Goal: Information Seeking & Learning: Learn about a topic

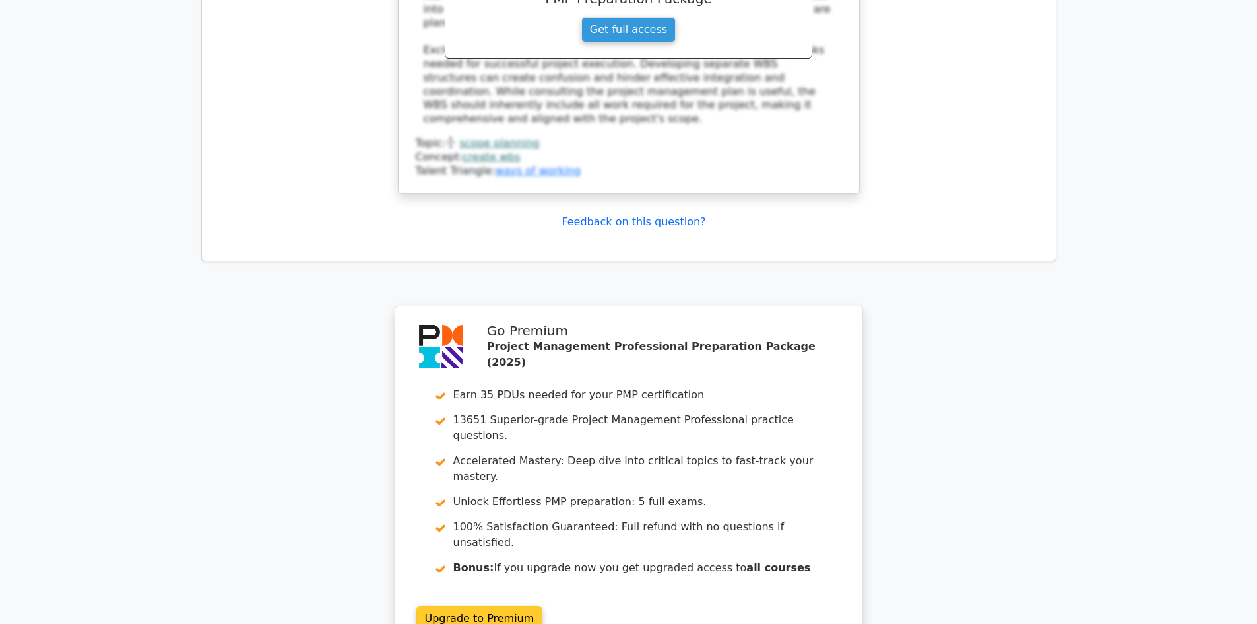
scroll to position [3098, 0]
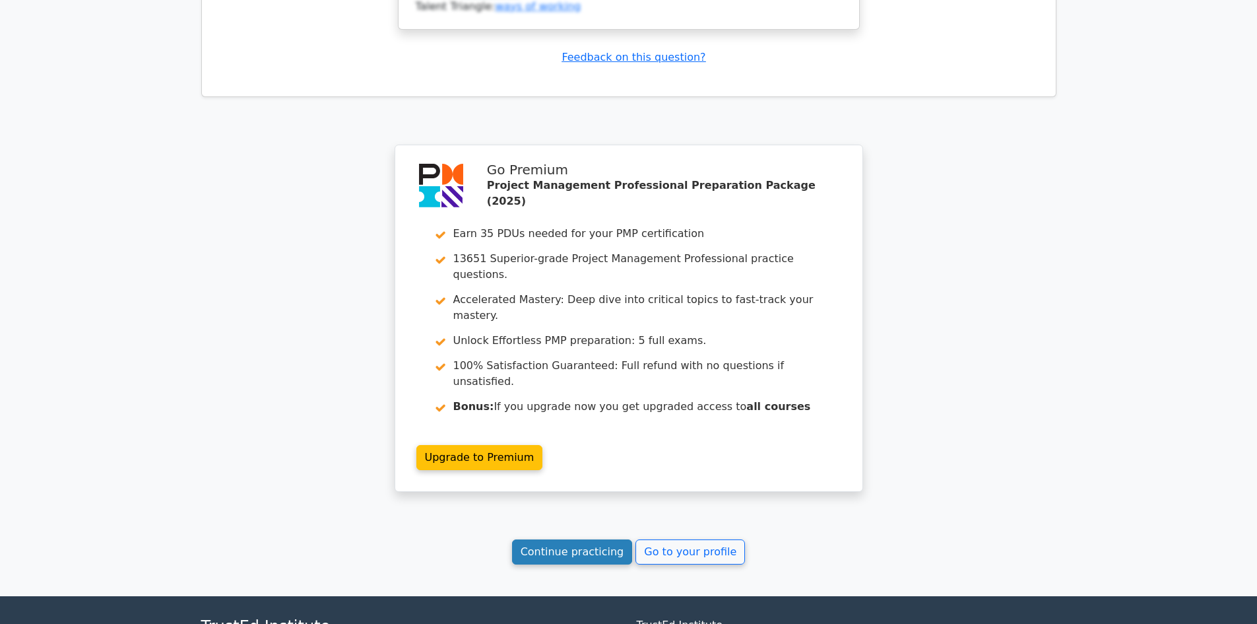
click at [577, 539] on link "Continue practicing" at bounding box center [572, 551] width 121 height 25
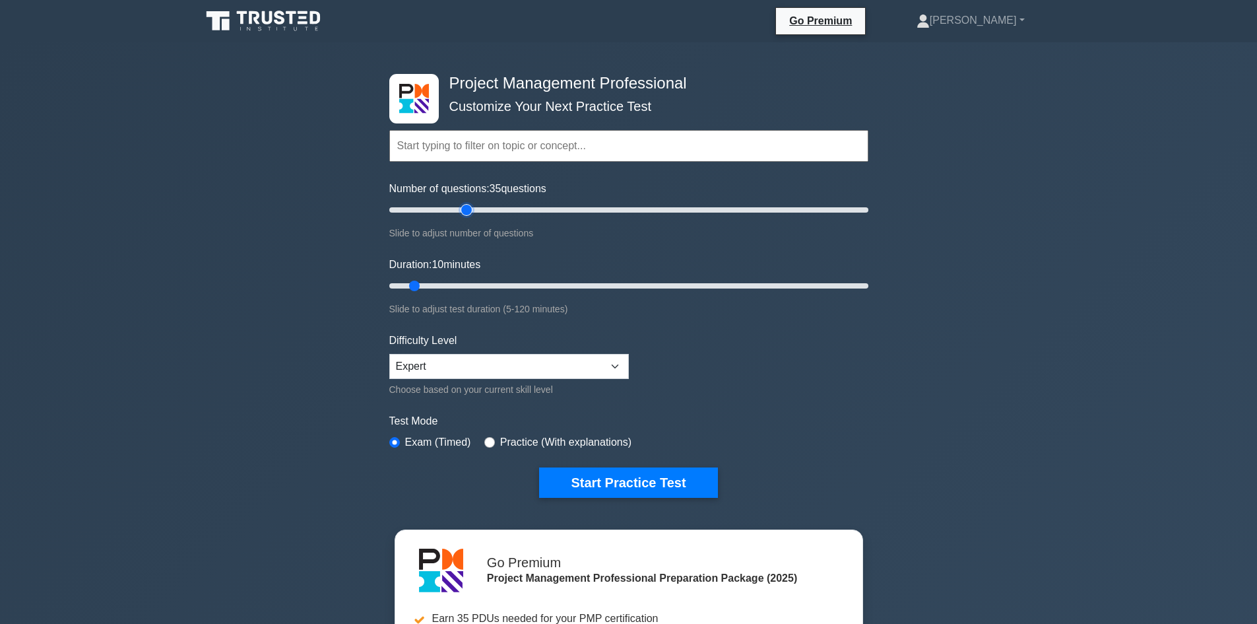
click at [466, 209] on input "Number of questions: 35 questions" at bounding box center [628, 210] width 479 height 16
click at [457, 207] on input "Number of questions: 30 questions" at bounding box center [628, 210] width 479 height 16
click at [469, 210] on input "Number of questions: 30 questions" at bounding box center [628, 210] width 479 height 16
click at [449, 208] on input "Number of questions: 35 questions" at bounding box center [628, 210] width 479 height 16
click at [461, 211] on input "Number of questions: 30 questions" at bounding box center [628, 210] width 479 height 16
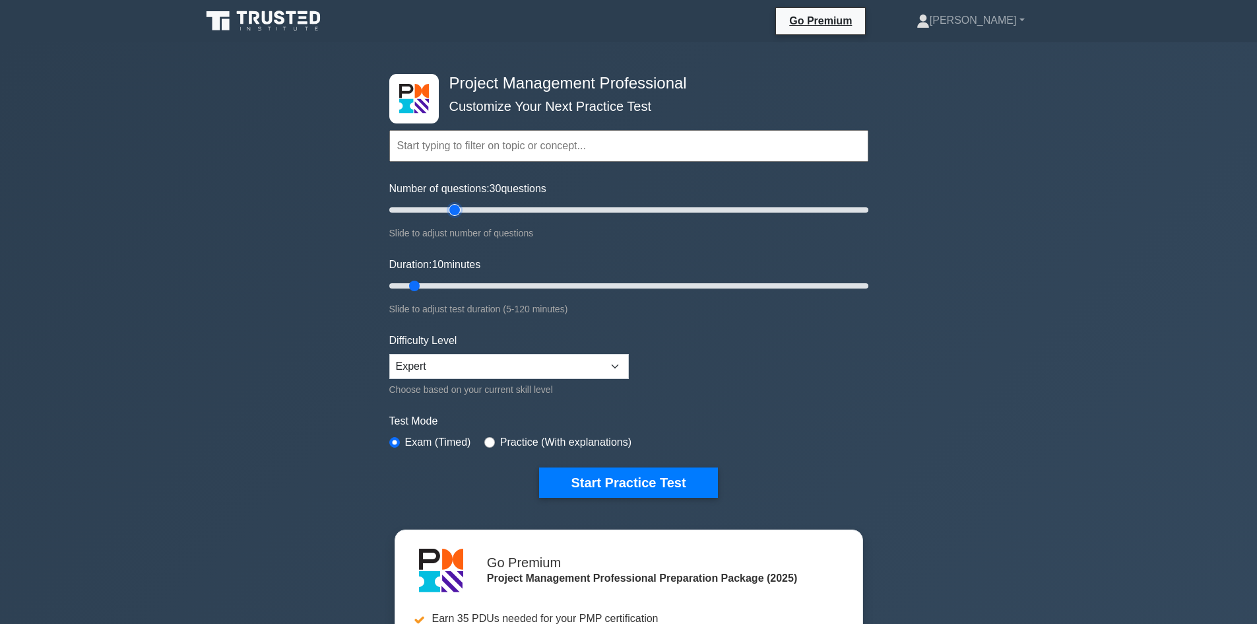
drag, startPoint x: 436, startPoint y: 213, endPoint x: 454, endPoint y: 213, distance: 18.5
type input "30"
click at [454, 213] on input "Number of questions: 30 questions" at bounding box center [628, 210] width 479 height 16
click at [449, 282] on input "Duration: 10 minutes" at bounding box center [628, 286] width 479 height 16
click at [464, 286] on input "Duration: 20 minutes" at bounding box center [628, 286] width 479 height 16
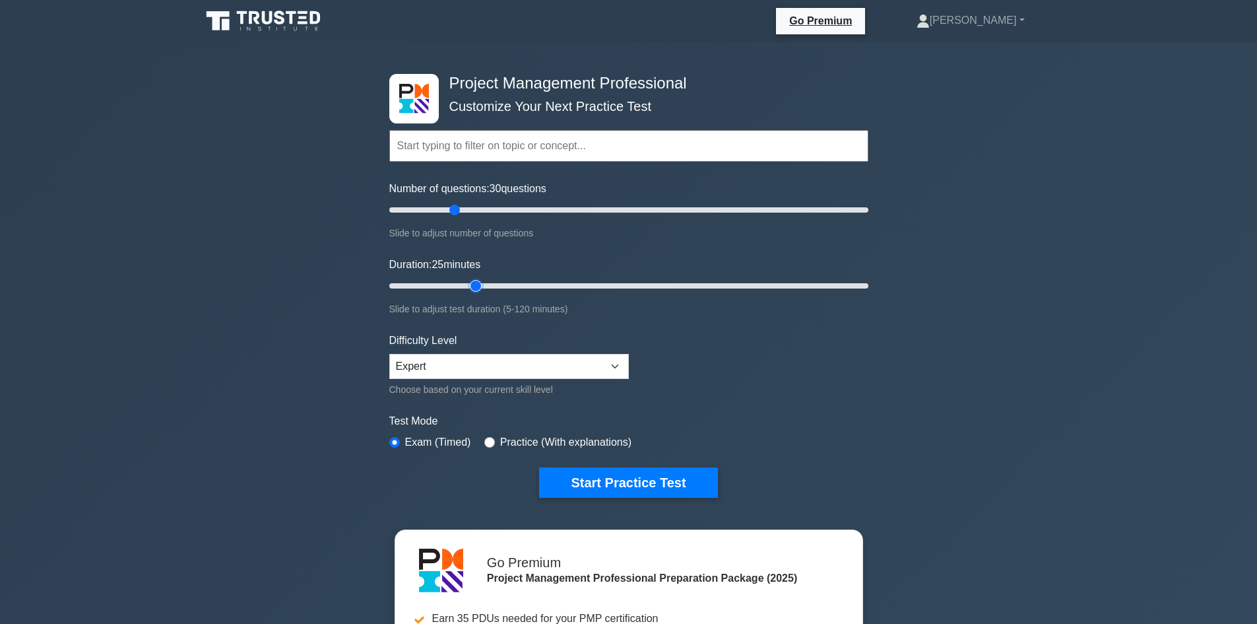
click at [475, 286] on input "Duration: 25 minutes" at bounding box center [628, 286] width 479 height 16
click at [484, 286] on input "Duration: 25 minutes" at bounding box center [628, 286] width 479 height 16
type input "30"
click at [490, 284] on input "Duration: 25 minutes" at bounding box center [628, 286] width 479 height 16
click at [622, 484] on button "Start Practice Test" at bounding box center [628, 482] width 178 height 30
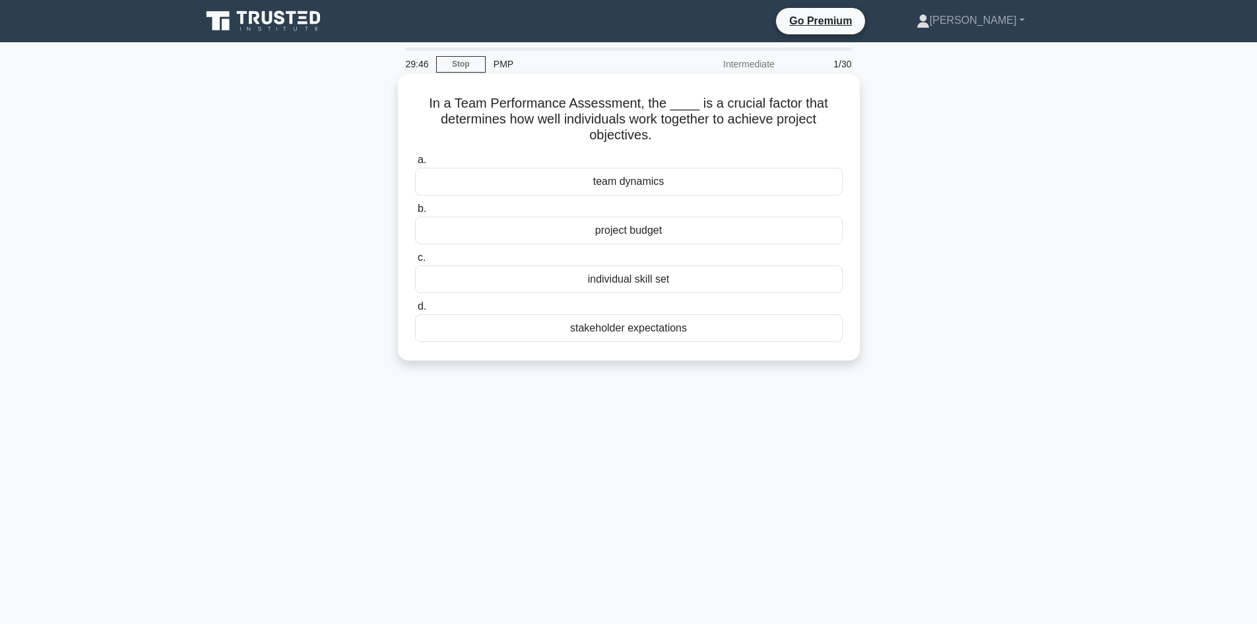
click at [624, 180] on div "team dynamics" at bounding box center [629, 182] width 428 height 28
click at [415, 164] on input "a. team dynamics" at bounding box center [415, 160] width 0 height 9
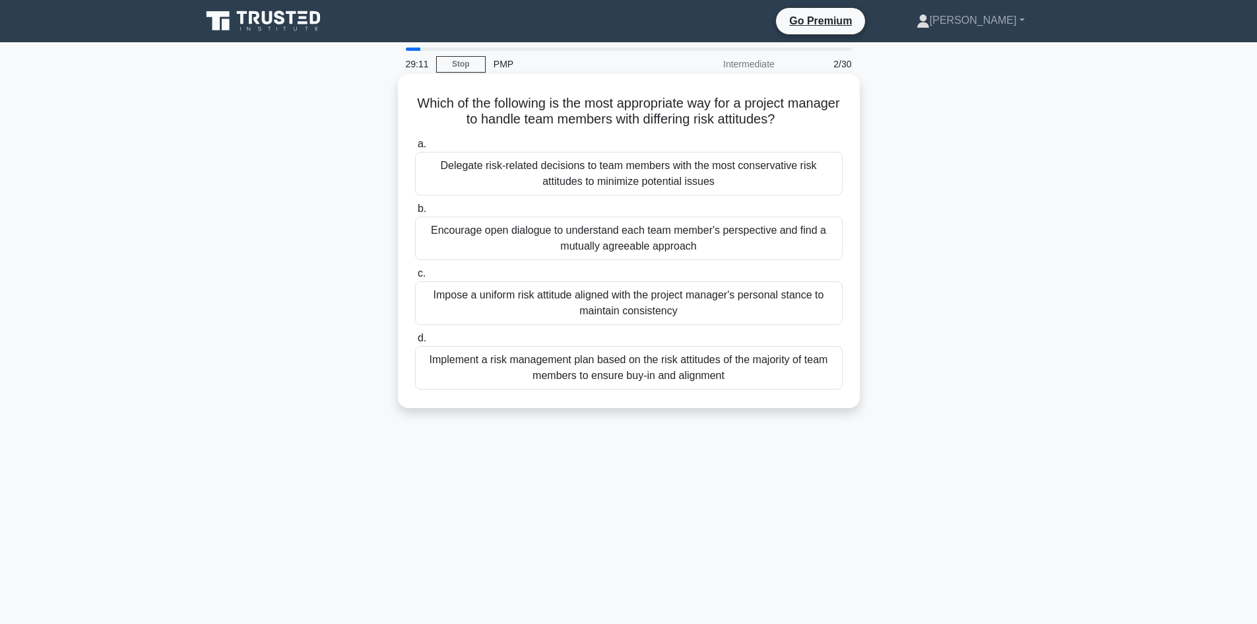
click at [439, 232] on div "Encourage open dialogue to understand each team member's perspective and find a…" at bounding box center [629, 238] width 428 height 44
click at [415, 213] on input "b. Encourage open dialogue to understand each team member's perspective and fin…" at bounding box center [415, 209] width 0 height 9
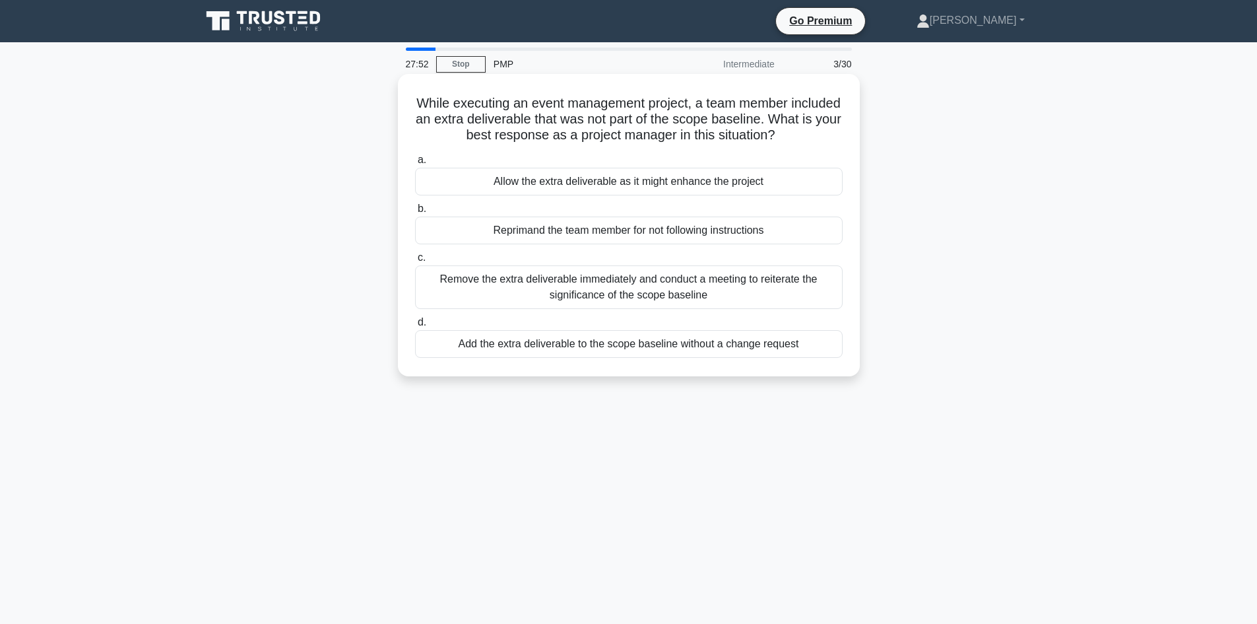
click at [590, 290] on div "Remove the extra deliverable immediately and conduct a meeting to reiterate the…" at bounding box center [629, 287] width 428 height 44
click at [415, 262] on input "c. Remove the extra deliverable immediately and conduct a meeting to reiterate …" at bounding box center [415, 257] width 0 height 9
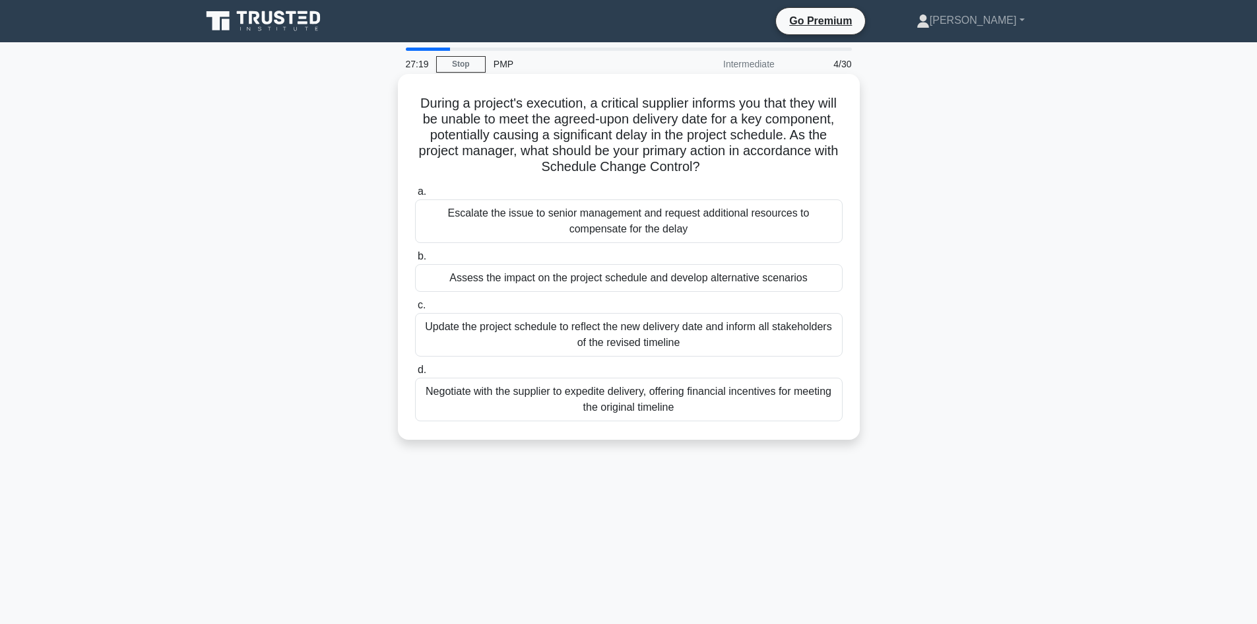
click at [505, 282] on div "Assess the impact on the project schedule and develop alternative scenarios" at bounding box center [629, 278] width 428 height 28
click at [415, 261] on input "b. Assess the impact on the project schedule and develop alternative scenarios" at bounding box center [415, 256] width 0 height 9
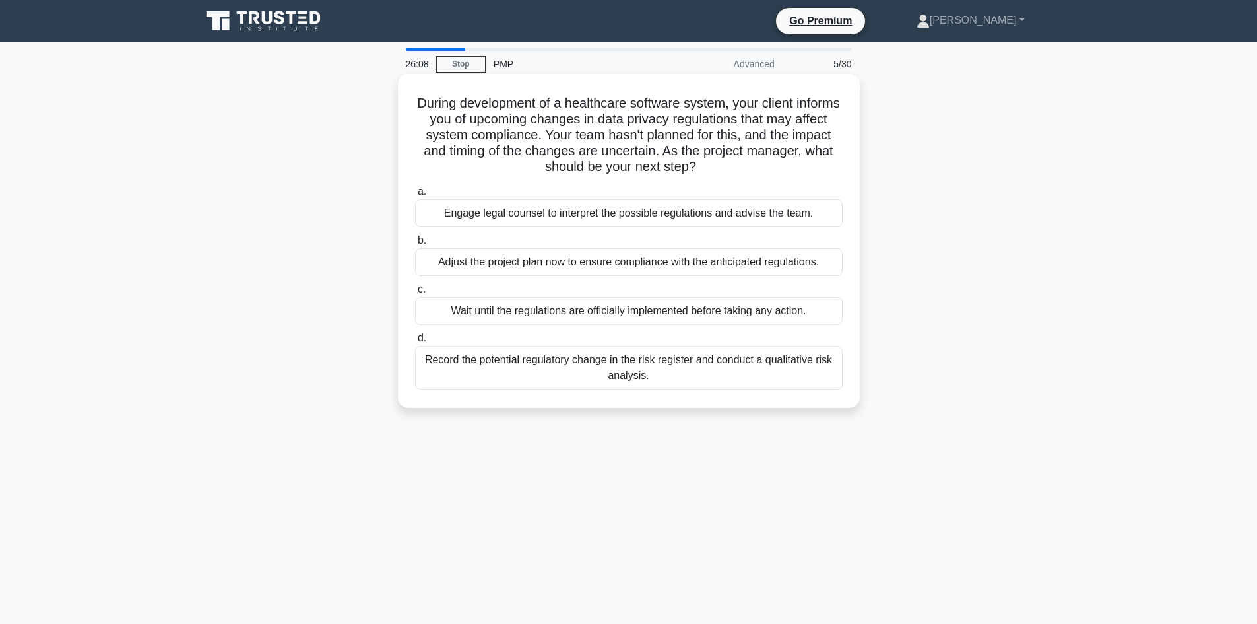
click at [545, 368] on div "Record the potential regulatory change in the risk register and conduct a quali…" at bounding box center [629, 368] width 428 height 44
click at [415, 343] on input "d. Record the potential regulatory change in the risk register and conduct a qu…" at bounding box center [415, 338] width 0 height 9
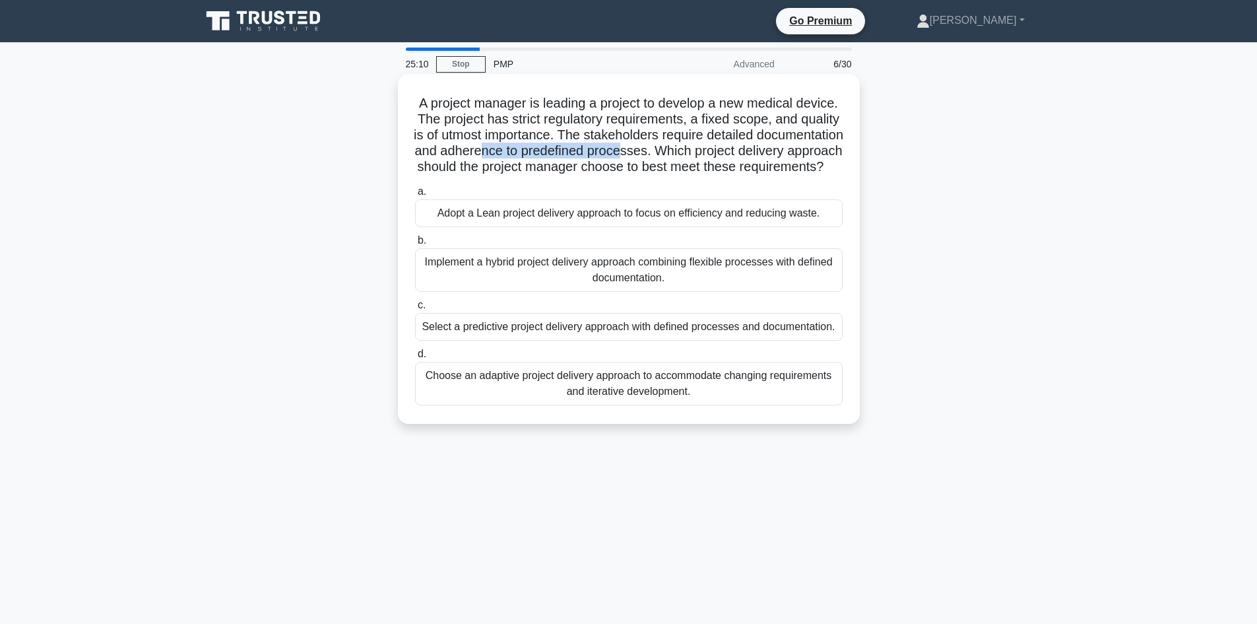
drag, startPoint x: 579, startPoint y: 152, endPoint x: 721, endPoint y: 156, distance: 142.6
click at [721, 156] on h5 "A project manager is leading a project to develop a new medical device. The pro…" at bounding box center [629, 135] width 430 height 81
click at [588, 341] on div "Select a predictive project delivery approach with defined processes and docume…" at bounding box center [629, 327] width 428 height 28
click at [415, 310] on input "c. Select a predictive project delivery approach with defined processes and doc…" at bounding box center [415, 305] width 0 height 9
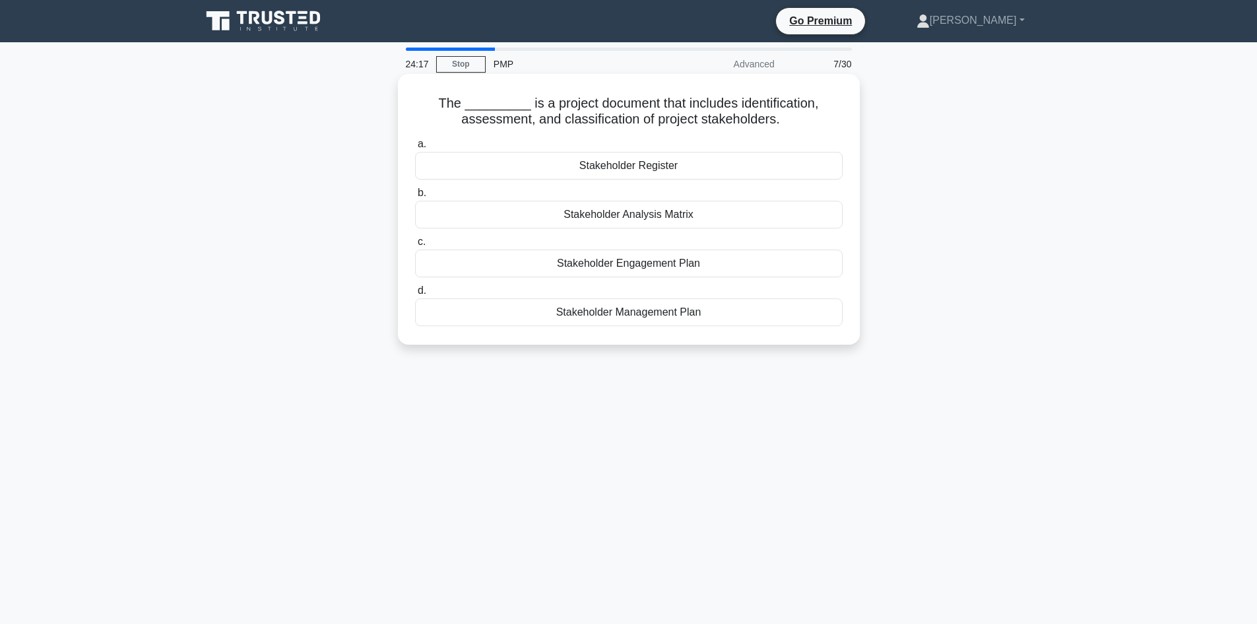
click at [654, 160] on div "Stakeholder Register" at bounding box center [629, 166] width 428 height 28
click at [415, 149] on input "a. Stakeholder Register" at bounding box center [415, 144] width 0 height 9
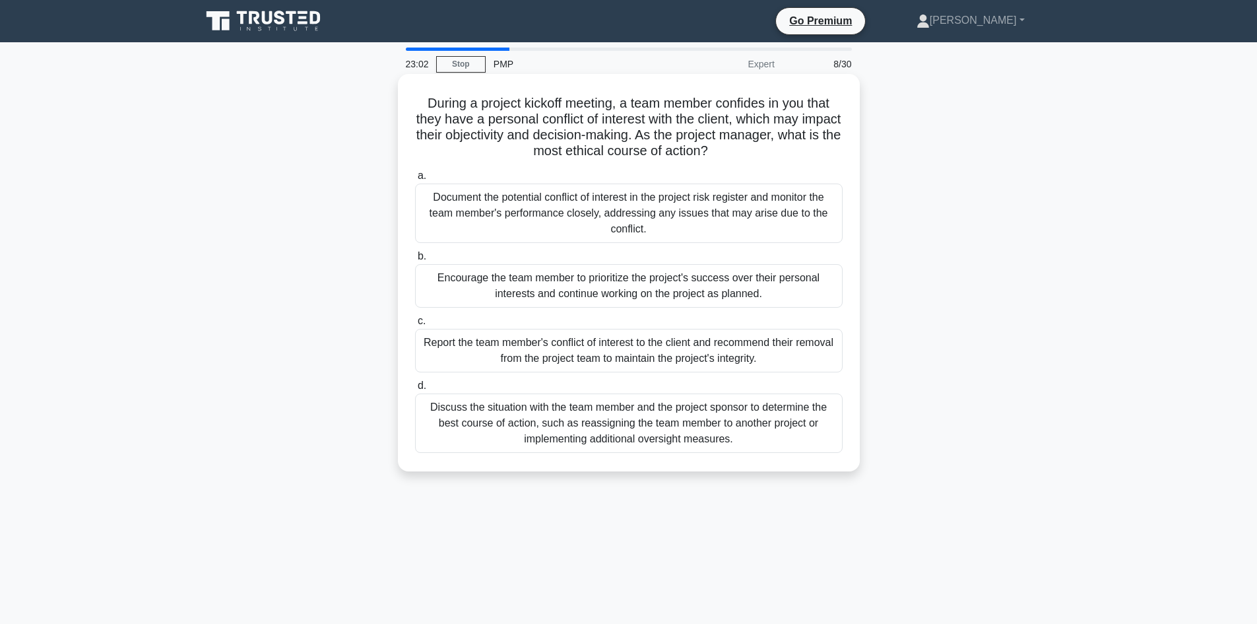
click at [659, 428] on div "Discuss the situation with the team member and the project sponsor to determine…" at bounding box center [629, 422] width 428 height 59
click at [415, 390] on input "d. Discuss the situation with the team member and the project sponsor to determ…" at bounding box center [415, 386] width 0 height 9
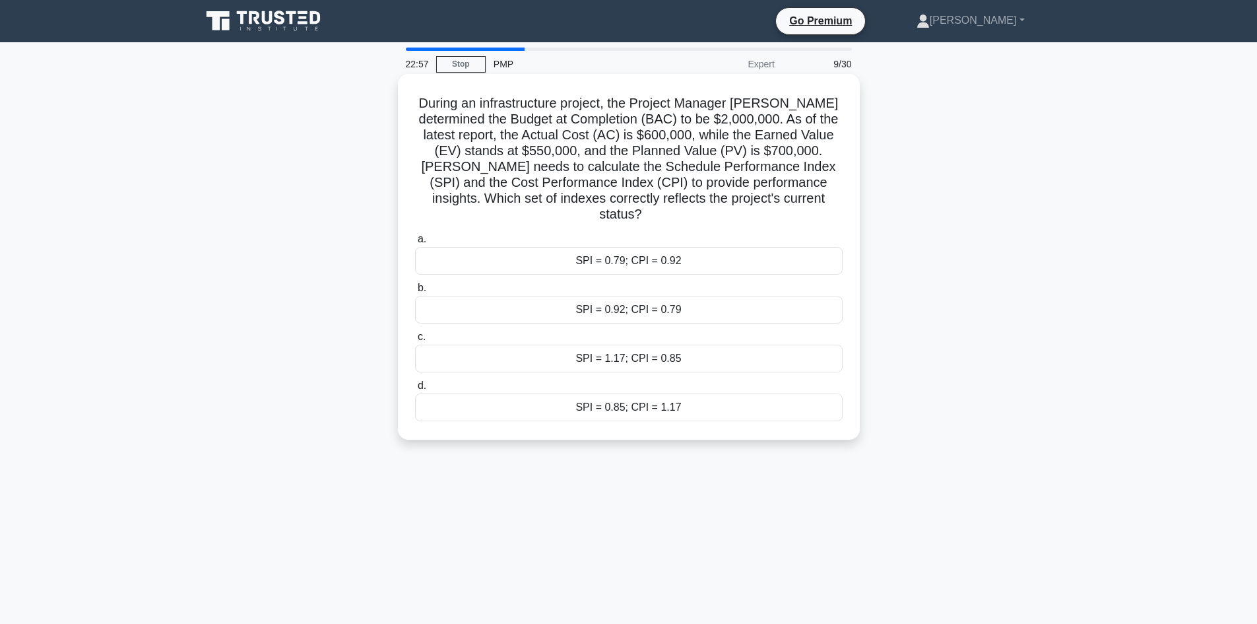
drag, startPoint x: 675, startPoint y: 122, endPoint x: 689, endPoint y: 122, distance: 13.9
click at [687, 122] on h5 "During an infrastructure project, the Project Manager [PERSON_NAME] determined …" at bounding box center [629, 159] width 430 height 128
click at [671, 247] on div "SPI = 0.79; CPI = 0.92" at bounding box center [629, 261] width 428 height 28
click at [415, 244] on input "a. SPI = 0.79; CPI = 0.92" at bounding box center [415, 239] width 0 height 9
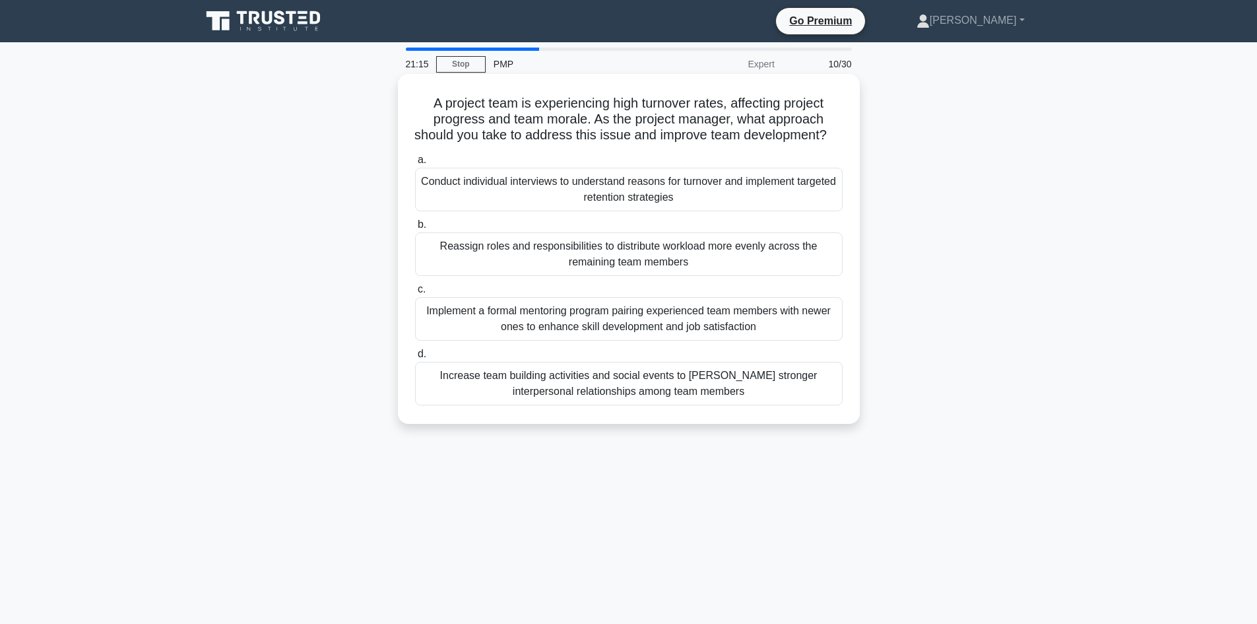
click at [647, 211] on div "Conduct individual interviews to understand reasons for turnover and implement …" at bounding box center [629, 190] width 428 height 44
click at [415, 164] on input "a. Conduct individual interviews to understand reasons for turnover and impleme…" at bounding box center [415, 160] width 0 height 9
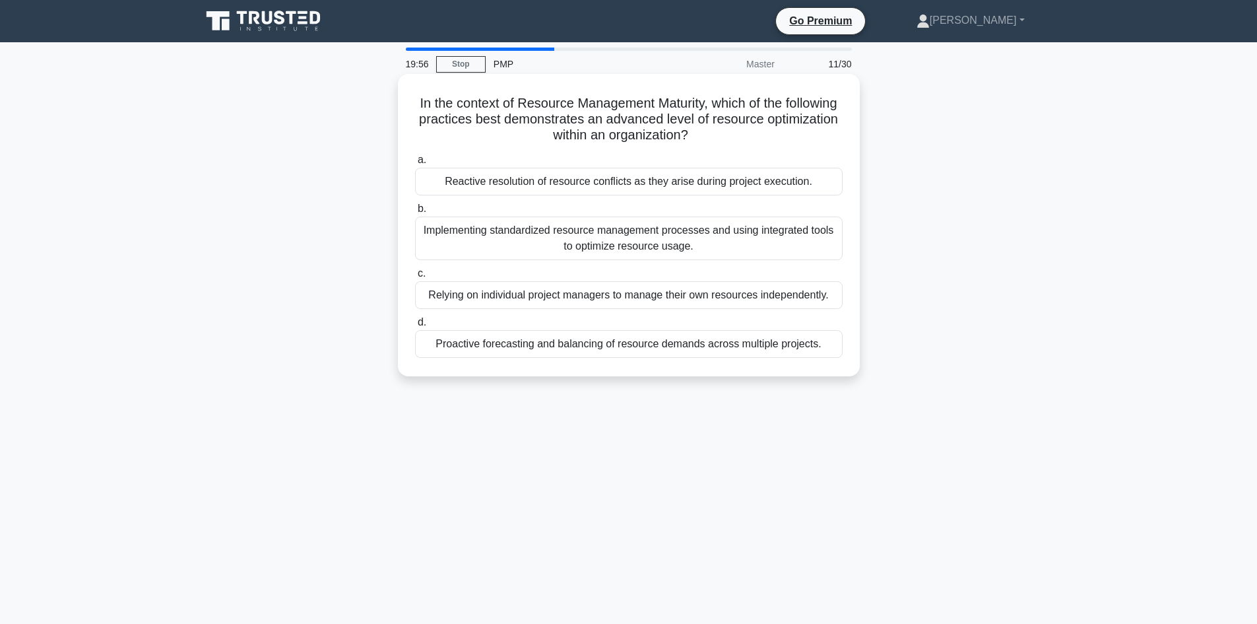
click at [592, 250] on div "Implementing standardized resource management processes and using integrated to…" at bounding box center [629, 238] width 428 height 44
click at [415, 213] on input "b. Implementing standardized resource management processes and using integrated…" at bounding box center [415, 209] width 0 height 9
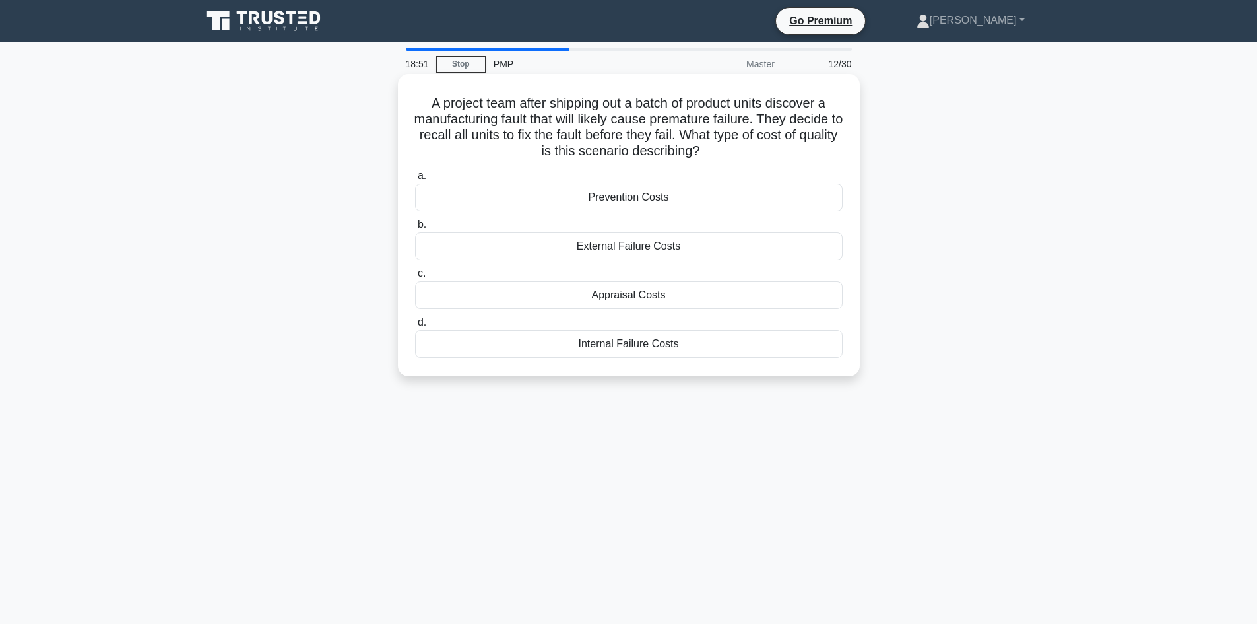
click at [464, 193] on div "Prevention Costs" at bounding box center [629, 197] width 428 height 28
click at [415, 180] on input "a. Prevention Costs" at bounding box center [415, 176] width 0 height 9
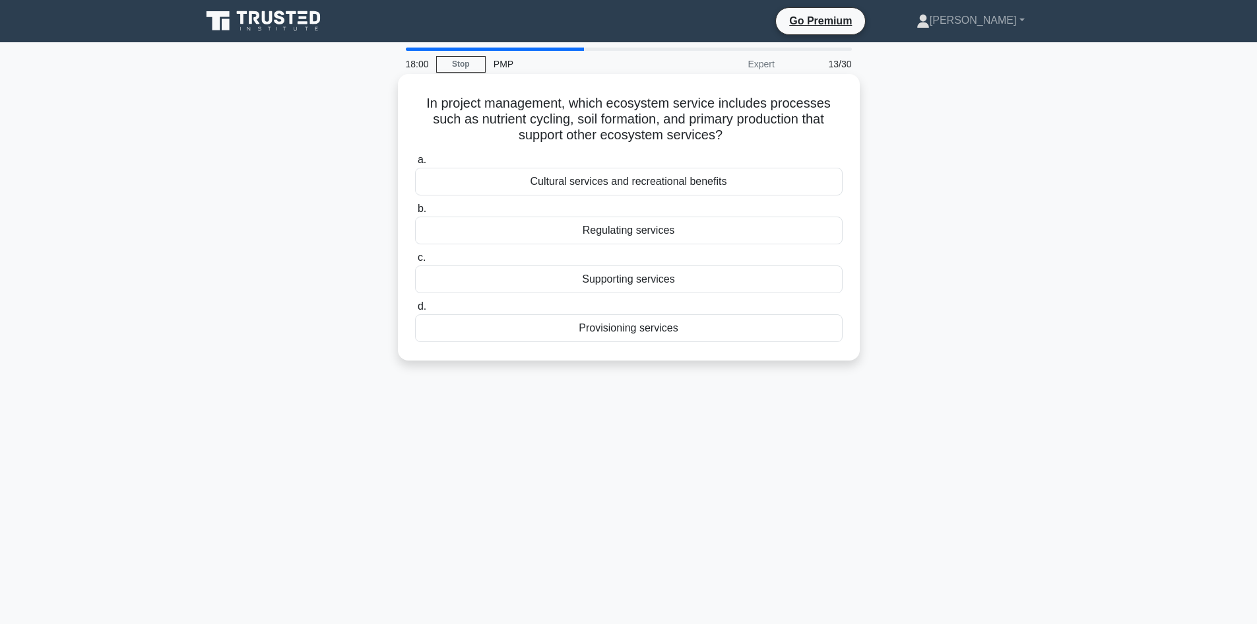
click at [512, 335] on div "Provisioning services" at bounding box center [629, 328] width 428 height 28
click at [415, 311] on input "d. Provisioning services" at bounding box center [415, 306] width 0 height 9
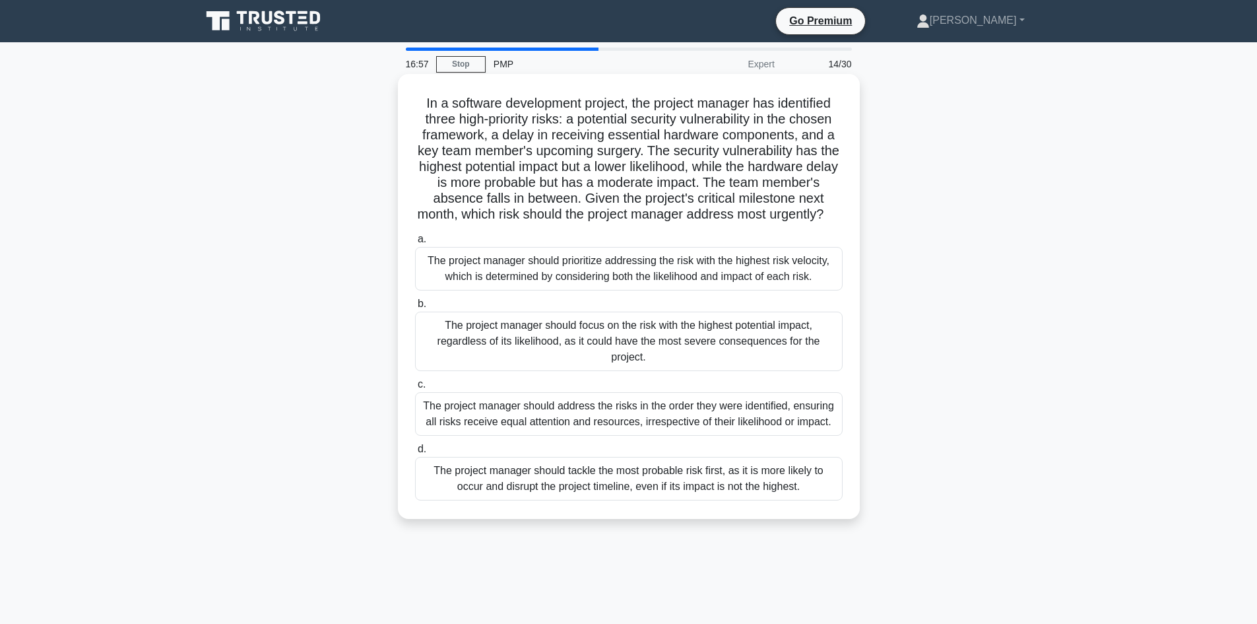
click at [556, 290] on div "The project manager should prioritize addressing the risk with the highest risk…" at bounding box center [629, 269] width 428 height 44
click at [415, 244] on input "a. The project manager should prioritize addressing the risk with the highest r…" at bounding box center [415, 239] width 0 height 9
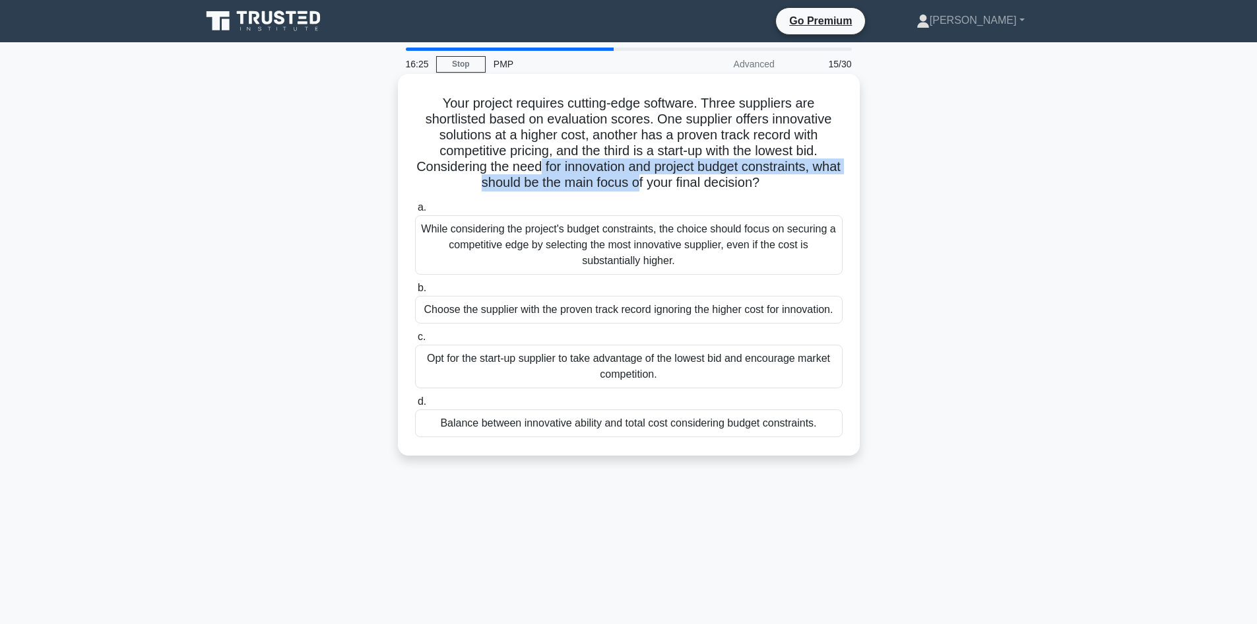
drag, startPoint x: 552, startPoint y: 166, endPoint x: 661, endPoint y: 176, distance: 109.4
click at [661, 176] on h5 "Your project requires cutting-edge software. Three suppliers are shortlisted ba…" at bounding box center [629, 143] width 430 height 96
click at [446, 260] on div "While considering the project's budget constraints, the choice should focus on …" at bounding box center [629, 244] width 428 height 59
click at [415, 212] on input "a. While considering the project's budget constraints, the choice should focus …" at bounding box center [415, 207] width 0 height 9
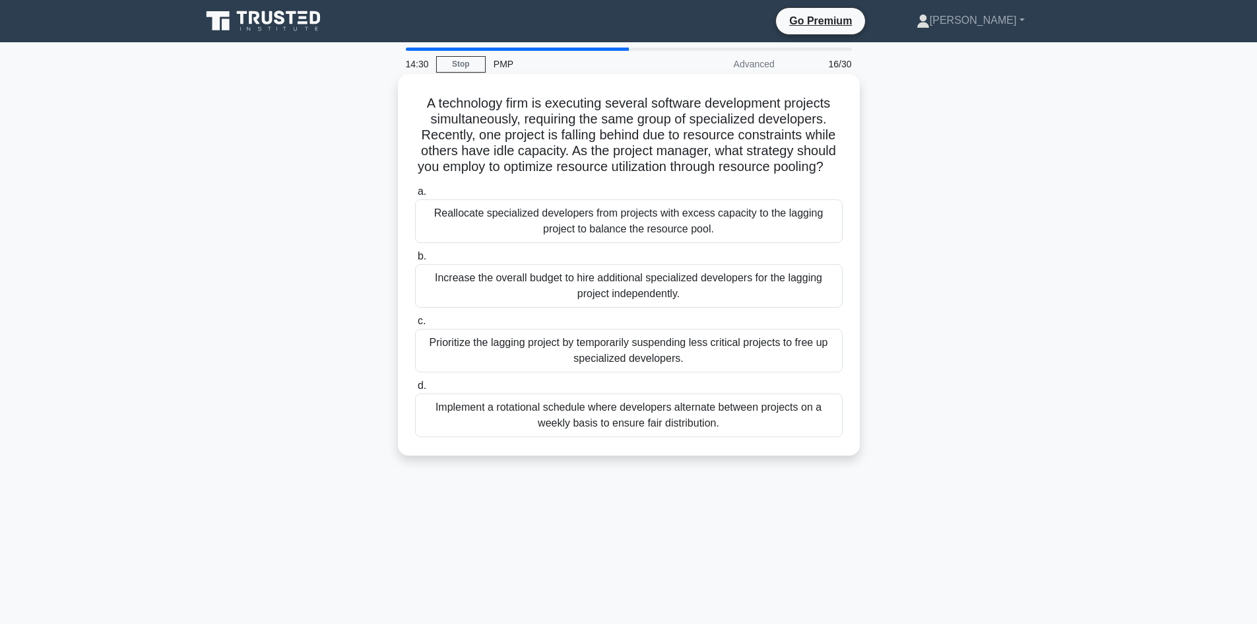
click at [586, 230] on div "Reallocate specialized developers from projects with excess capacity to the lag…" at bounding box center [629, 221] width 428 height 44
click at [415, 196] on input "a. Reallocate specialized developers from projects with excess capacity to the …" at bounding box center [415, 191] width 0 height 9
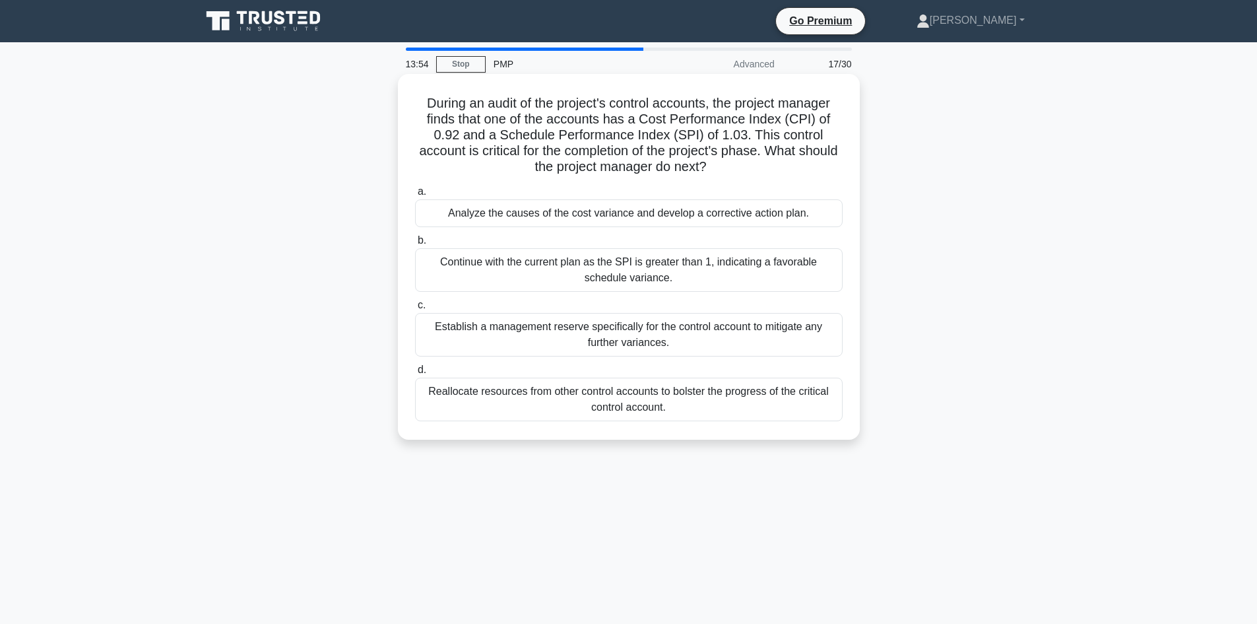
click at [616, 213] on div "Analyze the causes of the cost variance and develop a corrective action plan." at bounding box center [629, 213] width 428 height 28
click at [415, 196] on input "a. Analyze the causes of the cost variance and develop a corrective action plan." at bounding box center [415, 191] width 0 height 9
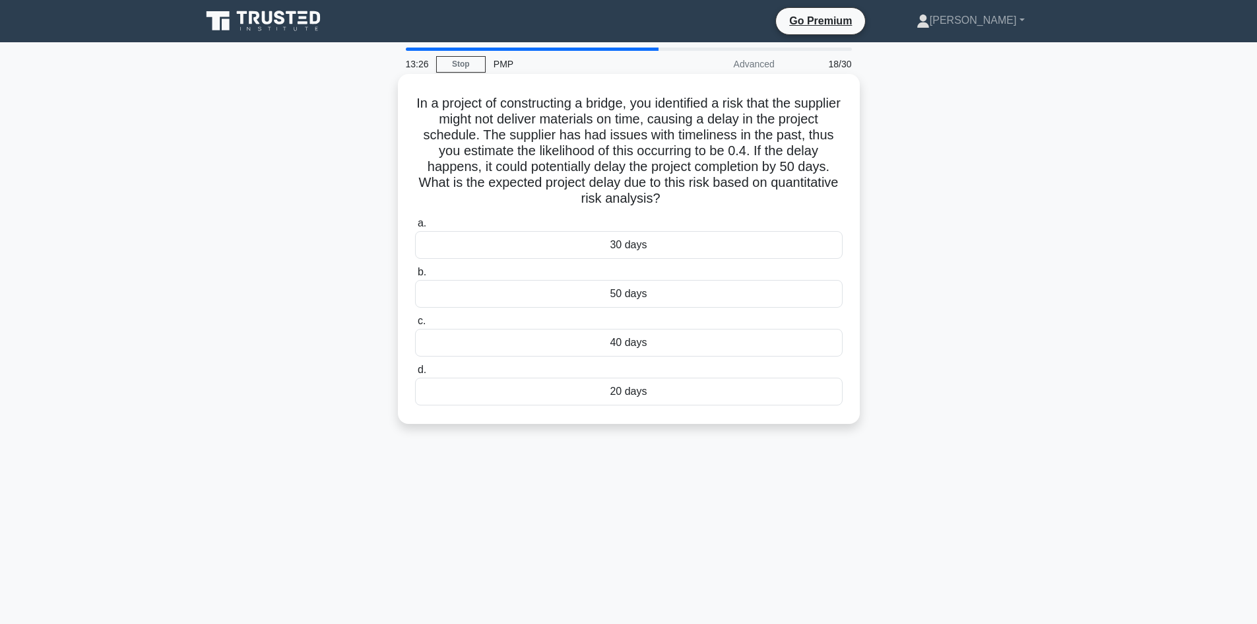
click at [544, 401] on div "20 days" at bounding box center [629, 392] width 428 height 28
click at [415, 374] on input "d. 20 days" at bounding box center [415, 370] width 0 height 9
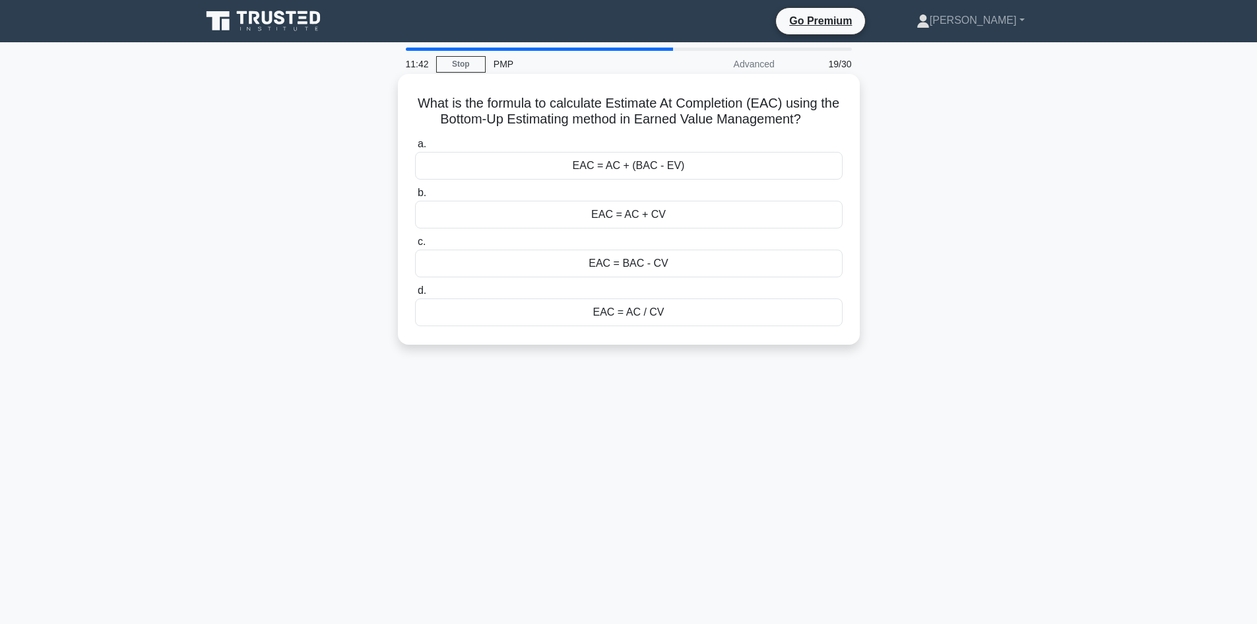
click at [564, 158] on div "EAC = AC + (BAC - EV)" at bounding box center [629, 166] width 428 height 28
click at [415, 149] on input "a. EAC = AC + (BAC - EV)" at bounding box center [415, 144] width 0 height 9
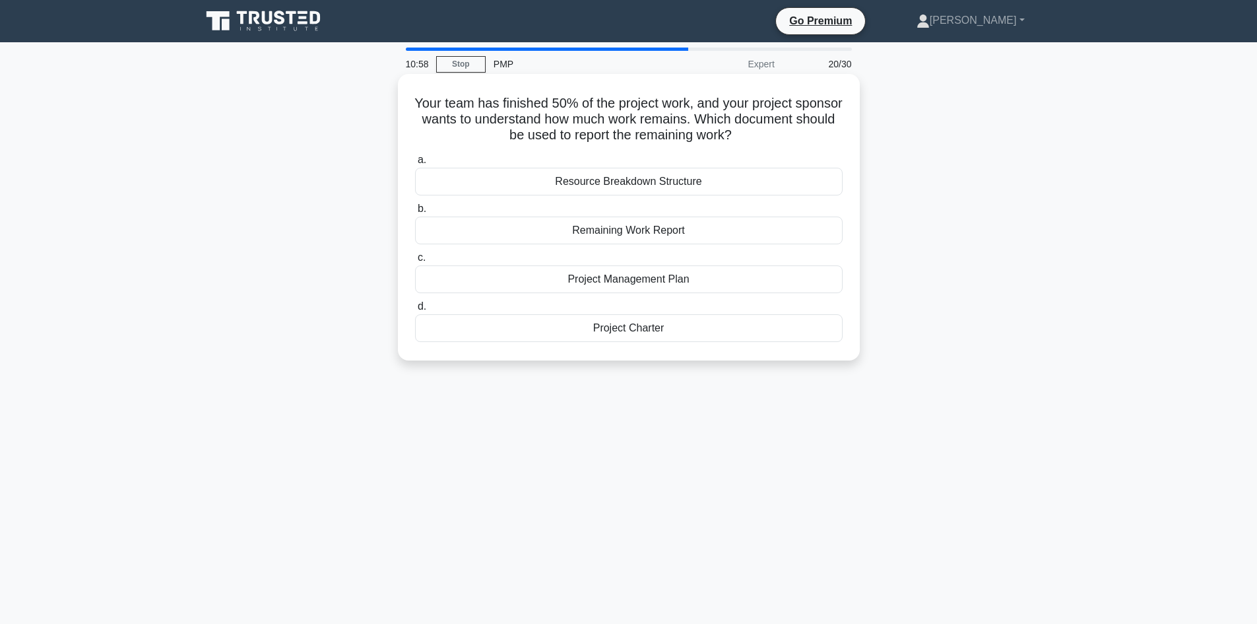
drag, startPoint x: 824, startPoint y: 132, endPoint x: 436, endPoint y: 105, distance: 389.0
click at [419, 105] on h5 "Your team has finished 50% of the project work, and your project sponsor wants …" at bounding box center [629, 119] width 430 height 49
drag, startPoint x: 690, startPoint y: 224, endPoint x: 557, endPoint y: 232, distance: 132.9
click at [557, 232] on div "Remaining Work Report" at bounding box center [629, 230] width 428 height 28
click at [500, 236] on div "Remaining Work Report" at bounding box center [629, 230] width 428 height 28
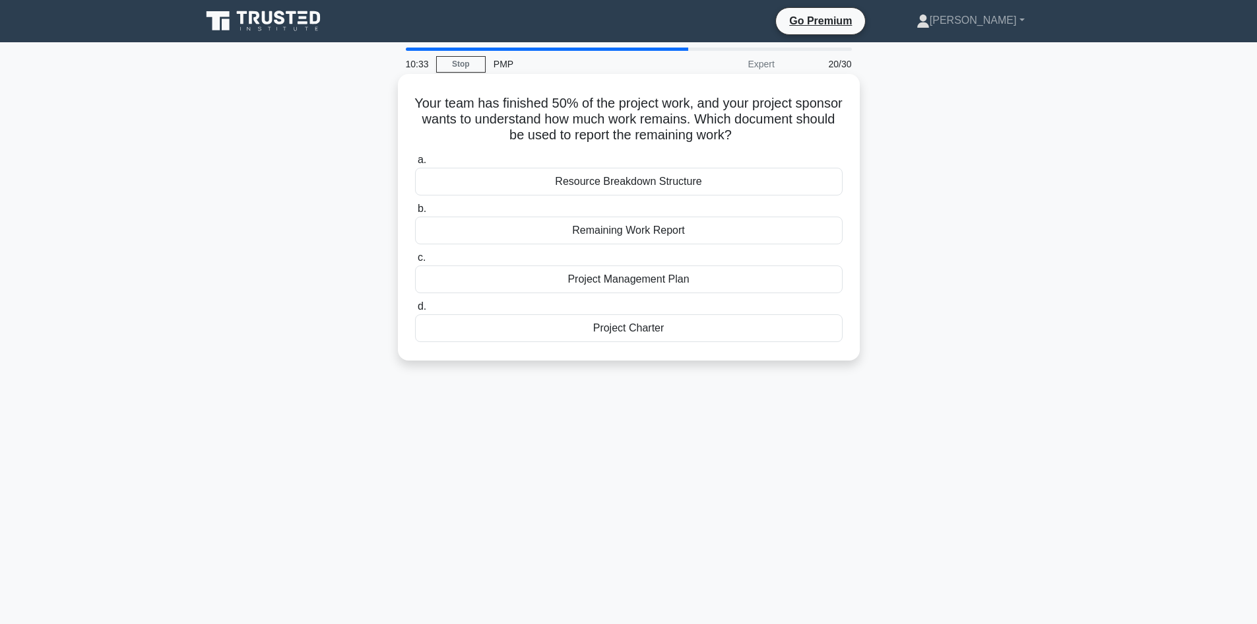
click at [415, 213] on input "b. Remaining Work Report" at bounding box center [415, 209] width 0 height 9
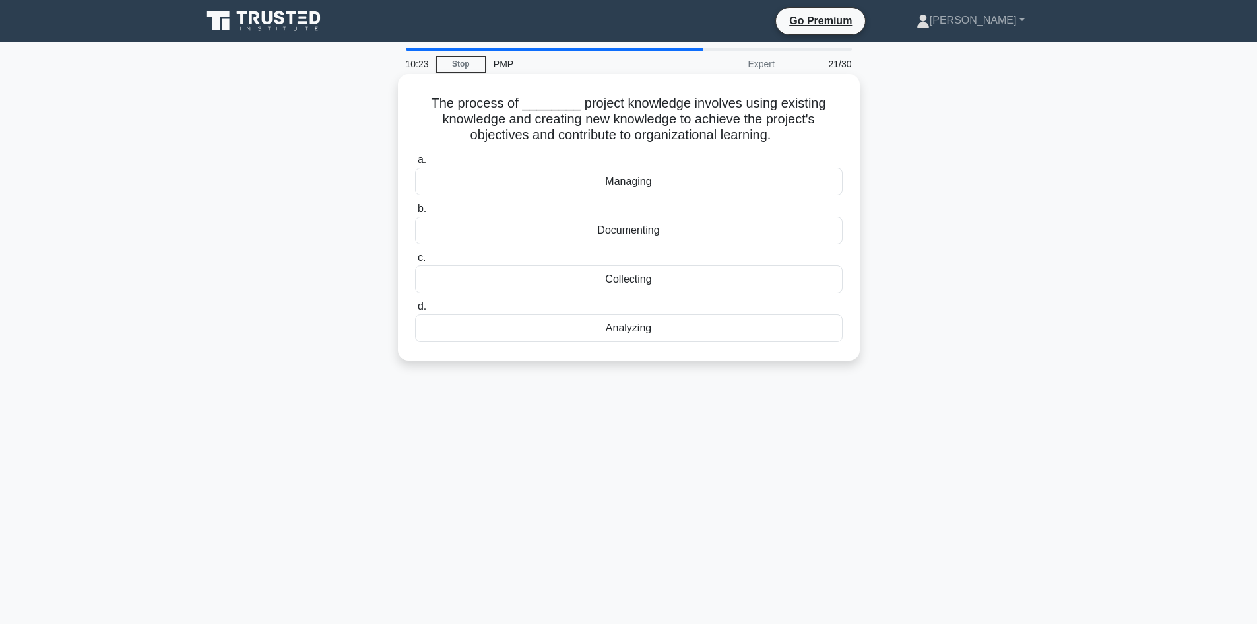
click at [646, 176] on div "Managing" at bounding box center [629, 182] width 428 height 28
click at [415, 164] on input "a. Managing" at bounding box center [415, 160] width 0 height 9
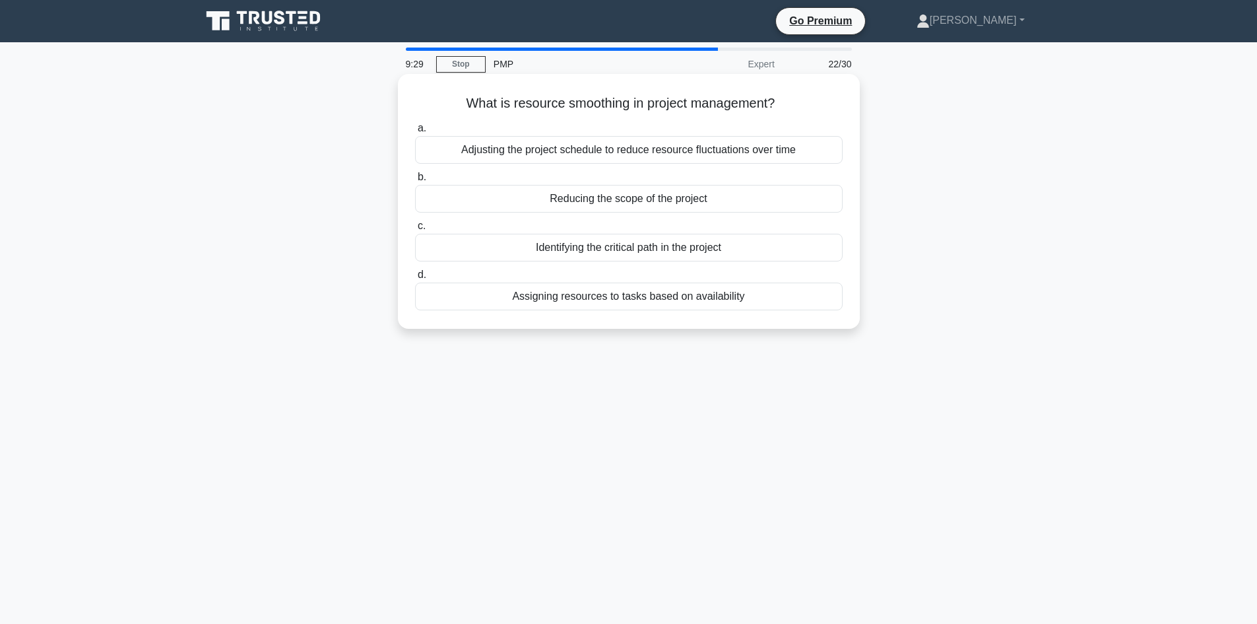
click at [609, 306] on div "Assigning resources to tasks based on availability" at bounding box center [629, 296] width 428 height 28
click at [415, 279] on input "d. Assigning resources to tasks based on availability" at bounding box center [415, 275] width 0 height 9
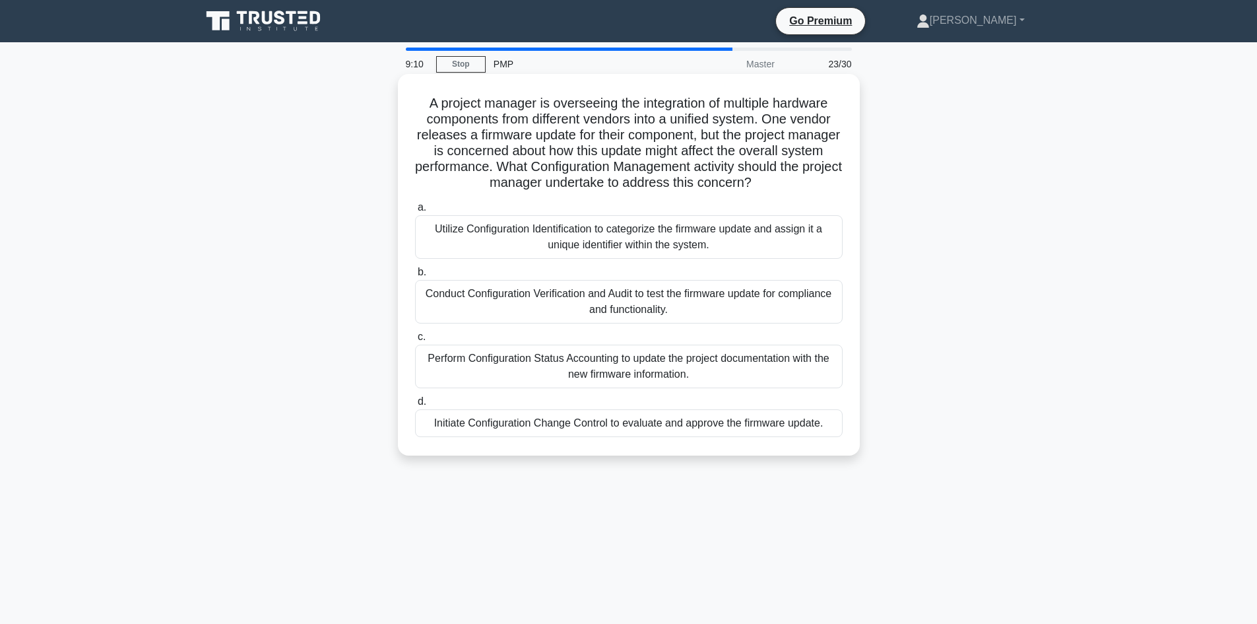
drag, startPoint x: 550, startPoint y: 167, endPoint x: 799, endPoint y: 185, distance: 249.5
click at [799, 185] on h5 "A project manager is overseeing the integration of multiple hardware components…" at bounding box center [629, 143] width 430 height 96
click at [447, 422] on div "Initiate Configuration Change Control to evaluate and approve the firmware upda…" at bounding box center [629, 423] width 428 height 28
click at [415, 406] on input "d. Initiate Configuration Change Control to evaluate and approve the firmware u…" at bounding box center [415, 401] width 0 height 9
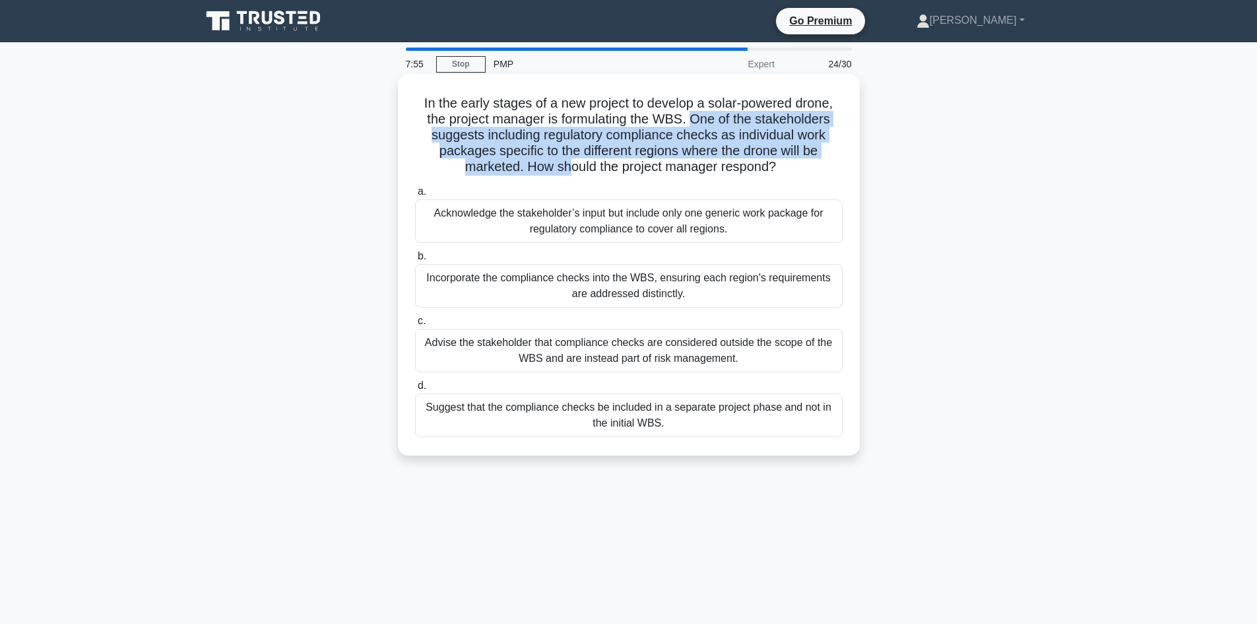
drag, startPoint x: 692, startPoint y: 121, endPoint x: 566, endPoint y: 163, distance: 133.0
click at [566, 163] on h5 "In the early stages of a new project to develop a solar-powered drone, the proj…" at bounding box center [629, 135] width 430 height 81
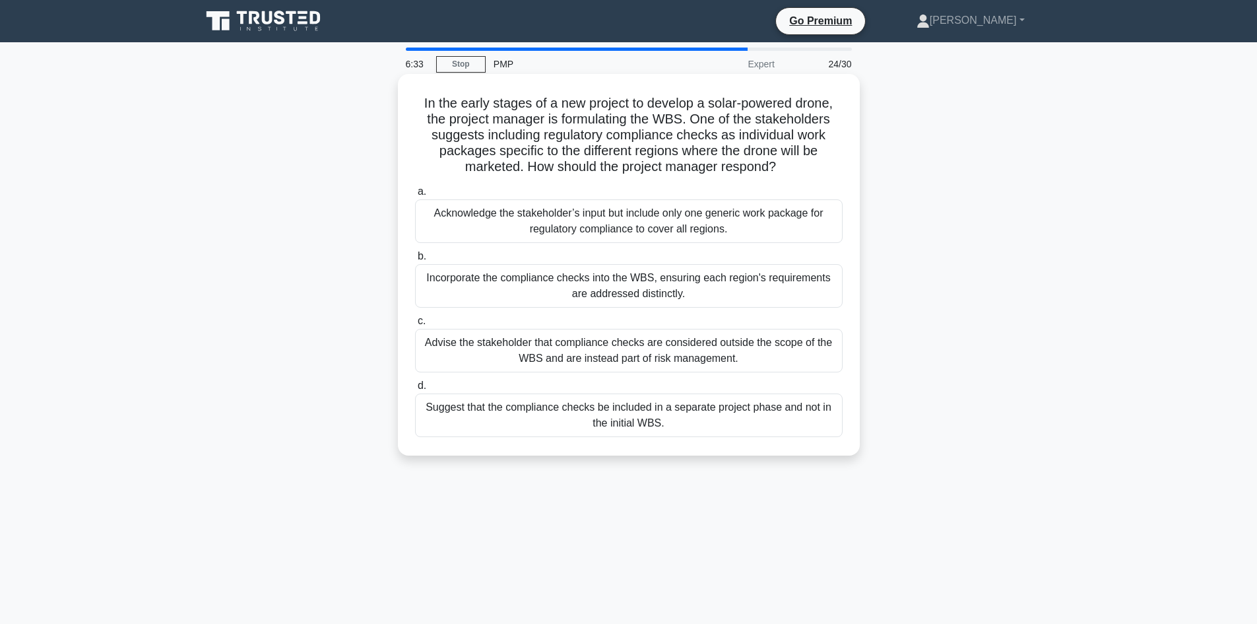
click at [497, 294] on div "Incorporate the compliance checks into the WBS, ensuring each region's requirem…" at bounding box center [629, 286] width 428 height 44
click at [415, 261] on input "b. Incorporate the compliance checks into the WBS, ensuring each region's requi…" at bounding box center [415, 256] width 0 height 9
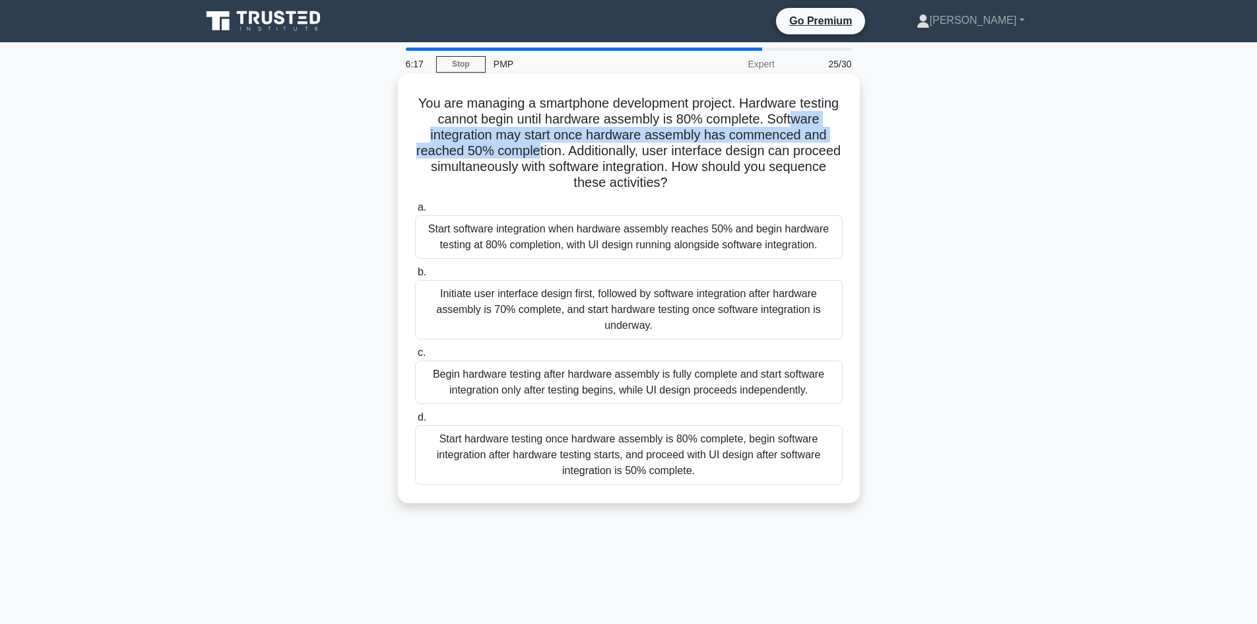
drag, startPoint x: 477, startPoint y: 136, endPoint x: 647, endPoint y: 151, distance: 171.0
click at [647, 151] on h5 "You are managing a smartphone development project. Hardware testing cannot begi…" at bounding box center [629, 143] width 430 height 96
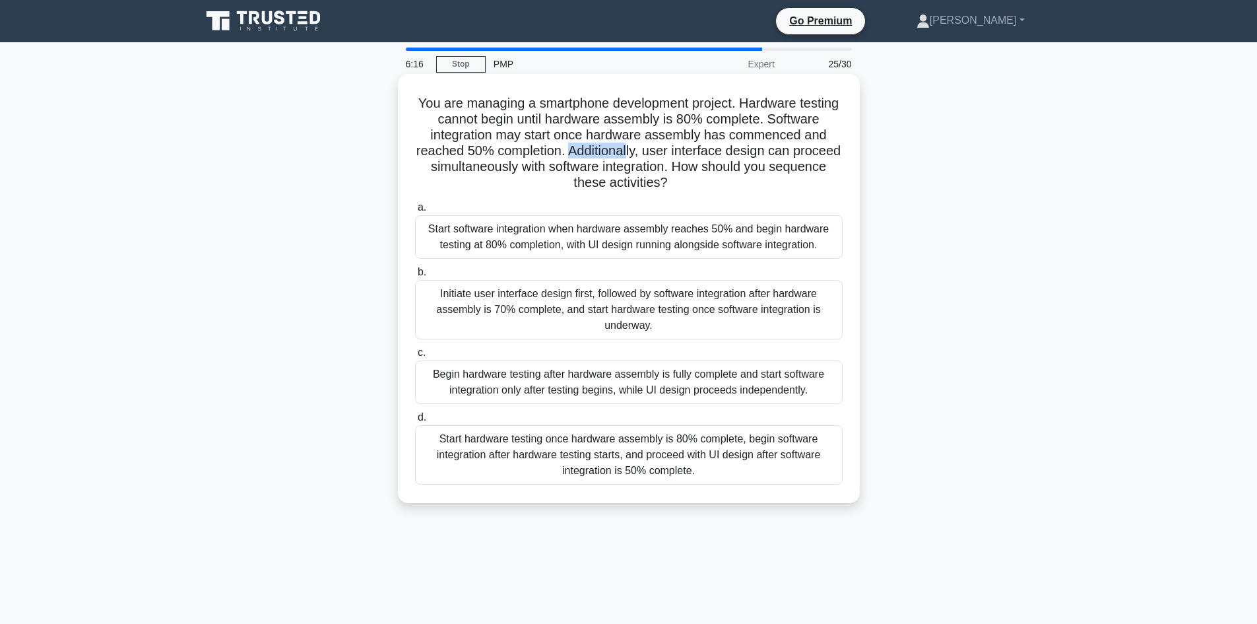
drag, startPoint x: 679, startPoint y: 152, endPoint x: 742, endPoint y: 159, distance: 63.1
click at [742, 159] on h5 "You are managing a smartphone development project. Hardware testing cannot begi…" at bounding box center [629, 143] width 430 height 96
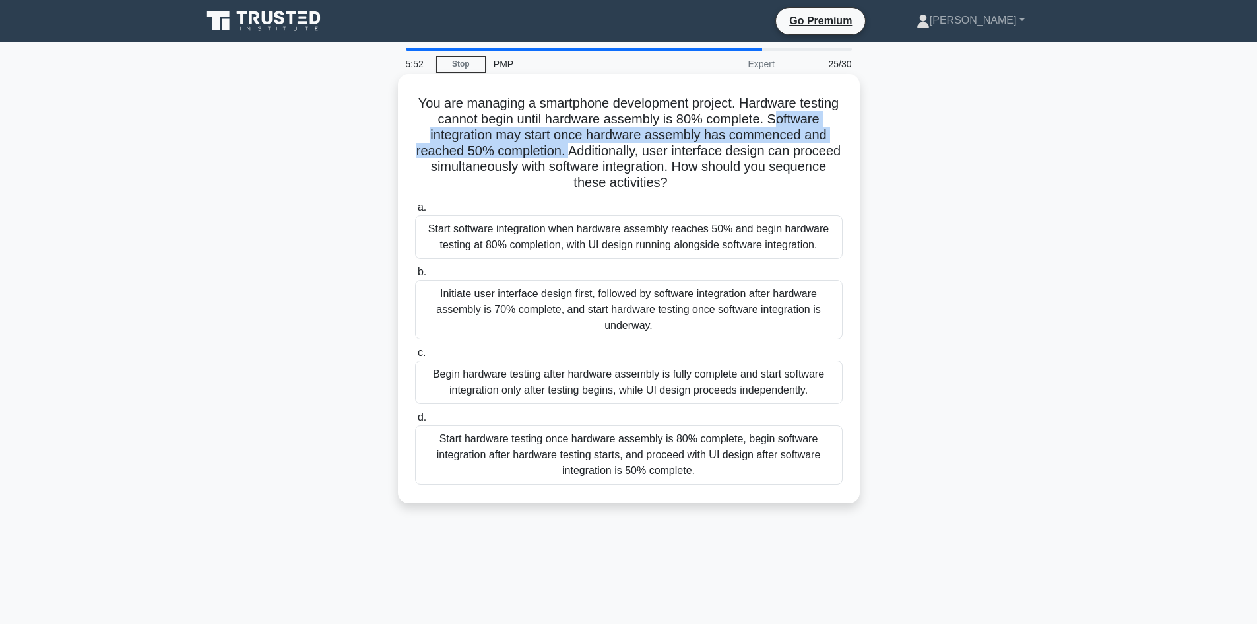
drag, startPoint x: 476, startPoint y: 137, endPoint x: 677, endPoint y: 151, distance: 201.2
click at [677, 151] on h5 "You are managing a smartphone development project. Hardware testing cannot begi…" at bounding box center [629, 143] width 430 height 96
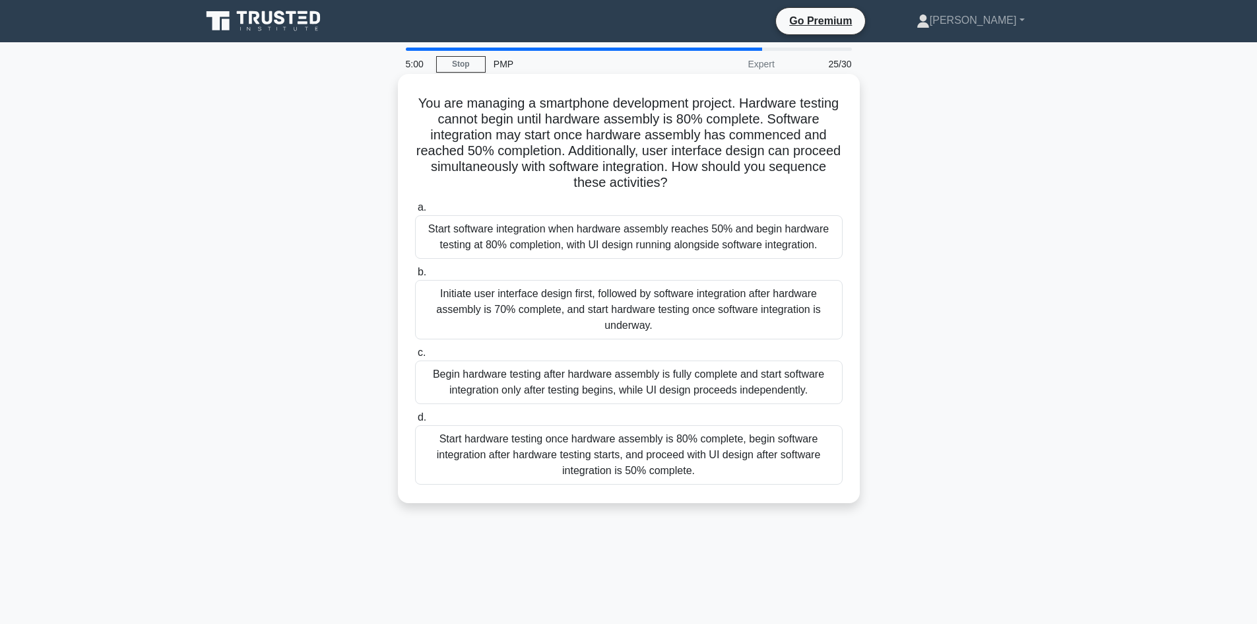
click at [545, 229] on div "Start software integration when hardware assembly reaches 50% and begin hardwar…" at bounding box center [629, 237] width 428 height 44
click at [415, 212] on input "a. Start software integration when hardware assembly reaches 50% and begin hard…" at bounding box center [415, 207] width 0 height 9
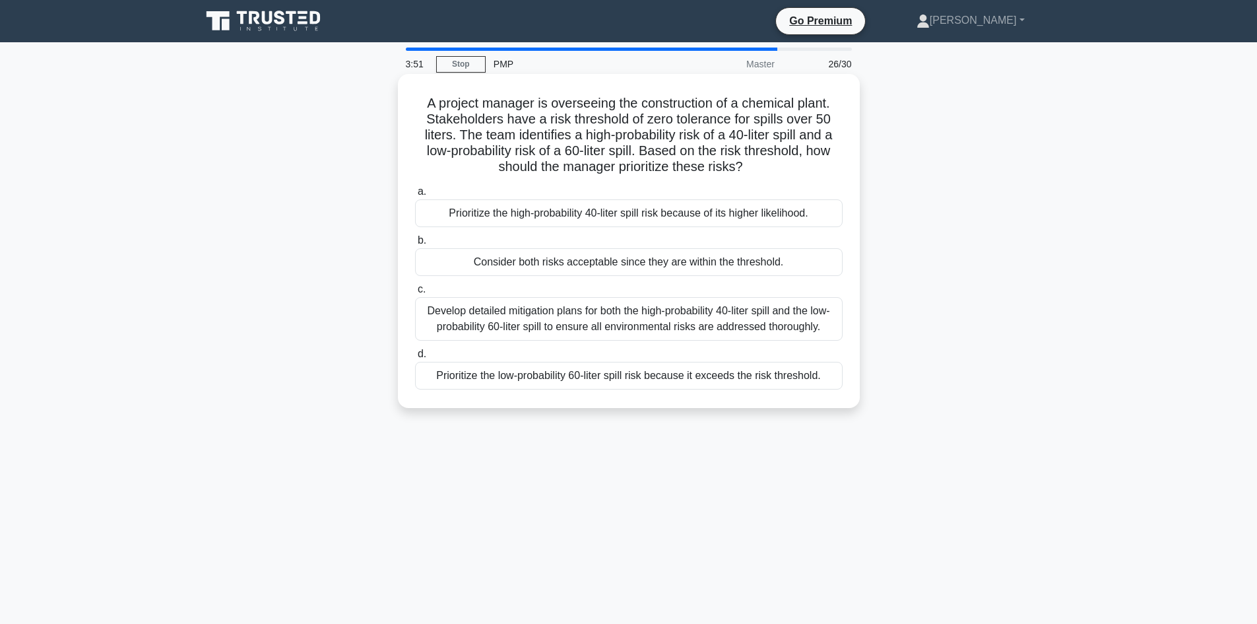
click at [591, 327] on div "Develop detailed mitigation plans for both the high-probability 40-liter spill …" at bounding box center [629, 319] width 428 height 44
click at [415, 294] on input "c. Develop detailed mitigation plans for both the high-probability 40-liter spi…" at bounding box center [415, 289] width 0 height 9
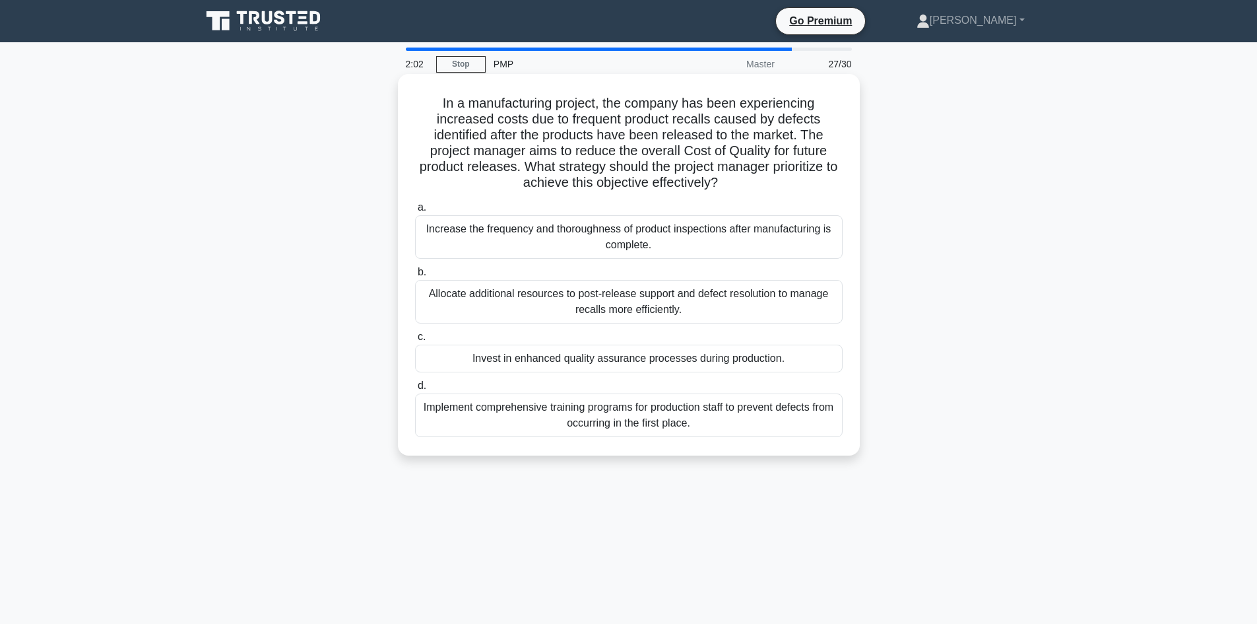
click at [509, 364] on div "Invest in enhanced quality assurance processes during production." at bounding box center [629, 359] width 428 height 28
click at [415, 341] on input "c. Invest in enhanced quality assurance processes during production." at bounding box center [415, 337] width 0 height 9
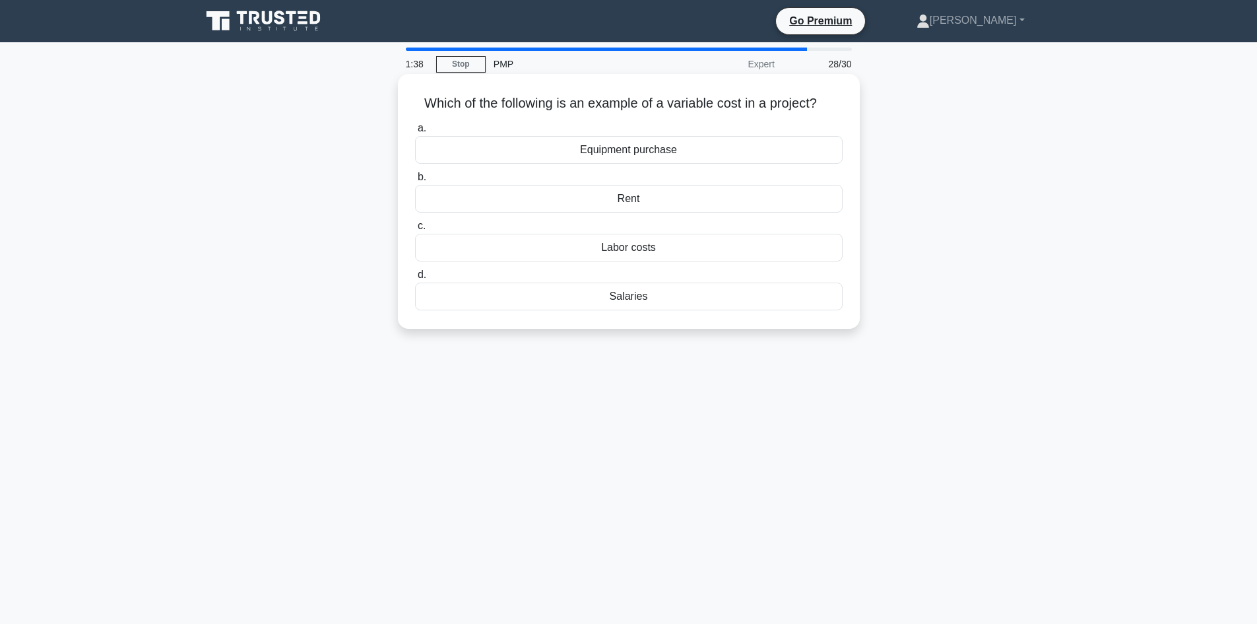
drag, startPoint x: 653, startPoint y: 301, endPoint x: 413, endPoint y: 106, distance: 309.8
click at [413, 106] on div "Which of the following is an example of a variable cost in a project? .spinner_…" at bounding box center [628, 201] width 451 height 244
click at [530, 242] on div "Labor costs" at bounding box center [629, 248] width 428 height 28
click at [415, 230] on input "c. Labor costs" at bounding box center [415, 226] width 0 height 9
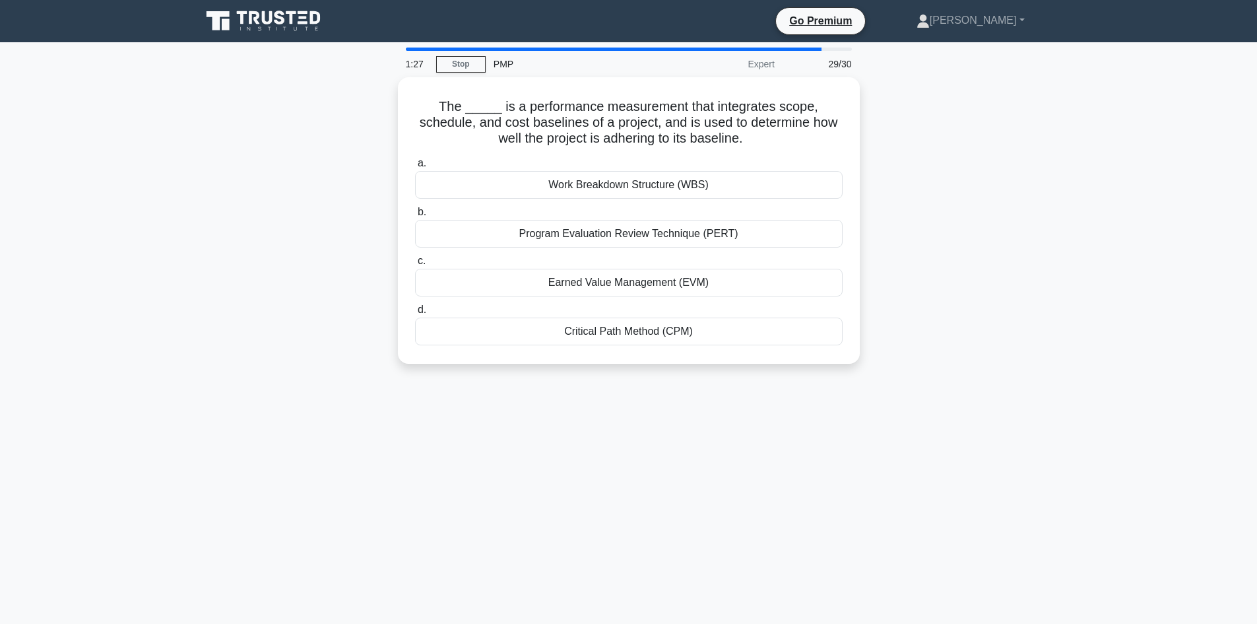
click at [281, 222] on div "The _____ is a performance measurement that integrates scope, schedule, and cos…" at bounding box center [628, 228] width 871 height 302
drag, startPoint x: 745, startPoint y: 133, endPoint x: 436, endPoint y: 104, distance: 309.6
click at [436, 104] on h5 "The _____ is a performance measurement that integrates scope, schedule, and cos…" at bounding box center [629, 119] width 430 height 49
drag, startPoint x: 752, startPoint y: 233, endPoint x: 525, endPoint y: 238, distance: 227.1
click at [525, 238] on div "Program Evaluation Review Technique (PERT)" at bounding box center [629, 230] width 428 height 28
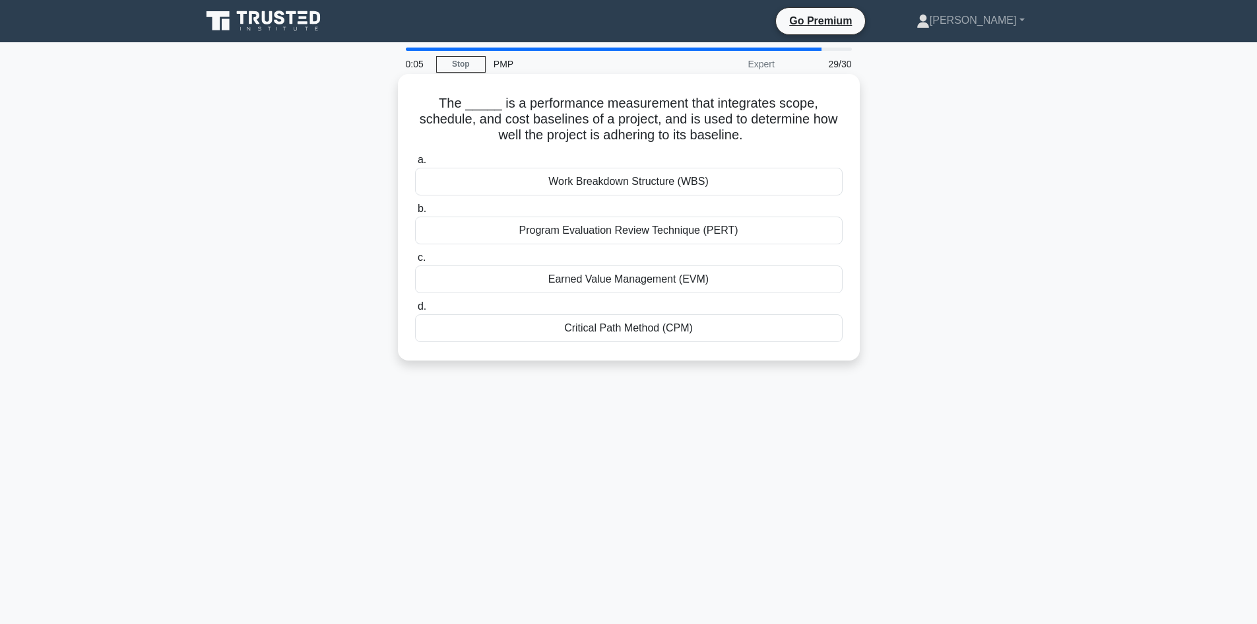
click at [541, 236] on div "Program Evaluation Review Technique (PERT)" at bounding box center [629, 230] width 428 height 28
click at [415, 213] on input "b. Program Evaluation Review Technique (PERT)" at bounding box center [415, 209] width 0 height 9
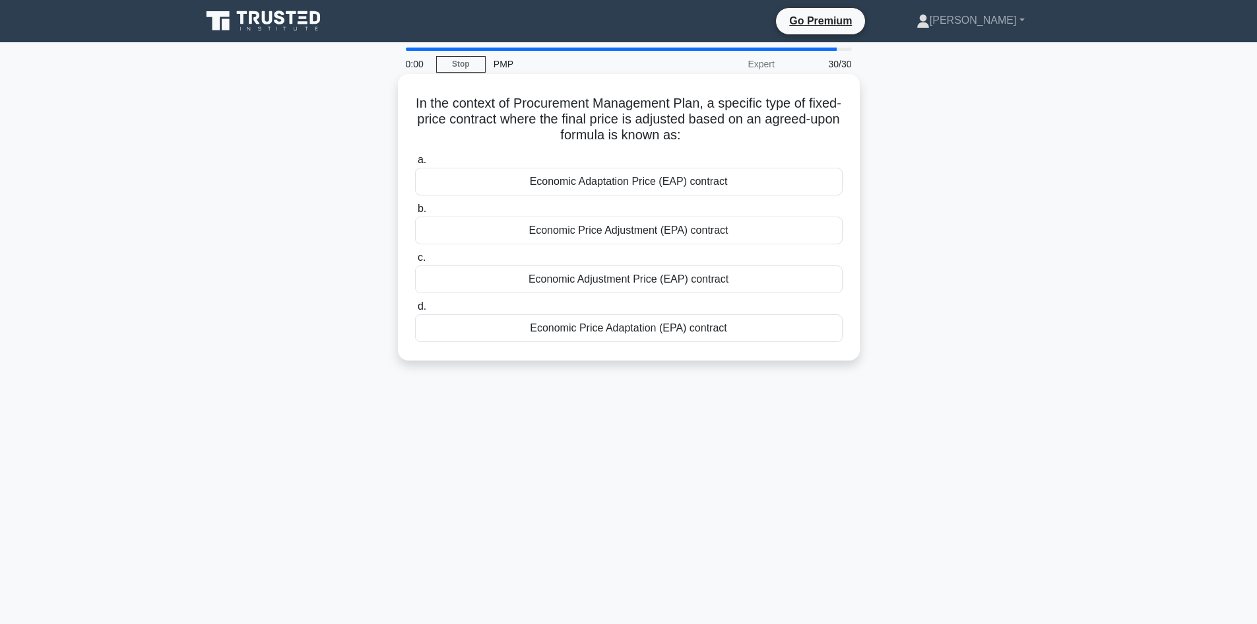
click at [587, 287] on div "Economic Adjustment Price (EAP) contract" at bounding box center [629, 279] width 428 height 28
click at [415, 262] on input "c. Economic Adjustment Price (EAP) contract" at bounding box center [415, 257] width 0 height 9
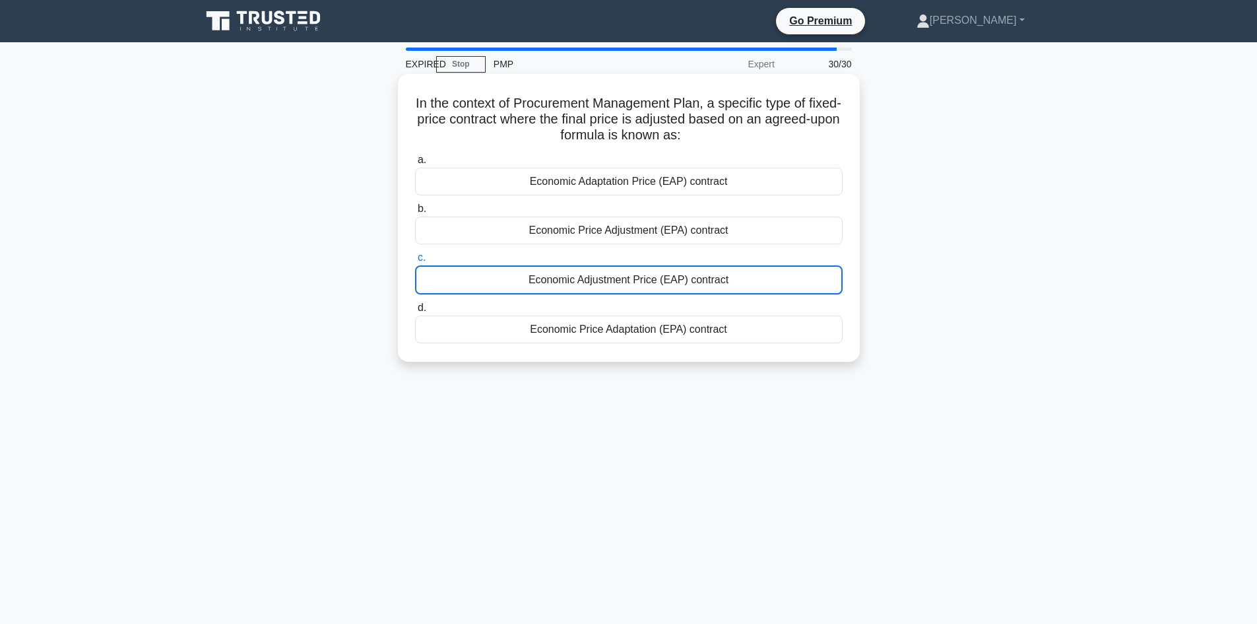
click at [665, 343] on div "Economic Price Adaptation (EPA) contract" at bounding box center [629, 329] width 428 height 28
click at [415, 312] on input "d. Economic Price Adaptation (EPA) contract" at bounding box center [415, 308] width 0 height 9
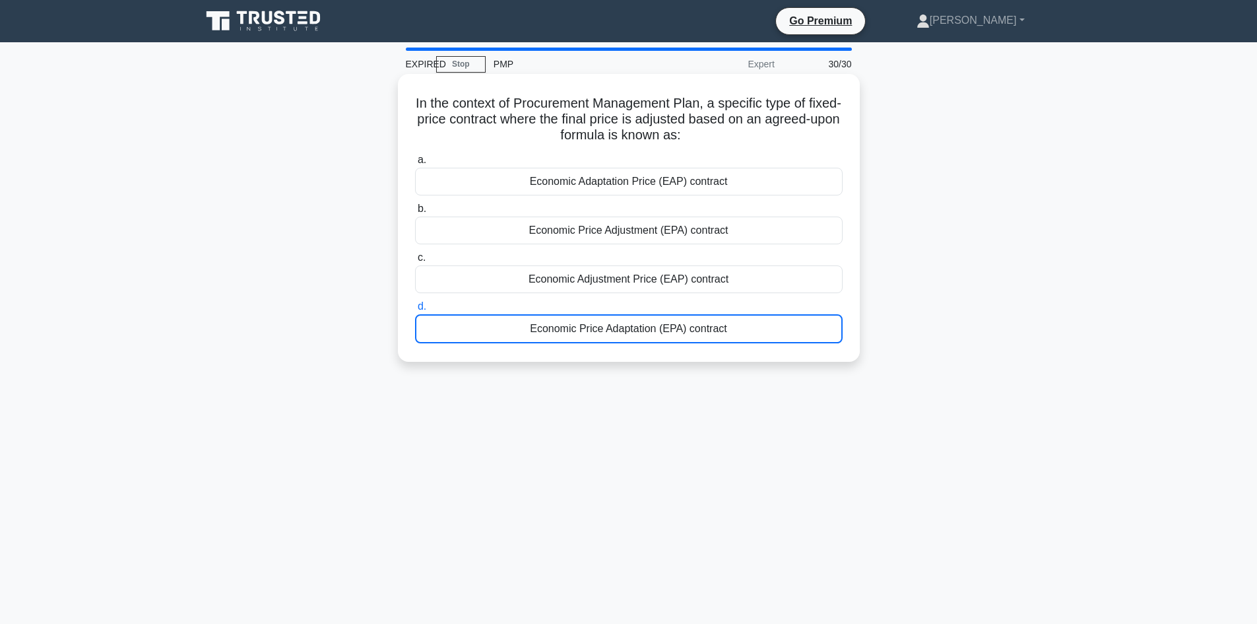
click at [657, 338] on div "Economic Price Adaptation (EPA) contract" at bounding box center [629, 328] width 428 height 29
click at [415, 311] on input "d. Economic Price Adaptation (EPA) contract" at bounding box center [415, 306] width 0 height 9
click at [657, 338] on div "Economic Price Adaptation (EPA) contract" at bounding box center [629, 328] width 428 height 29
click at [415, 311] on input "d. Economic Price Adaptation (EPA) contract" at bounding box center [415, 306] width 0 height 9
click at [657, 339] on div "Economic Price Adaptation (EPA) contract" at bounding box center [629, 328] width 428 height 29
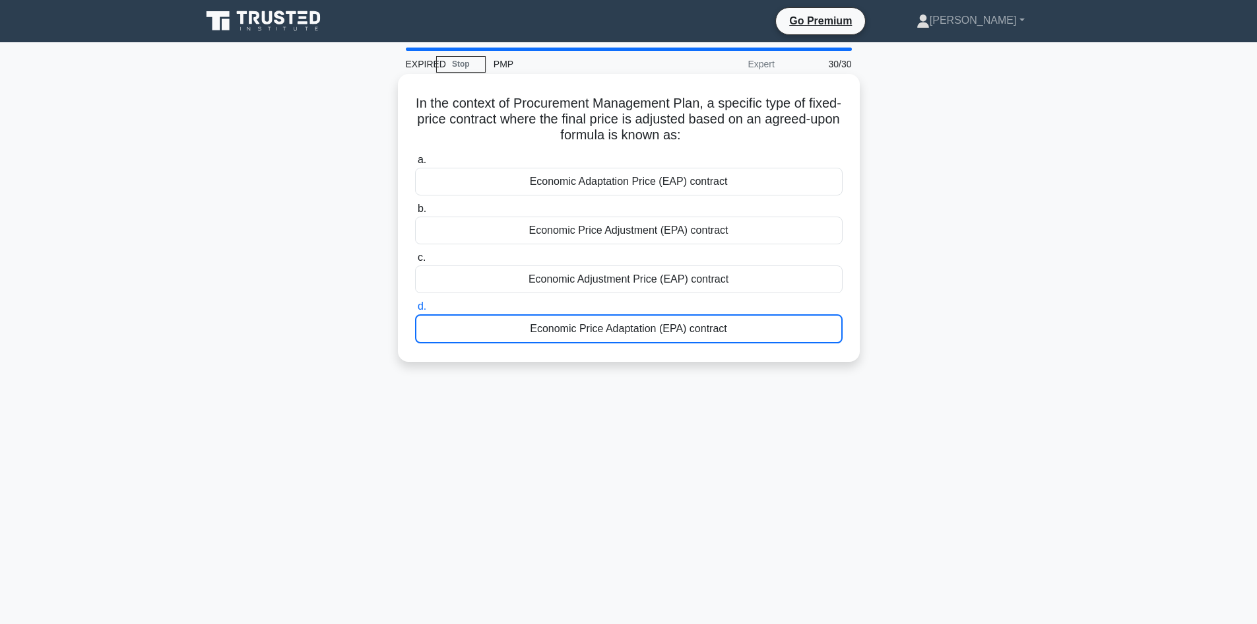
click at [415, 311] on input "d. Economic Price Adaptation (EPA) contract" at bounding box center [415, 306] width 0 height 9
click at [591, 287] on div "Economic Adjustment Price (EAP) contract" at bounding box center [629, 279] width 428 height 28
click at [415, 262] on input "c. Economic Adjustment Price (EAP) contract" at bounding box center [415, 257] width 0 height 9
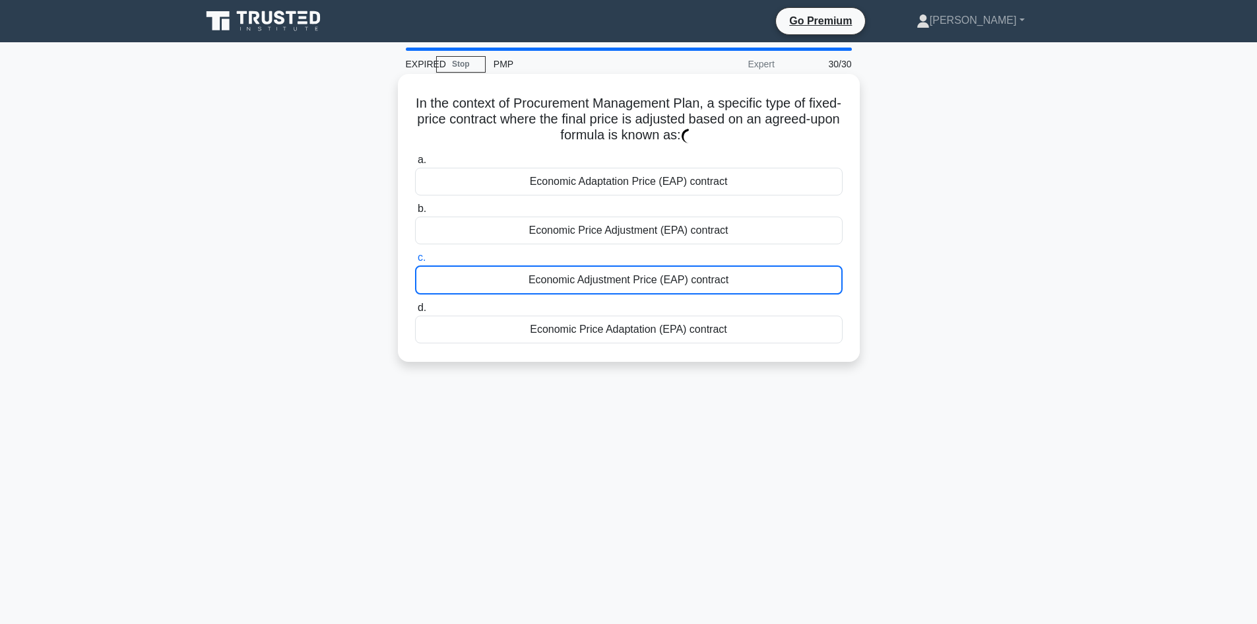
click at [601, 322] on div "Economic Price Adaptation (EPA) contract" at bounding box center [629, 329] width 428 height 28
click at [415, 312] on input "d. Economic Price Adaptation (EPA) contract" at bounding box center [415, 308] width 0 height 9
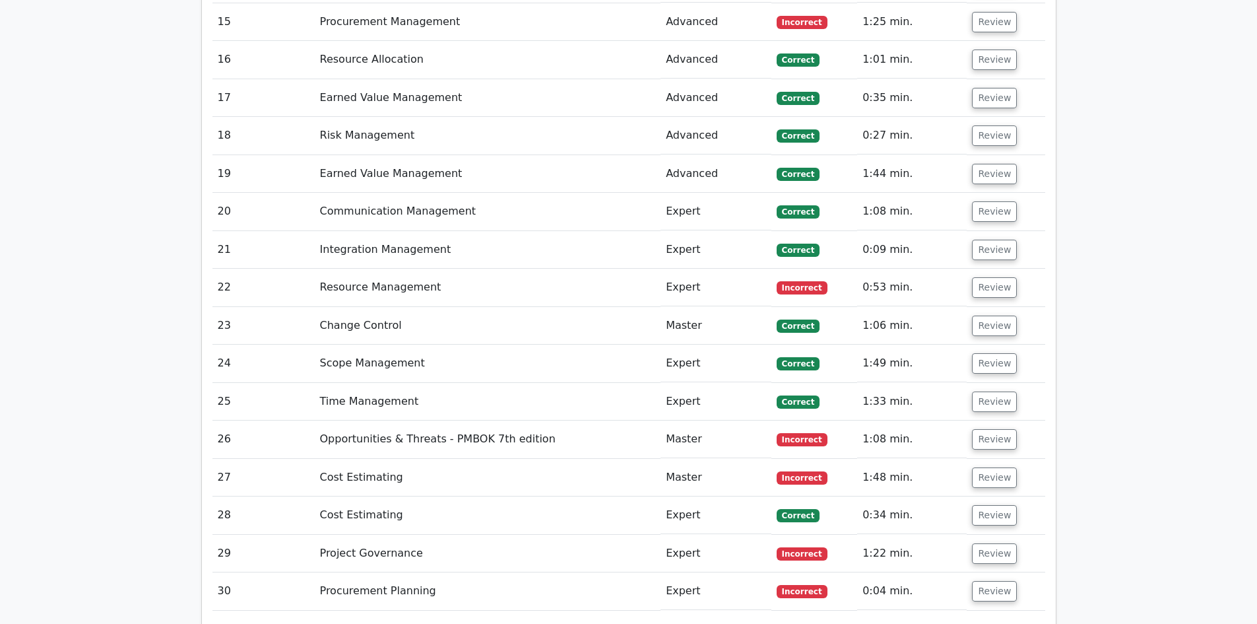
scroll to position [3036, 0]
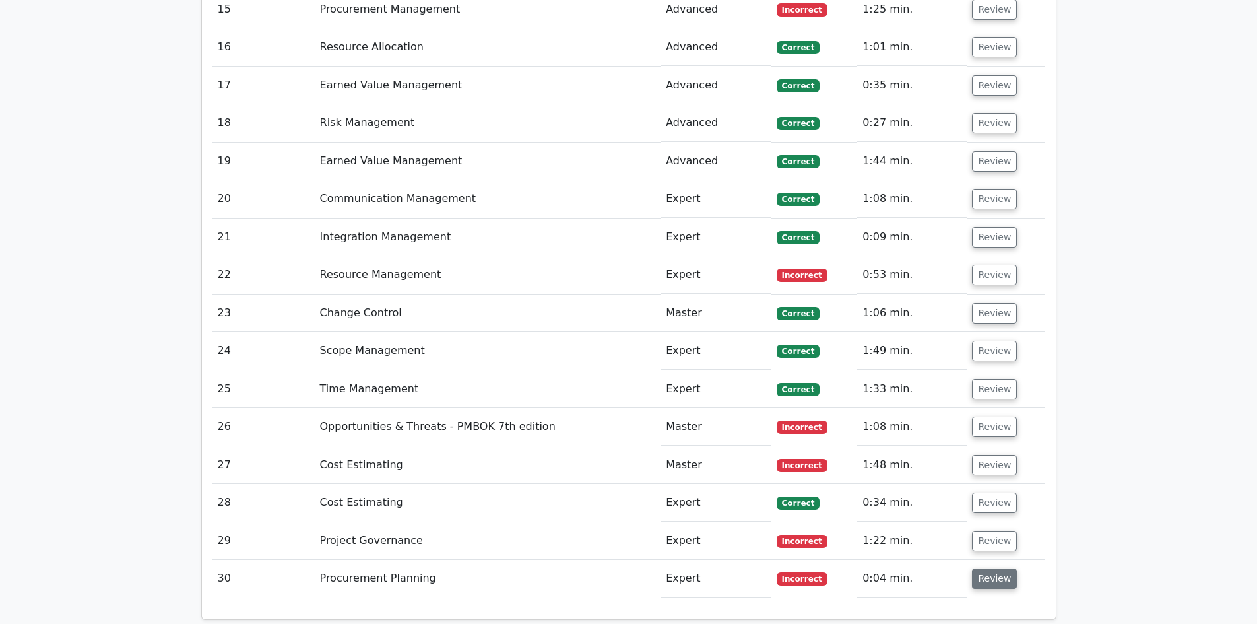
click at [996, 568] on button "Review" at bounding box center [994, 578] width 45 height 20
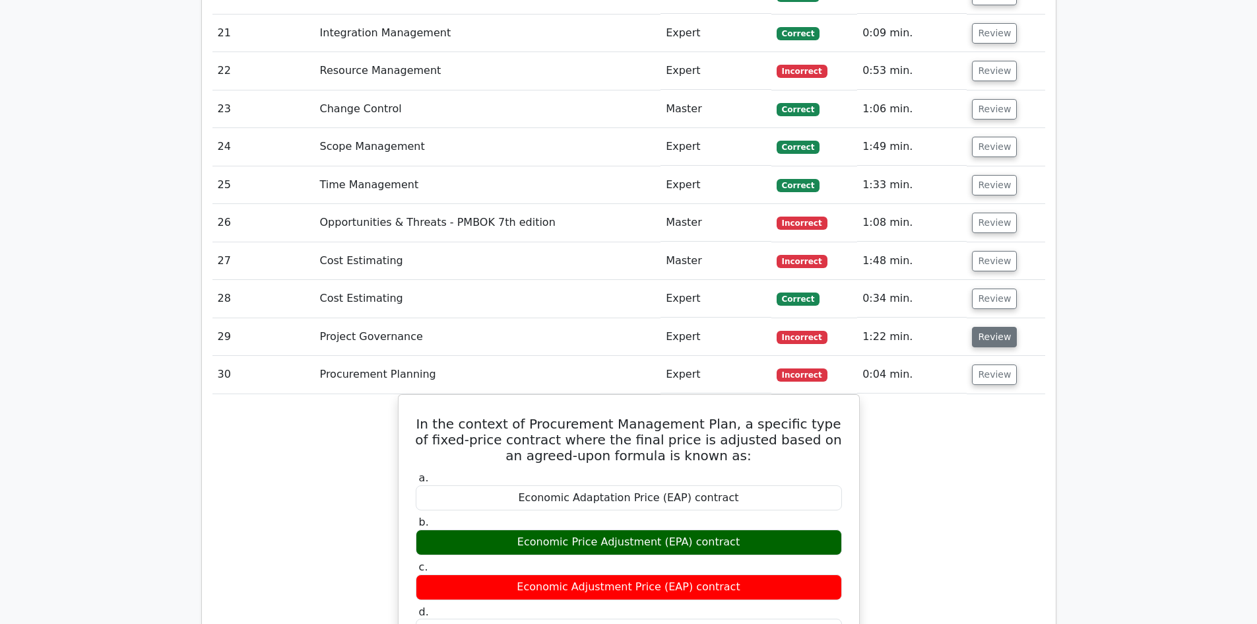
scroll to position [3234, 0]
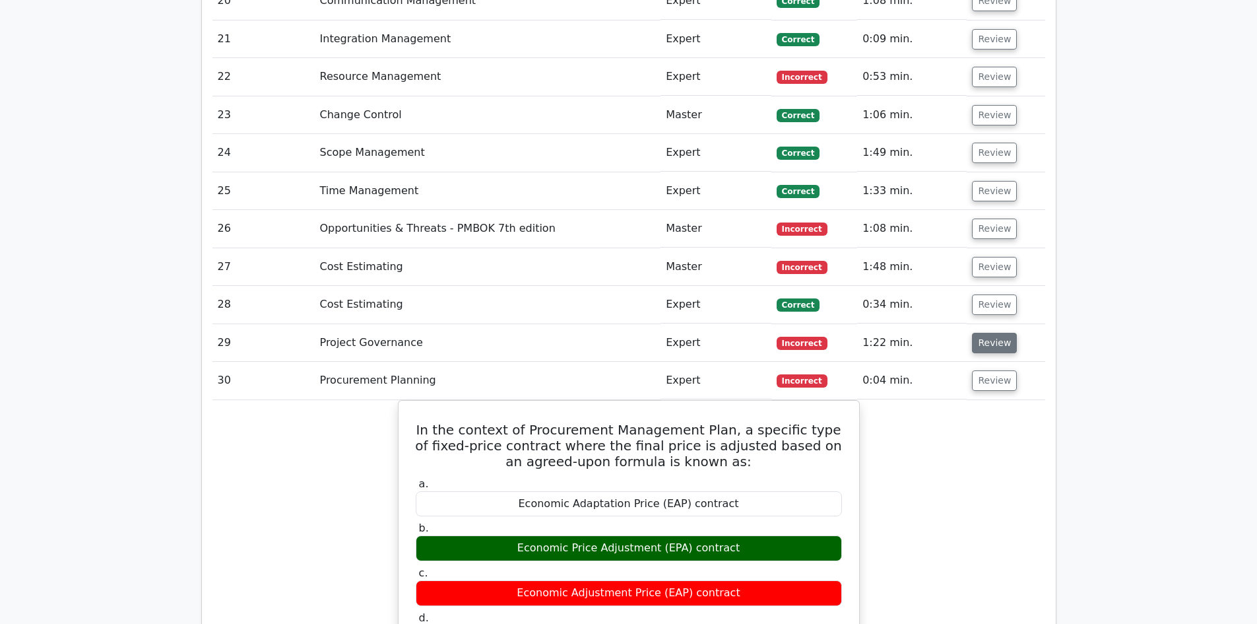
click at [1003, 333] on button "Review" at bounding box center [994, 343] width 45 height 20
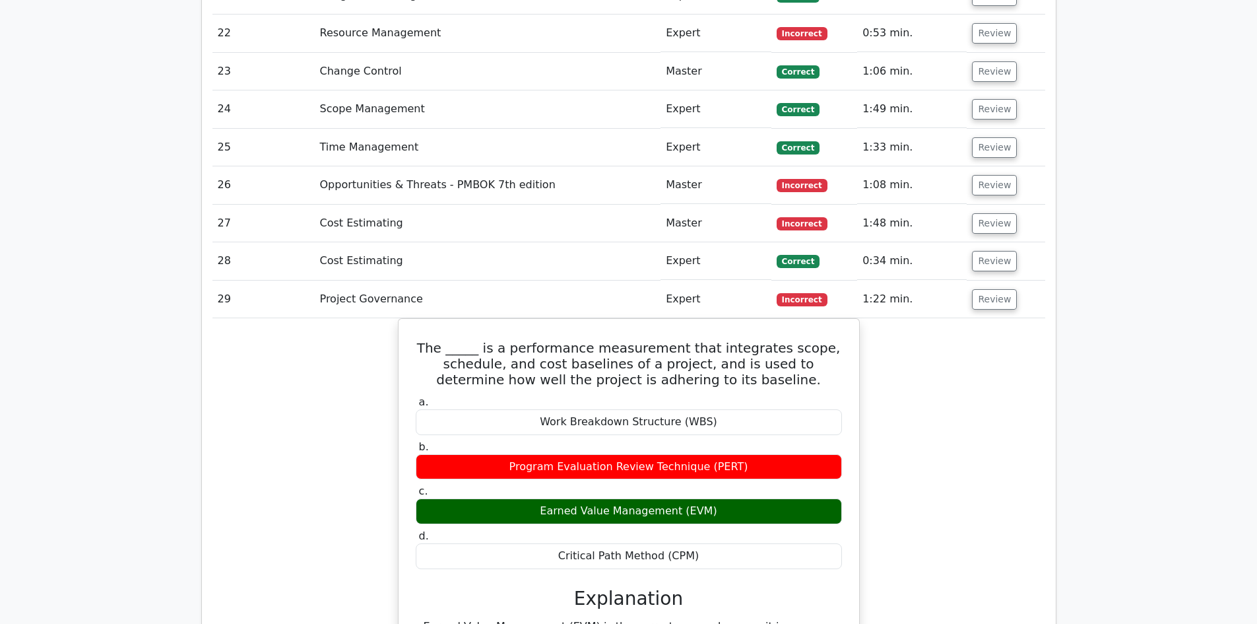
scroll to position [3300, 0]
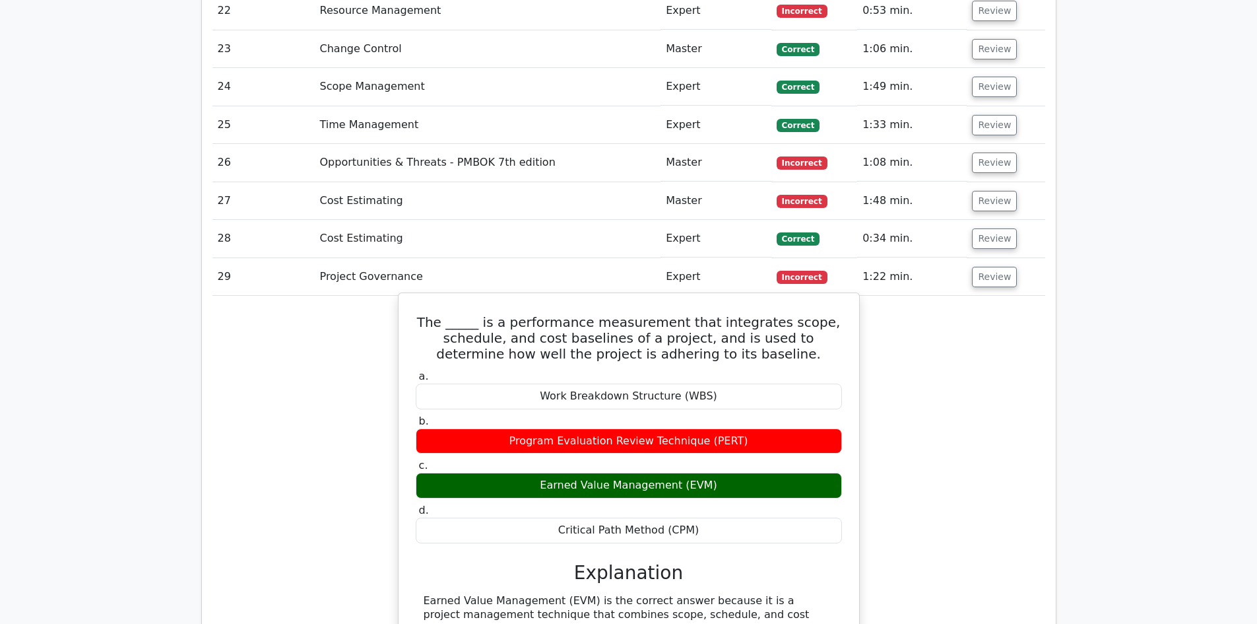
click at [701, 473] on div "Earned Value Management (EVM)" at bounding box center [629, 486] width 426 height 26
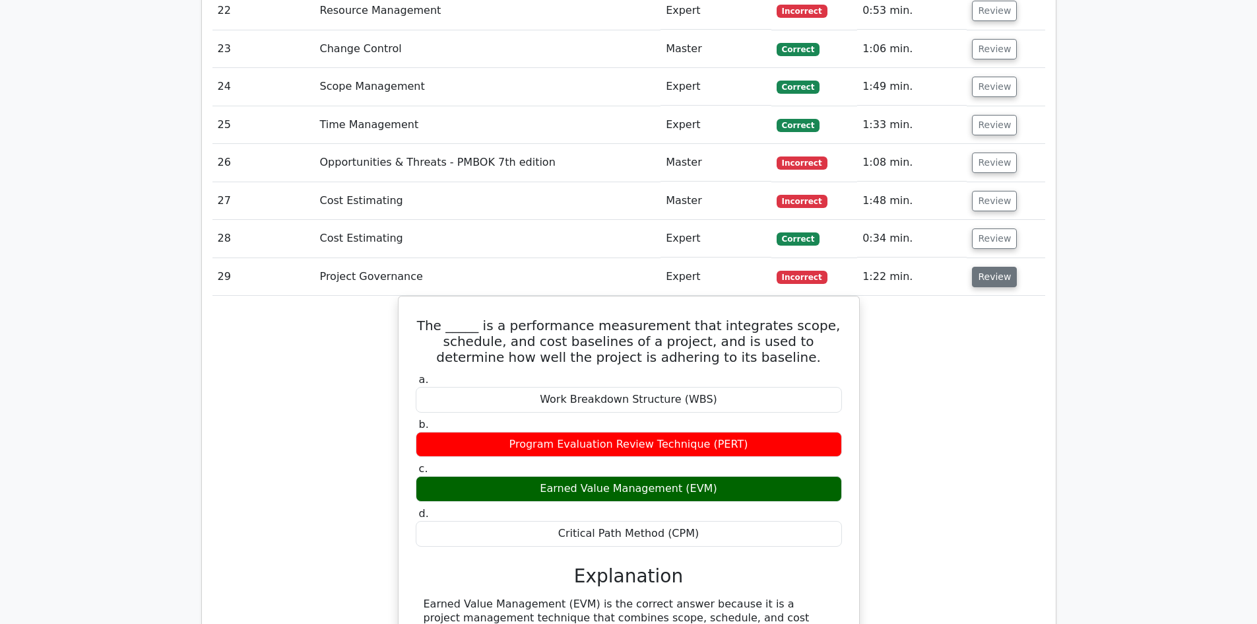
click at [995, 267] on button "Review" at bounding box center [994, 277] width 45 height 20
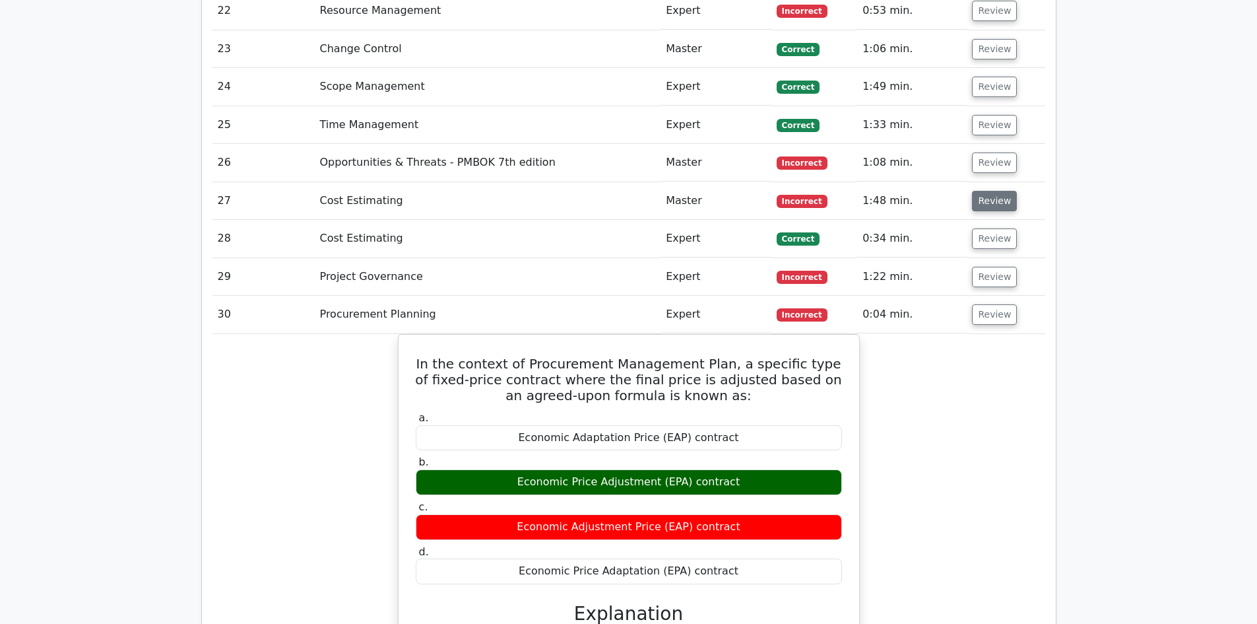
click at [1002, 191] on button "Review" at bounding box center [994, 201] width 45 height 20
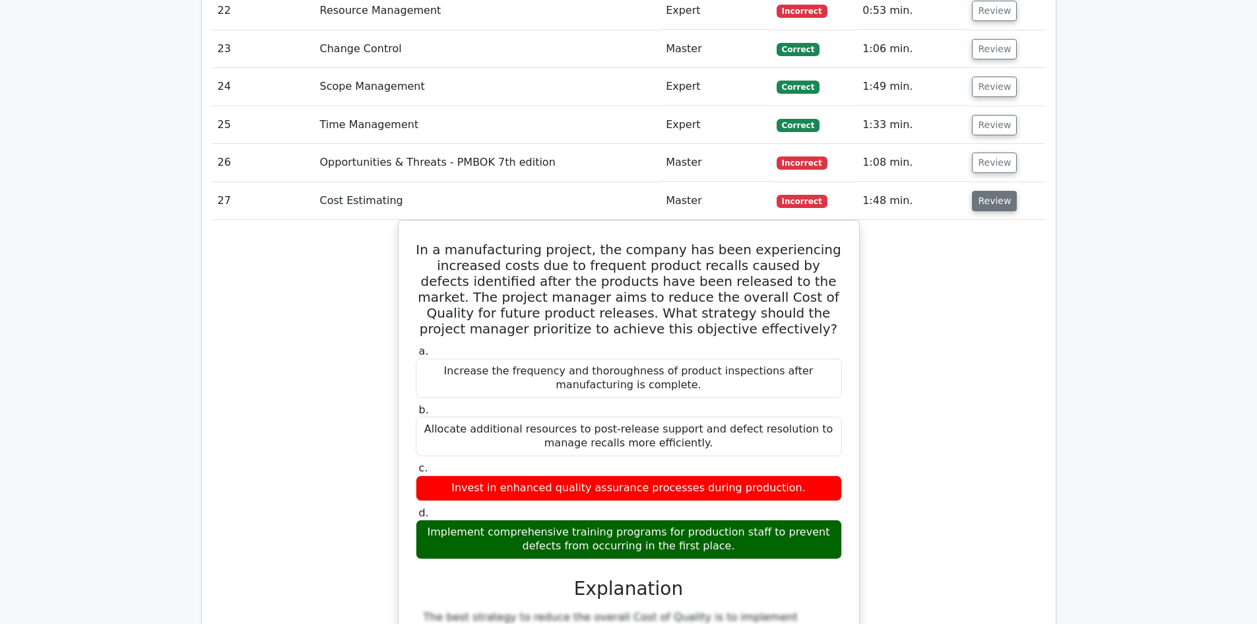
click at [998, 191] on button "Review" at bounding box center [994, 201] width 45 height 20
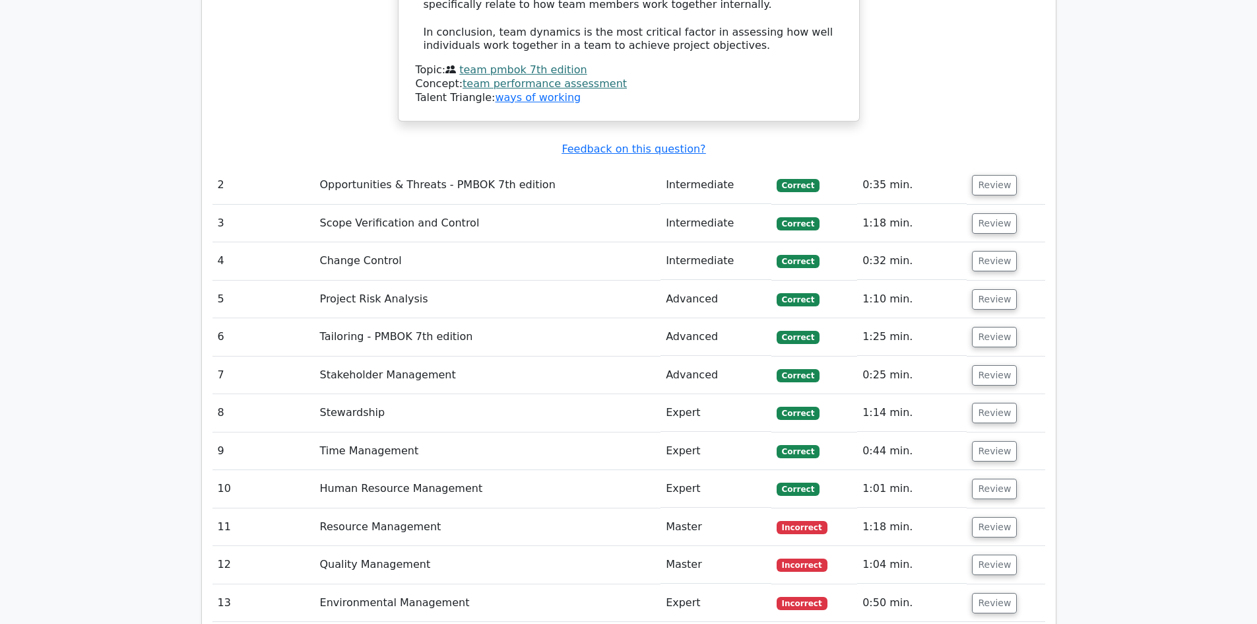
scroll to position [2442, 0]
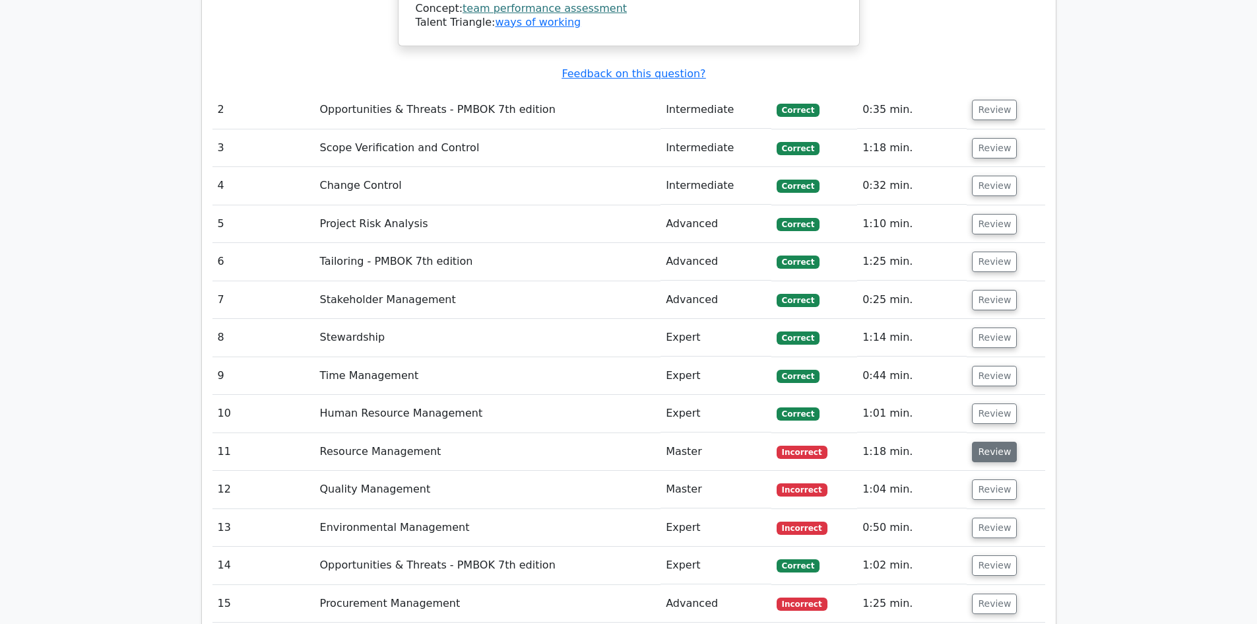
click at [990, 442] on button "Review" at bounding box center [994, 452] width 45 height 20
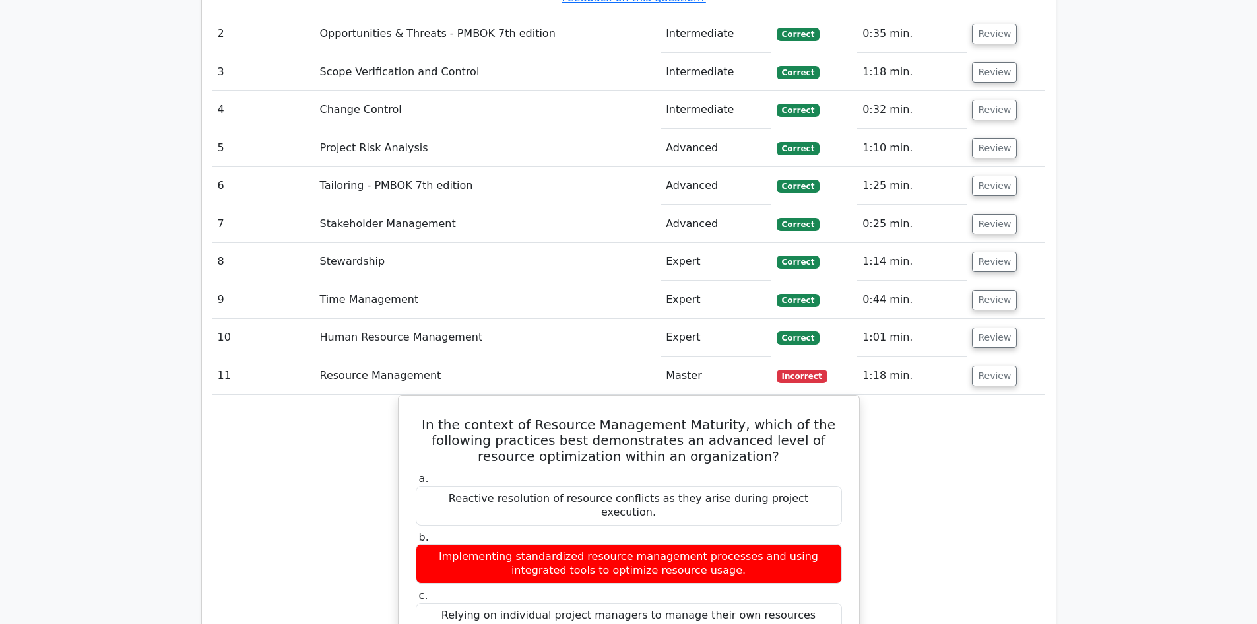
scroll to position [2574, 0]
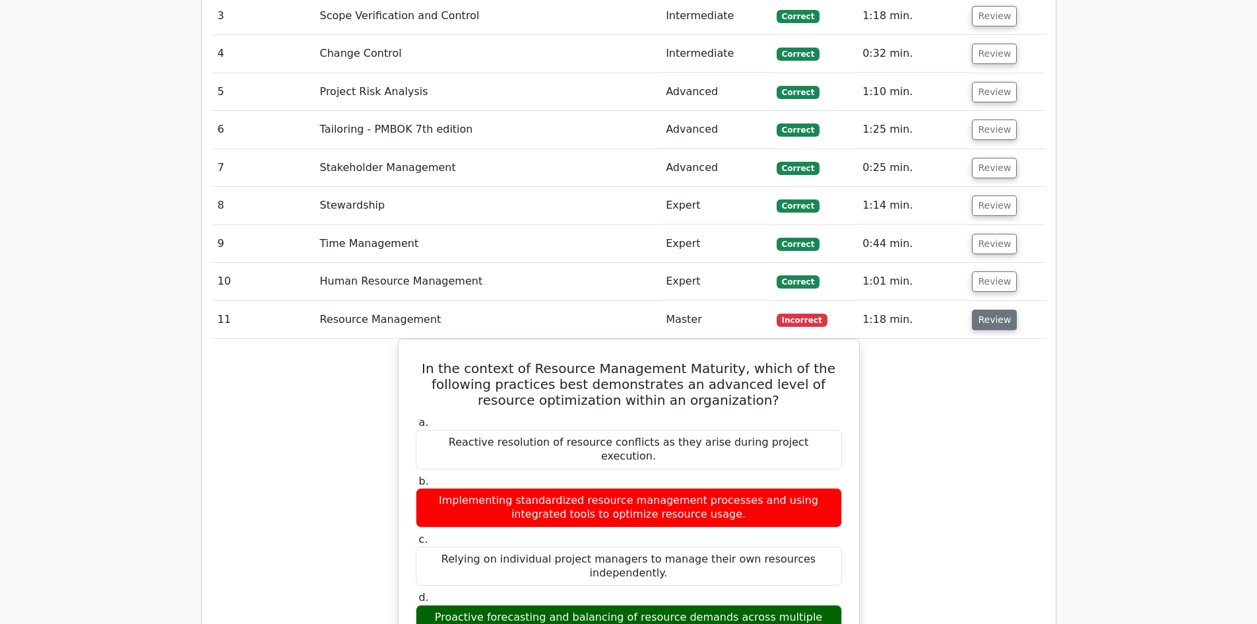
click at [986, 310] on button "Review" at bounding box center [994, 320] width 45 height 20
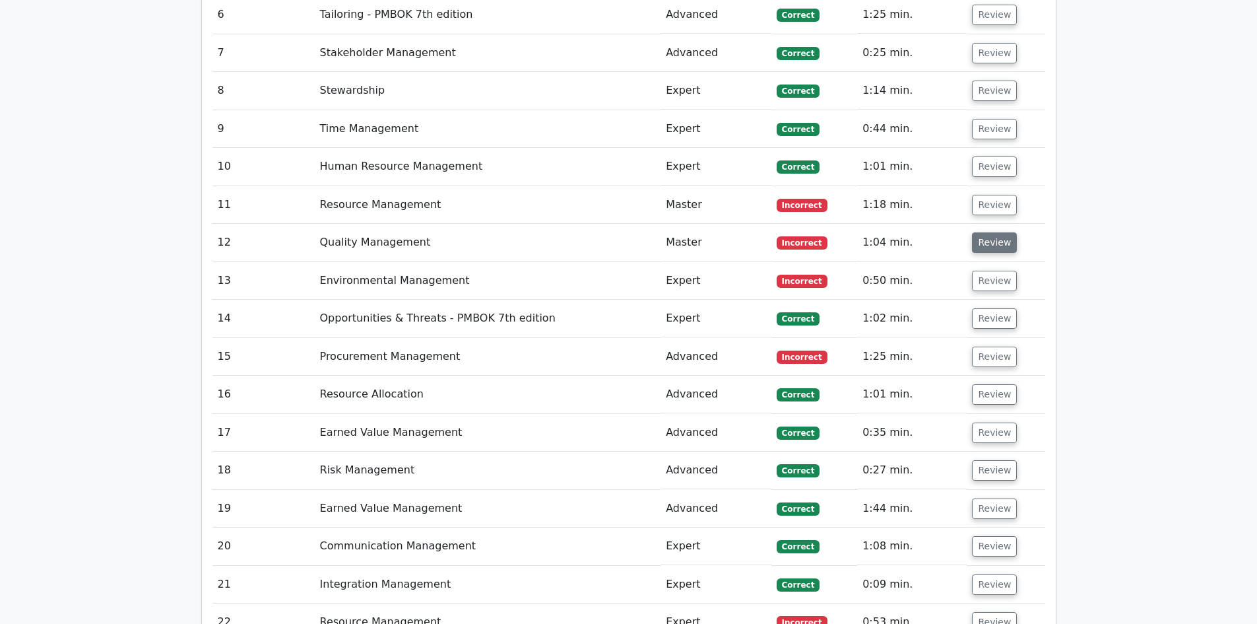
scroll to position [2706, 0]
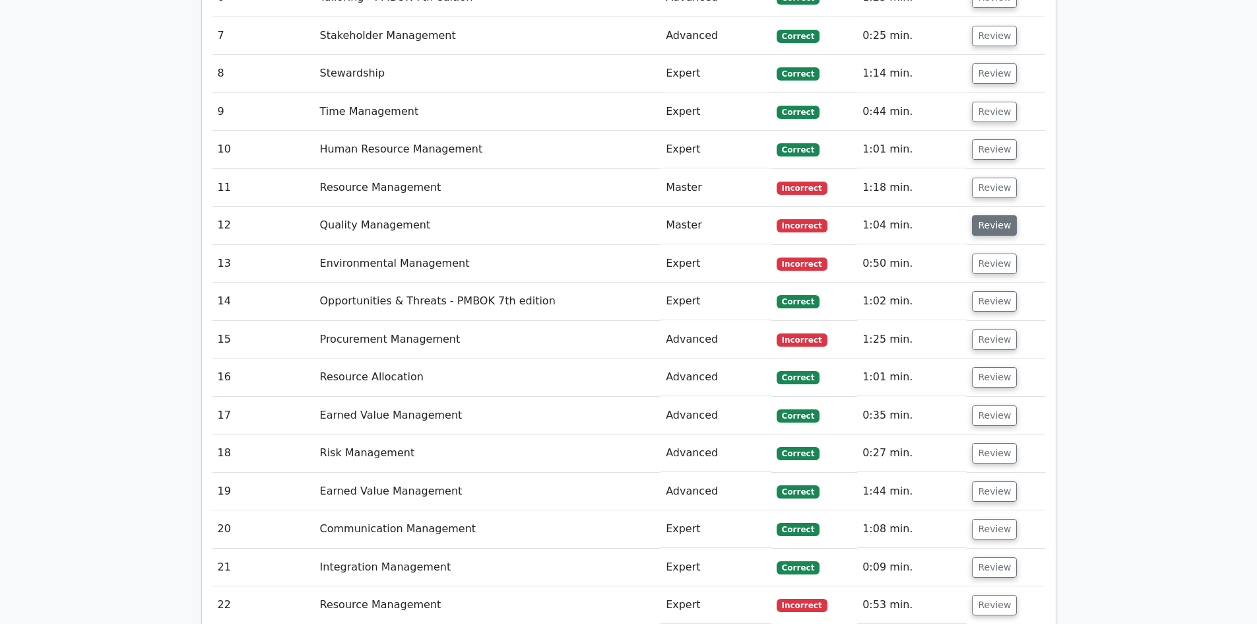
click at [984, 215] on button "Review" at bounding box center [994, 225] width 45 height 20
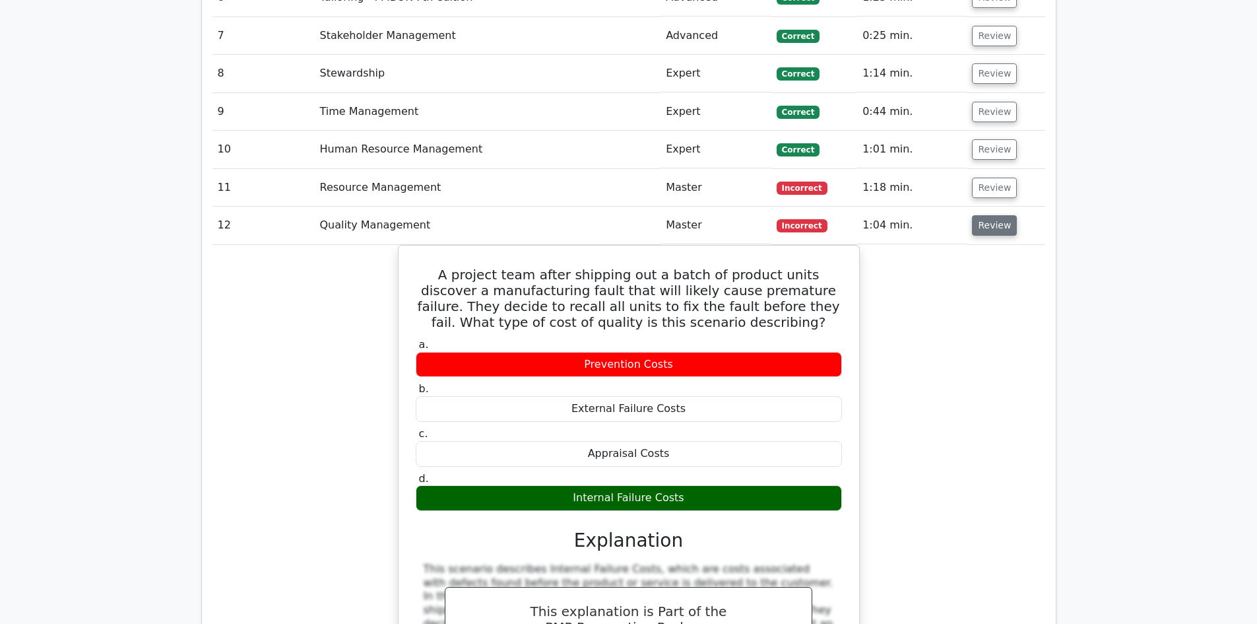
click at [976, 215] on button "Review" at bounding box center [994, 225] width 45 height 20
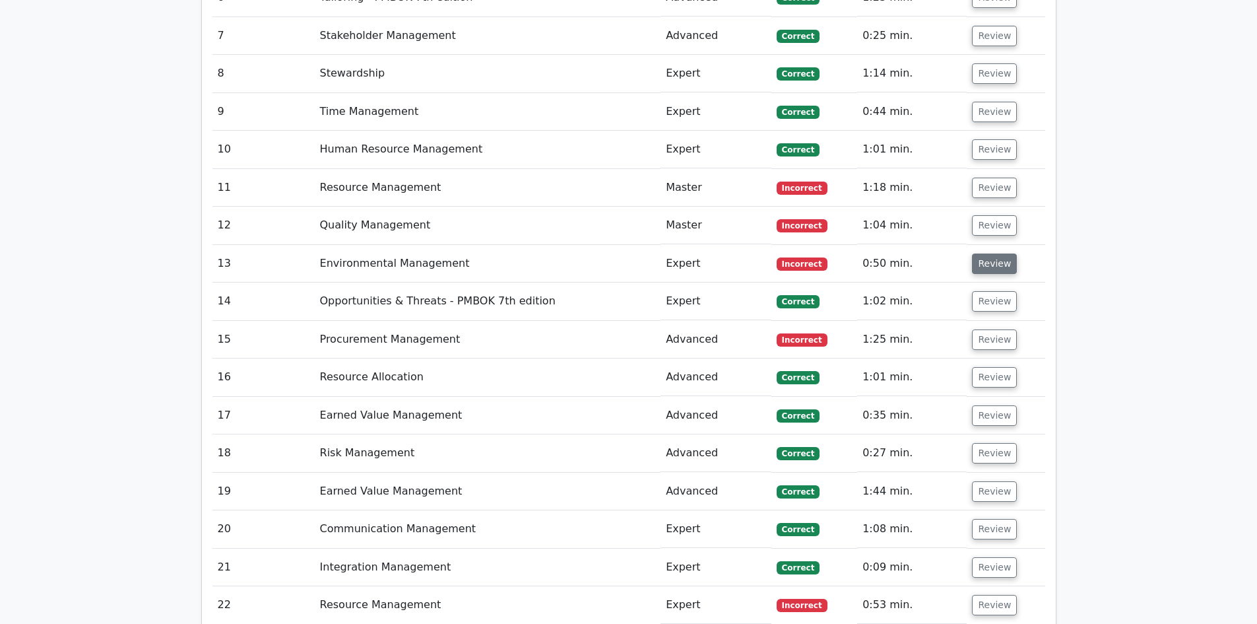
click at [986, 253] on button "Review" at bounding box center [994, 263] width 45 height 20
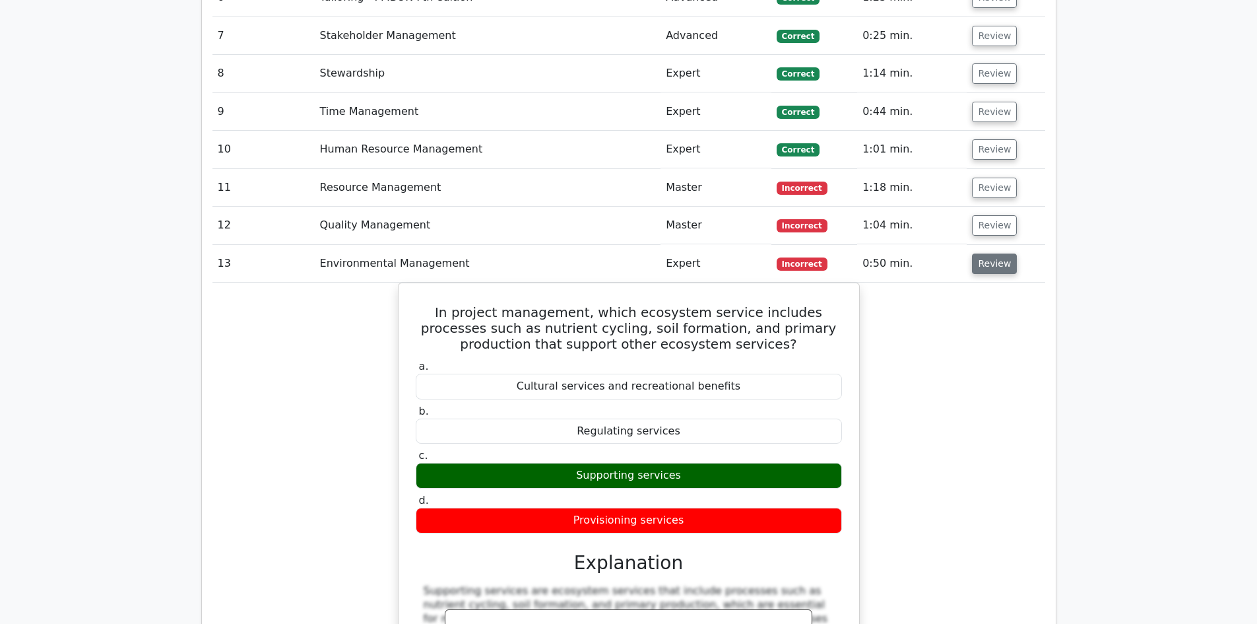
click at [986, 253] on button "Review" at bounding box center [994, 263] width 45 height 20
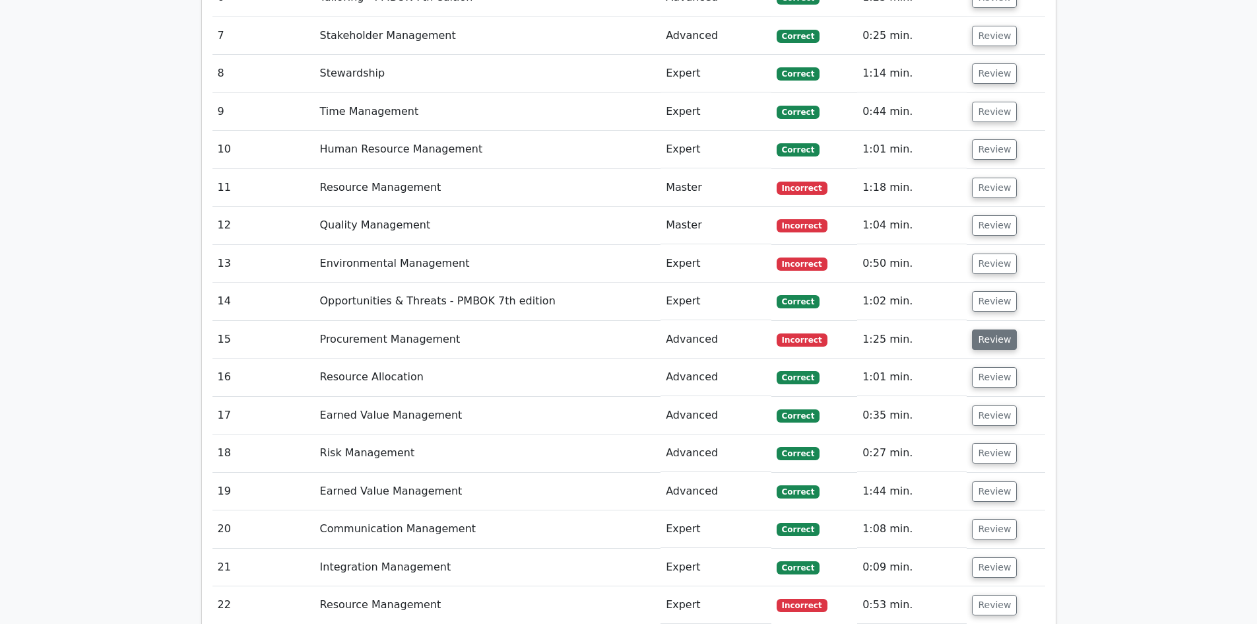
click at [999, 329] on button "Review" at bounding box center [994, 339] width 45 height 20
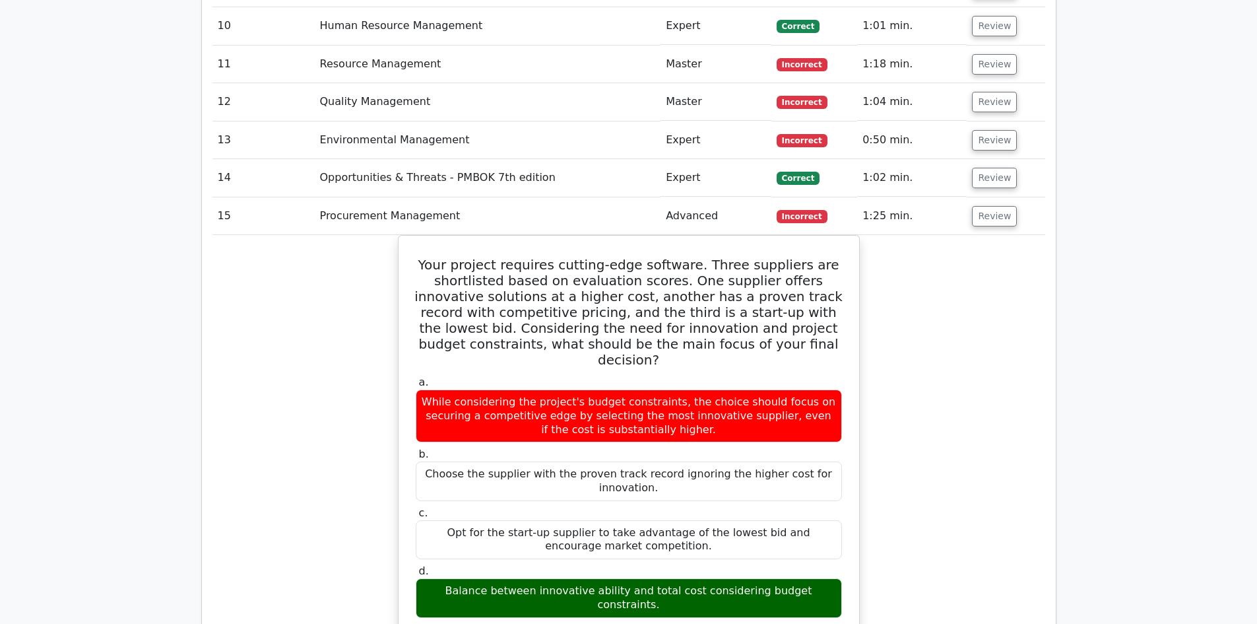
scroll to position [2838, 0]
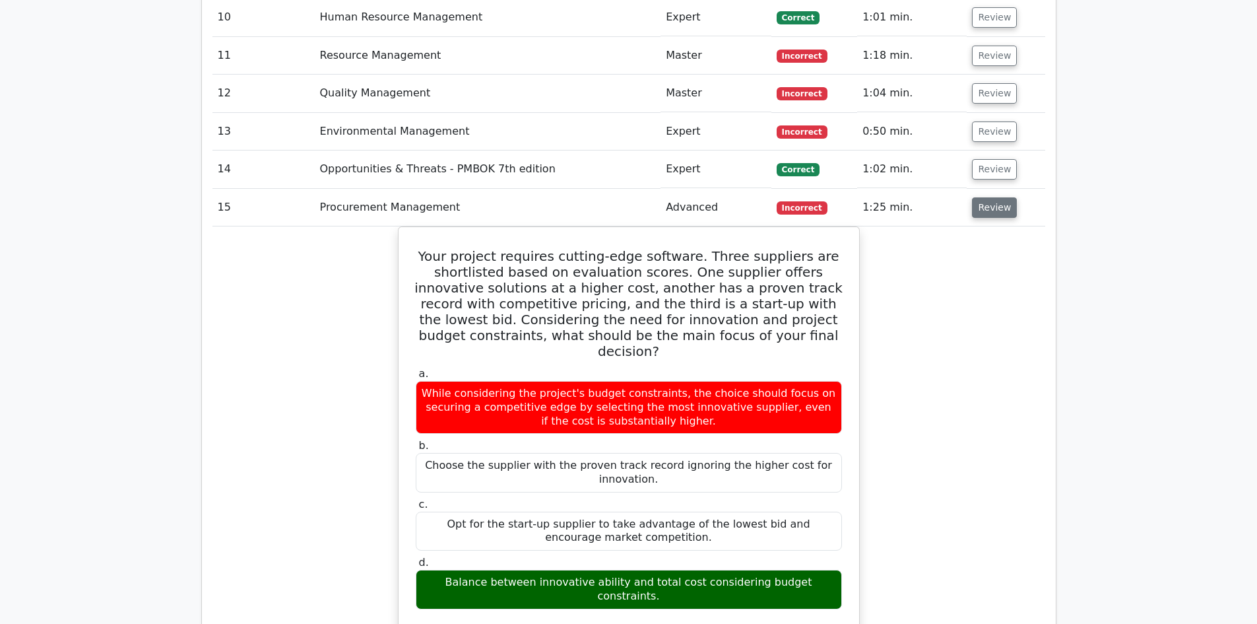
click at [996, 197] on button "Review" at bounding box center [994, 207] width 45 height 20
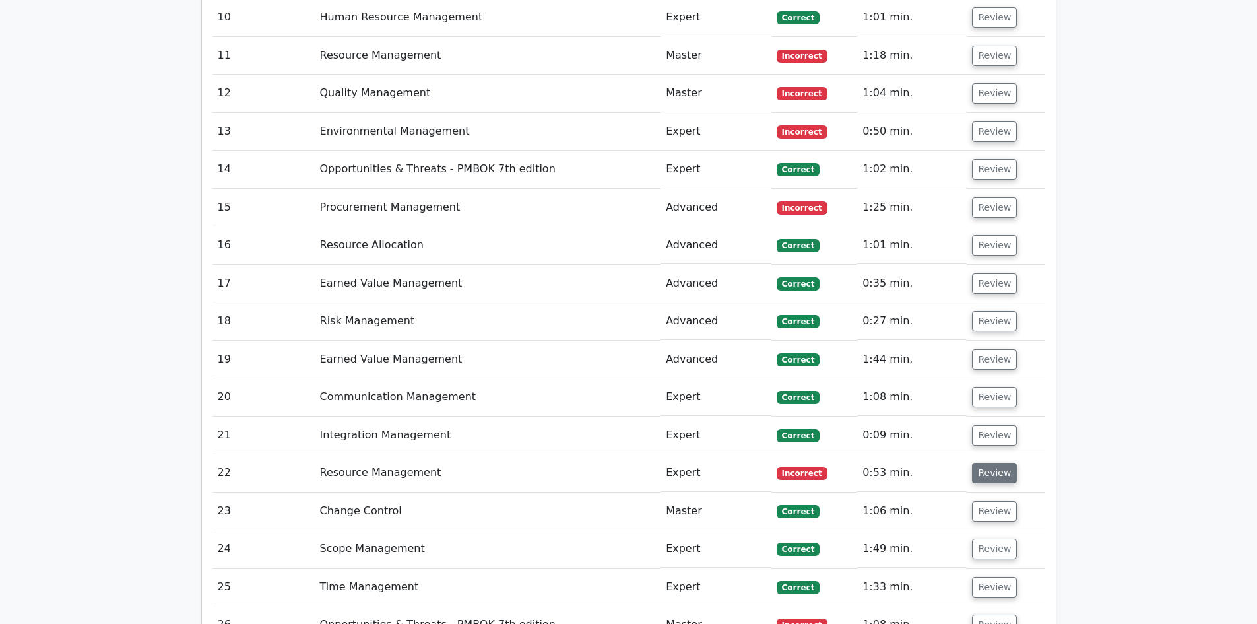
click at [997, 463] on button "Review" at bounding box center [994, 473] width 45 height 20
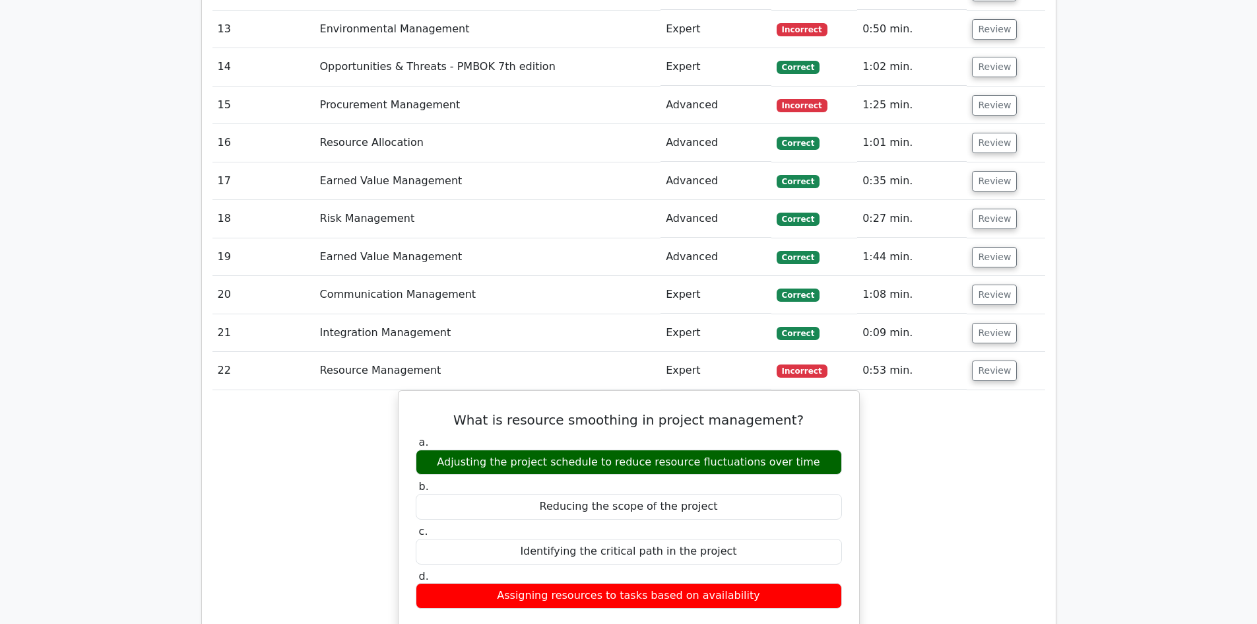
scroll to position [3036, 0]
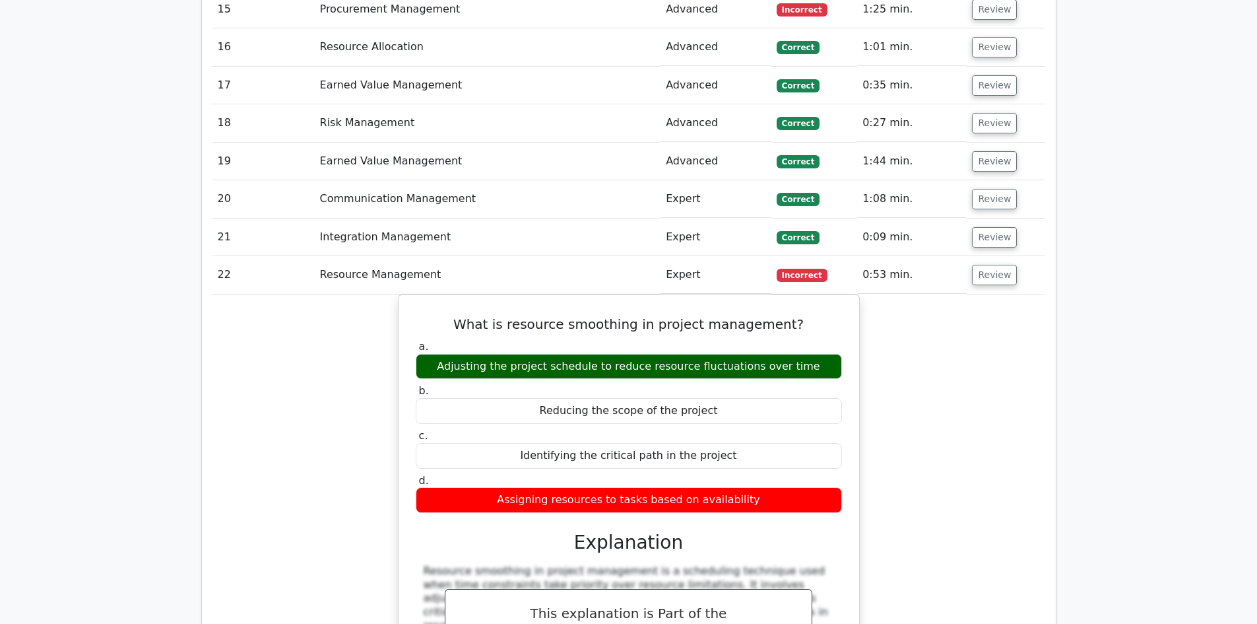
click at [984, 256] on td "Review" at bounding box center [1006, 275] width 78 height 38
click at [985, 265] on button "Review" at bounding box center [994, 275] width 45 height 20
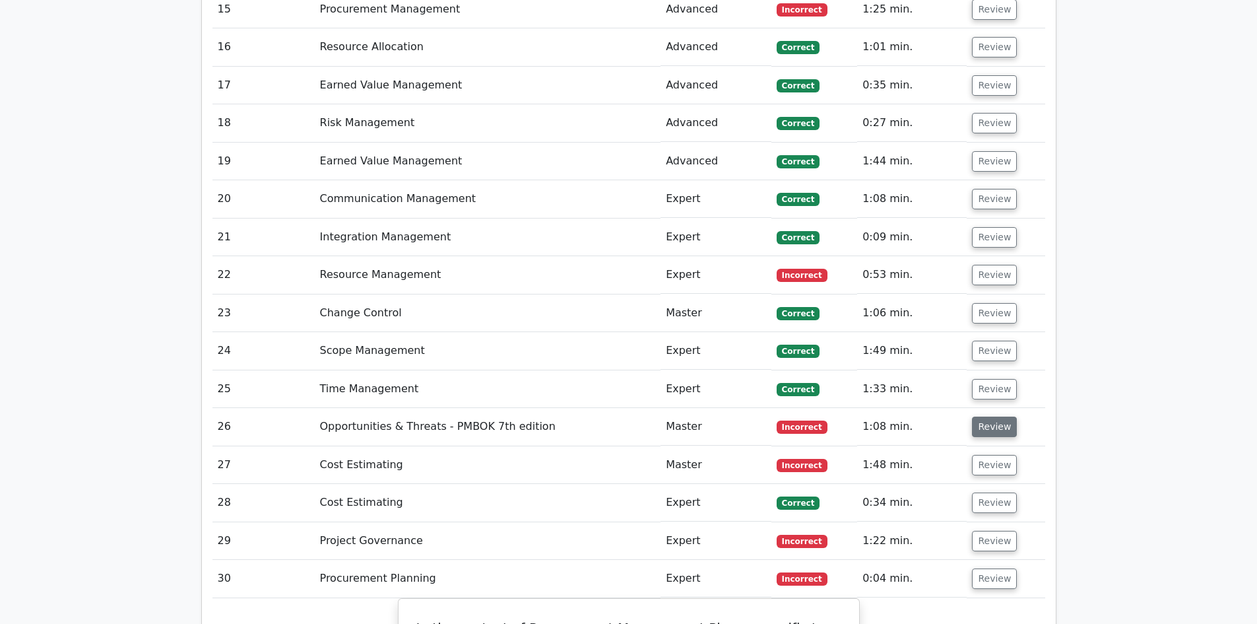
click at [1003, 416] on button "Review" at bounding box center [994, 426] width 45 height 20
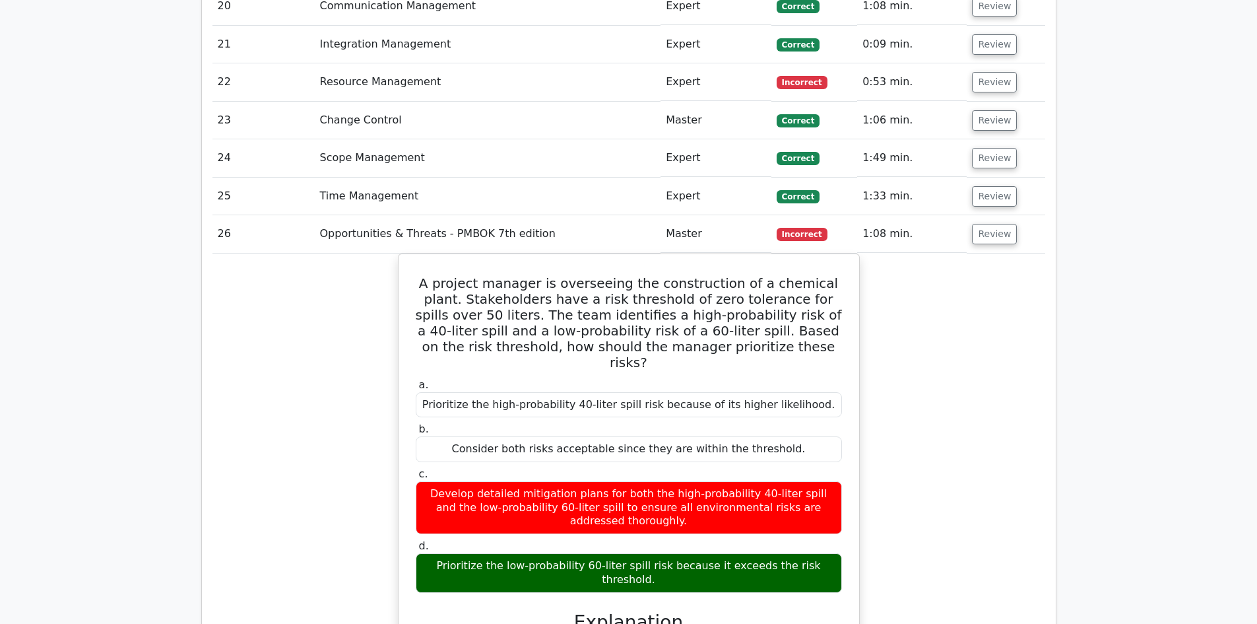
scroll to position [3234, 0]
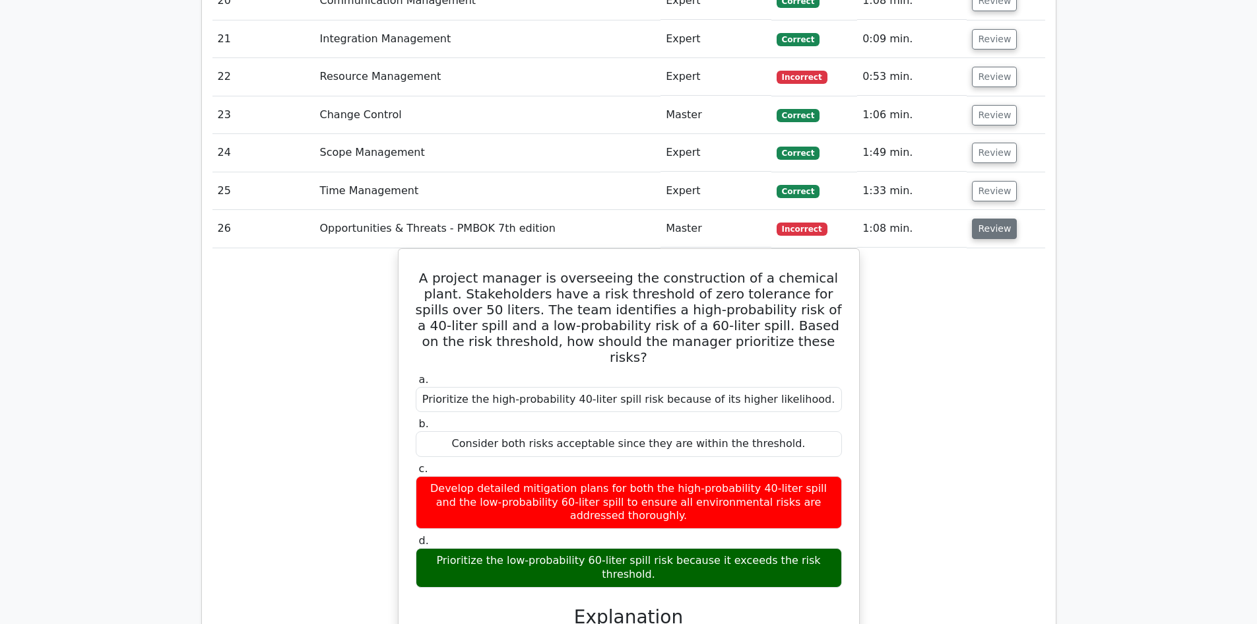
click at [1001, 218] on button "Review" at bounding box center [994, 228] width 45 height 20
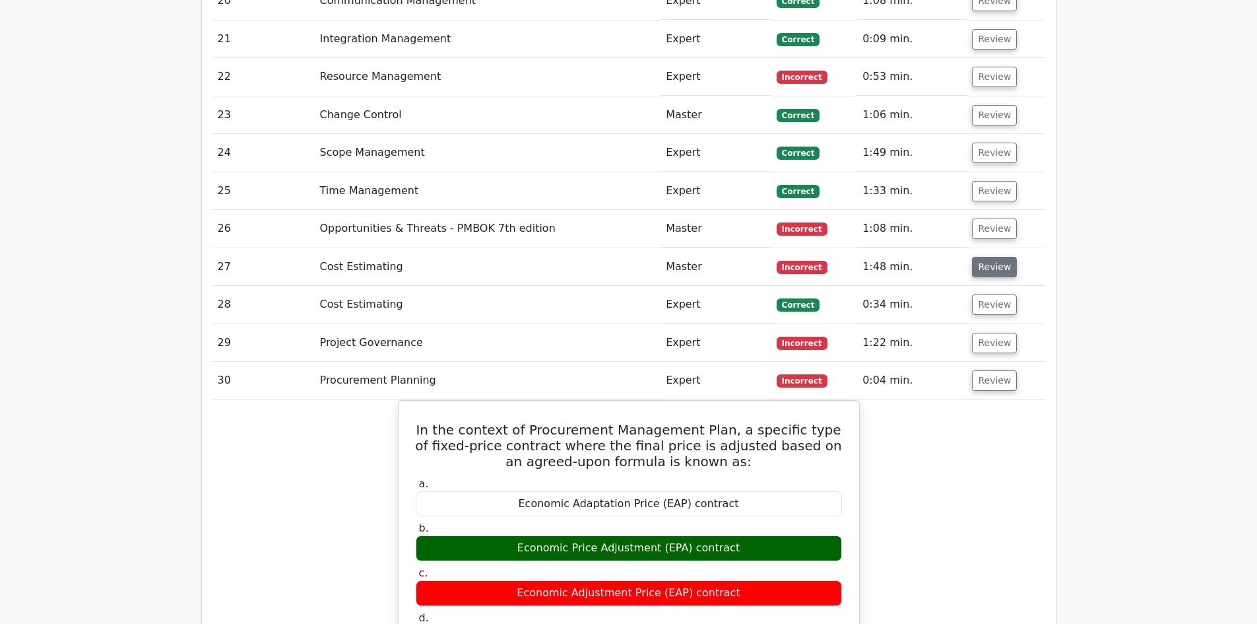
click at [984, 257] on button "Review" at bounding box center [994, 267] width 45 height 20
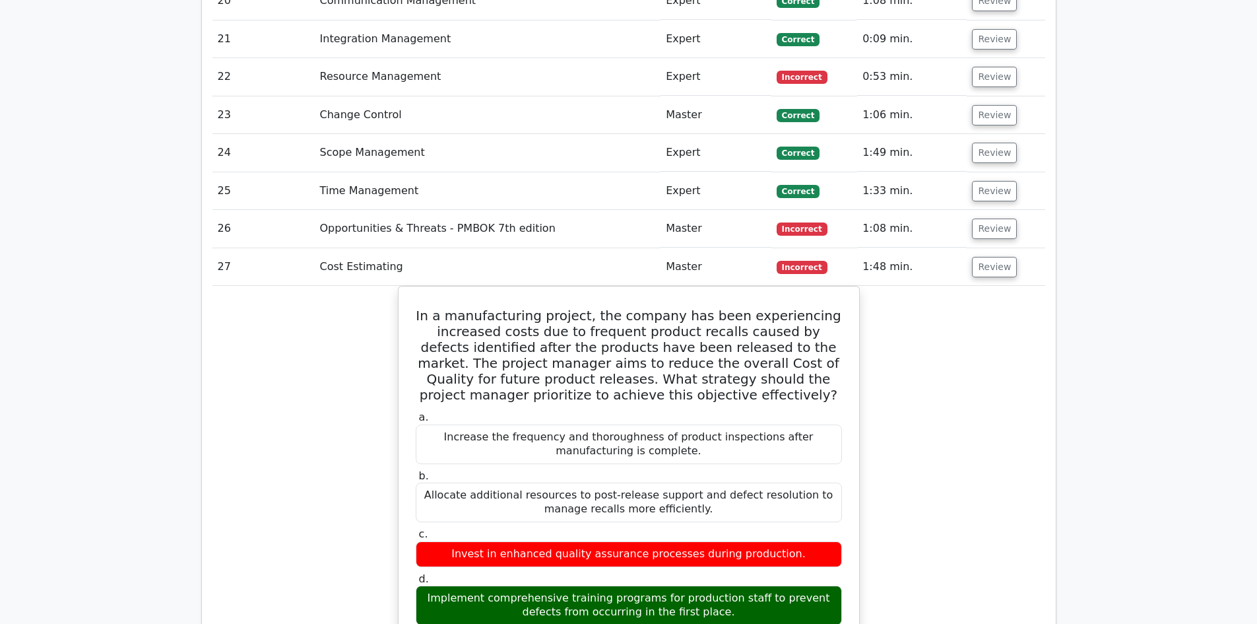
scroll to position [3300, 0]
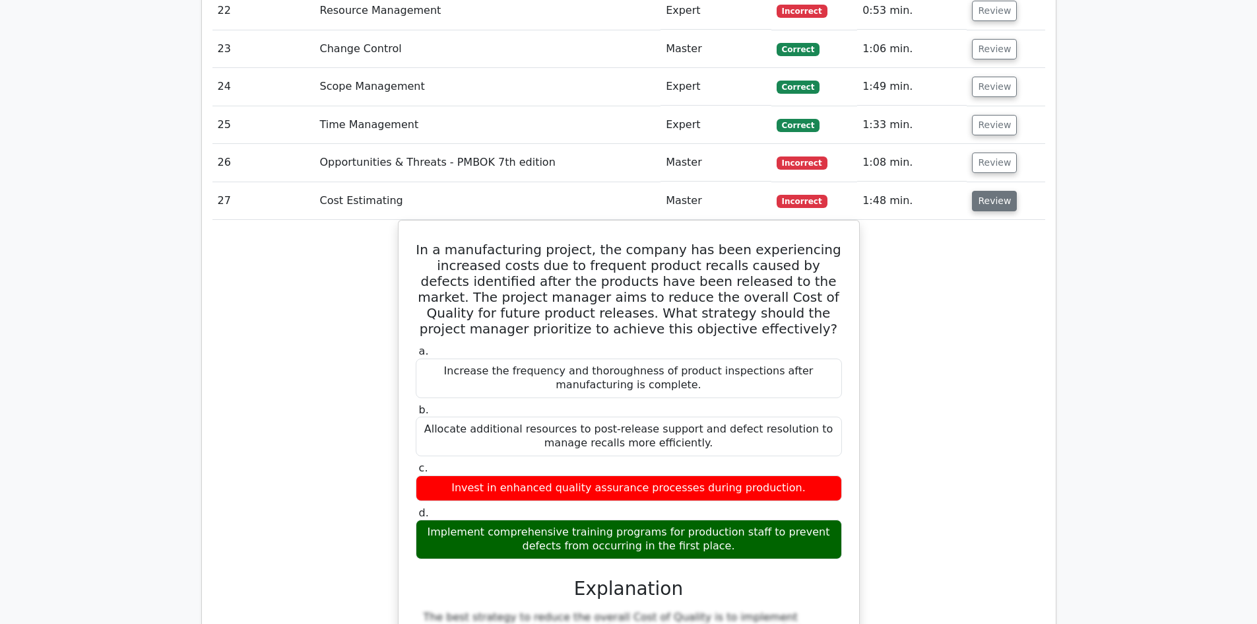
click at [989, 191] on button "Review" at bounding box center [994, 201] width 45 height 20
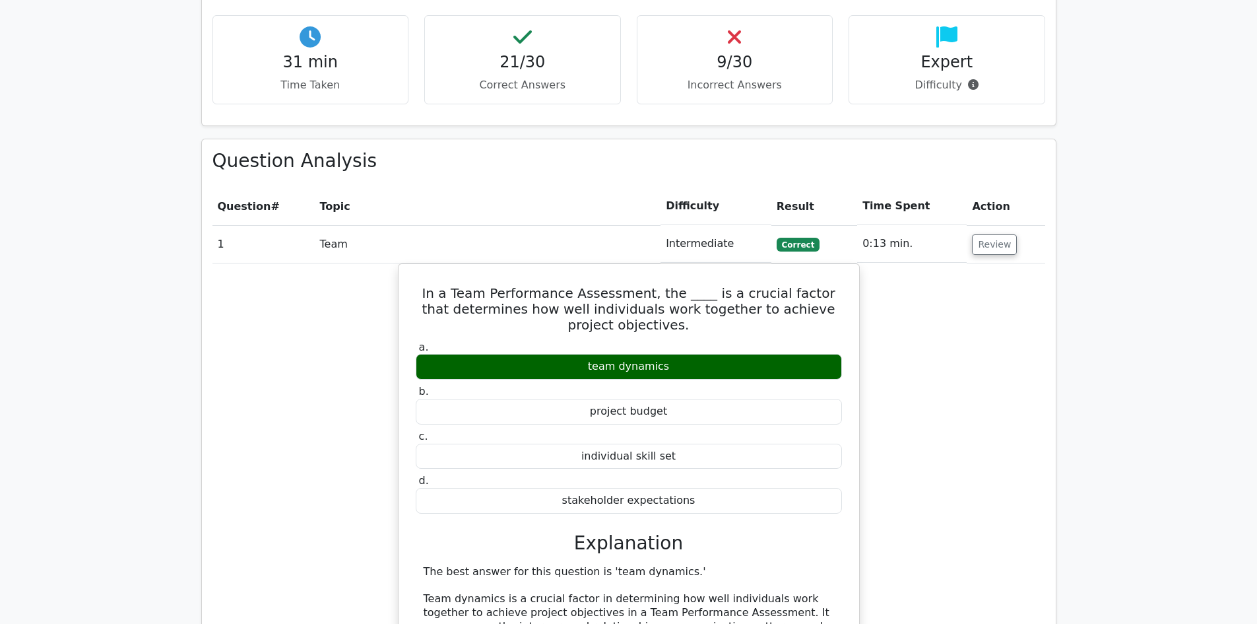
scroll to position [1463, 0]
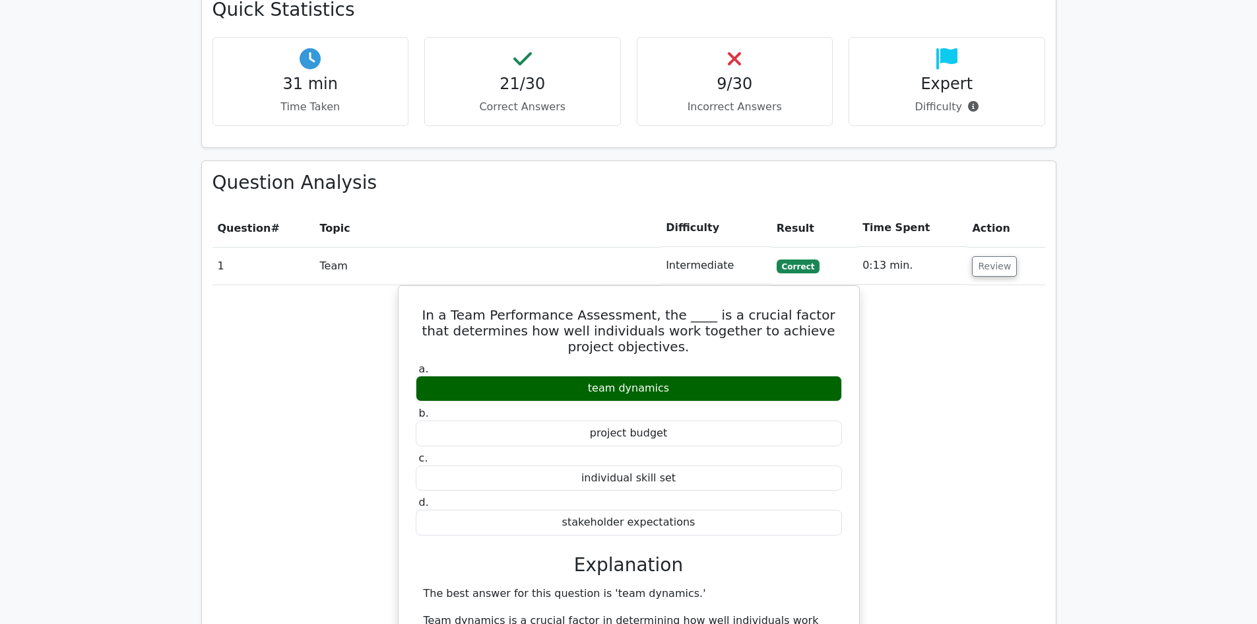
click at [959, 247] on td "0:13 min." at bounding box center [912, 266] width 110 height 38
click at [968, 247] on td "Review" at bounding box center [1006, 266] width 78 height 38
click at [986, 256] on button "Review" at bounding box center [994, 266] width 45 height 20
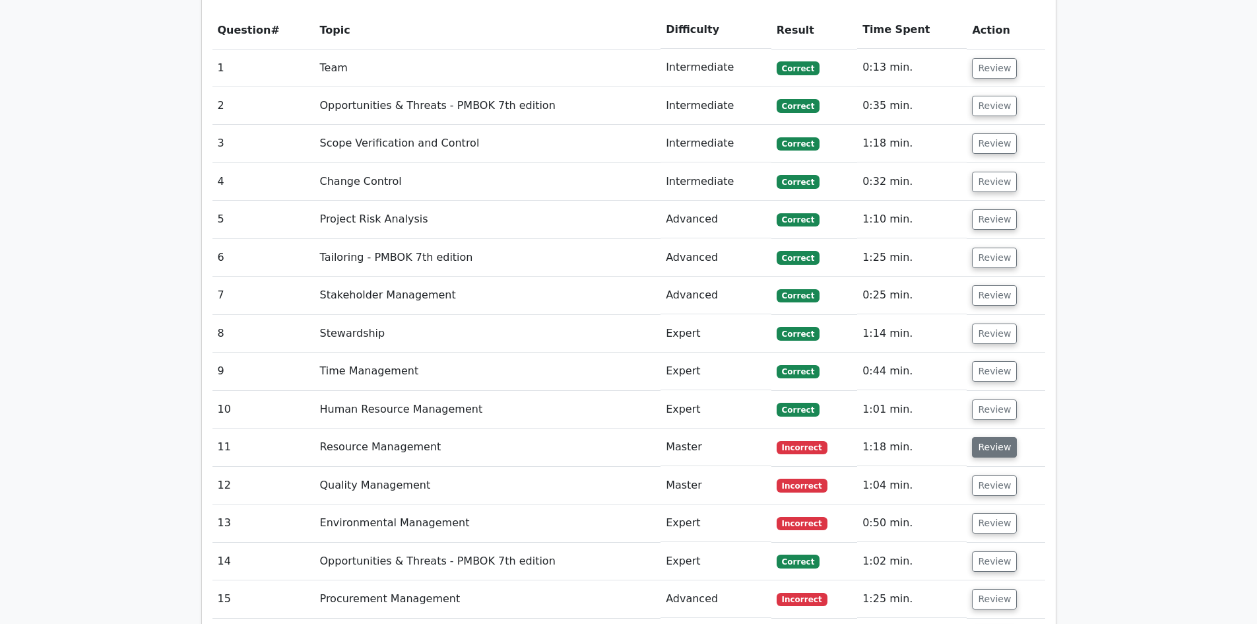
click at [993, 437] on button "Review" at bounding box center [994, 447] width 45 height 20
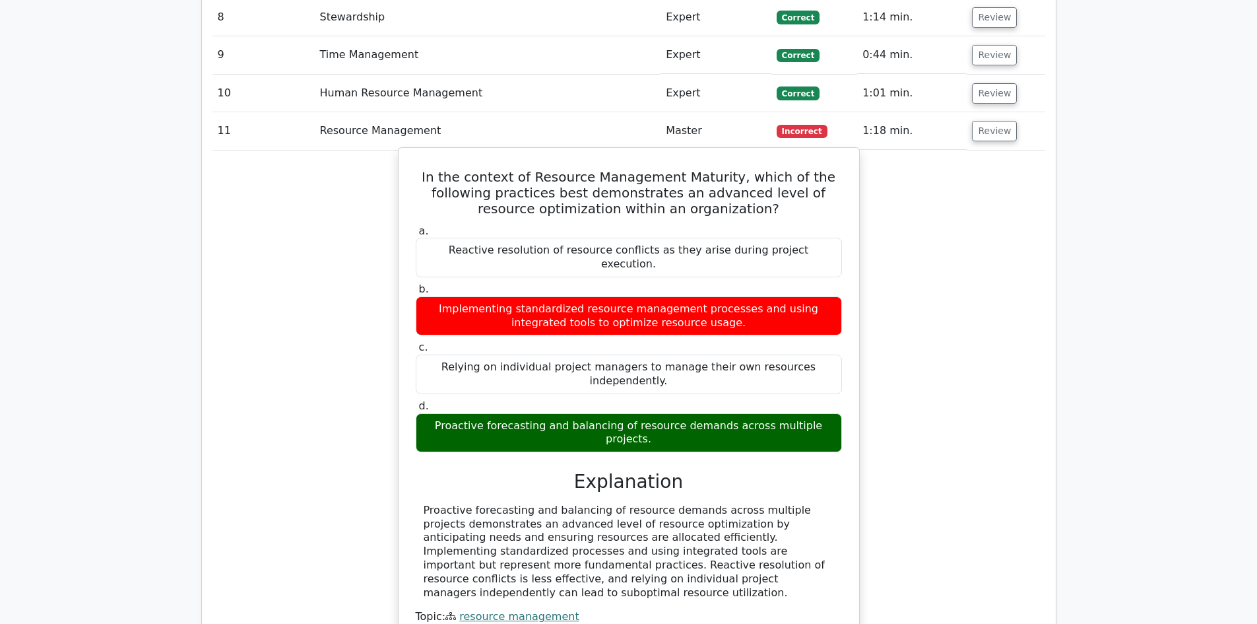
scroll to position [1991, 0]
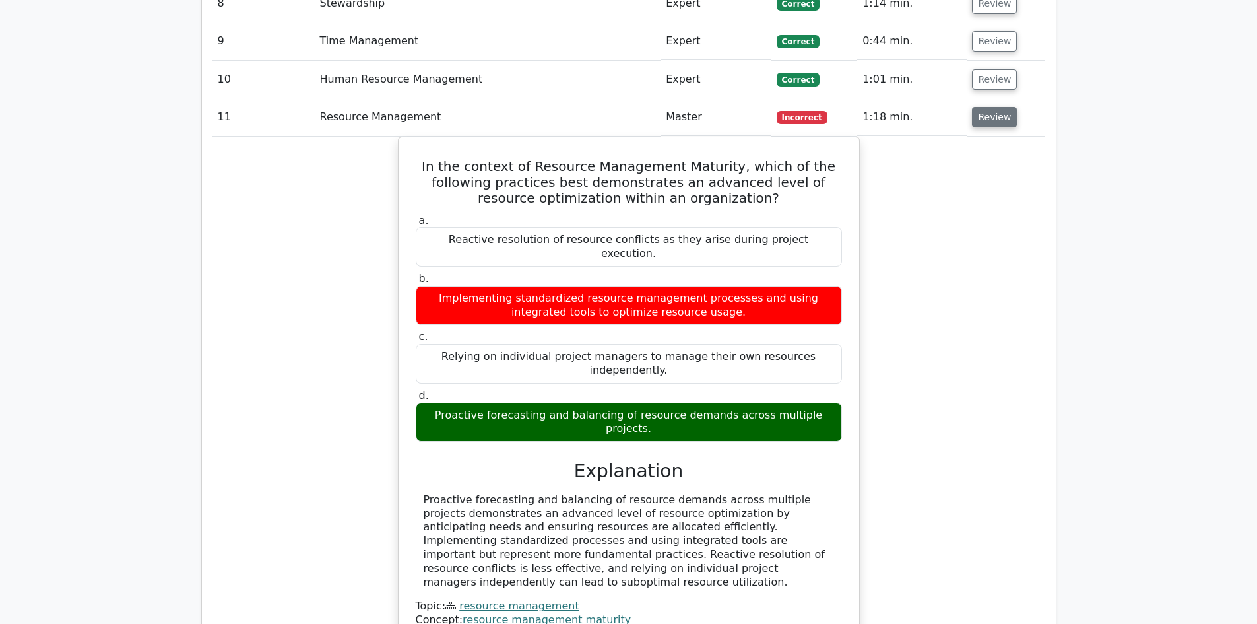
click at [990, 107] on button "Review" at bounding box center [994, 117] width 45 height 20
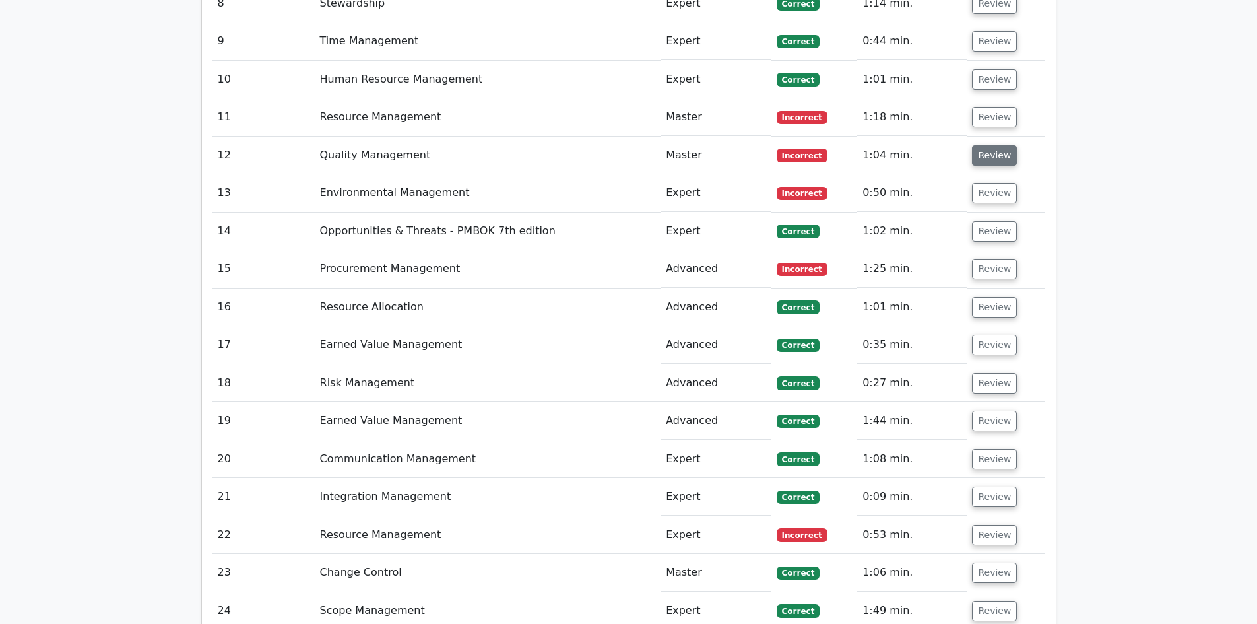
click at [987, 145] on button "Review" at bounding box center [994, 155] width 45 height 20
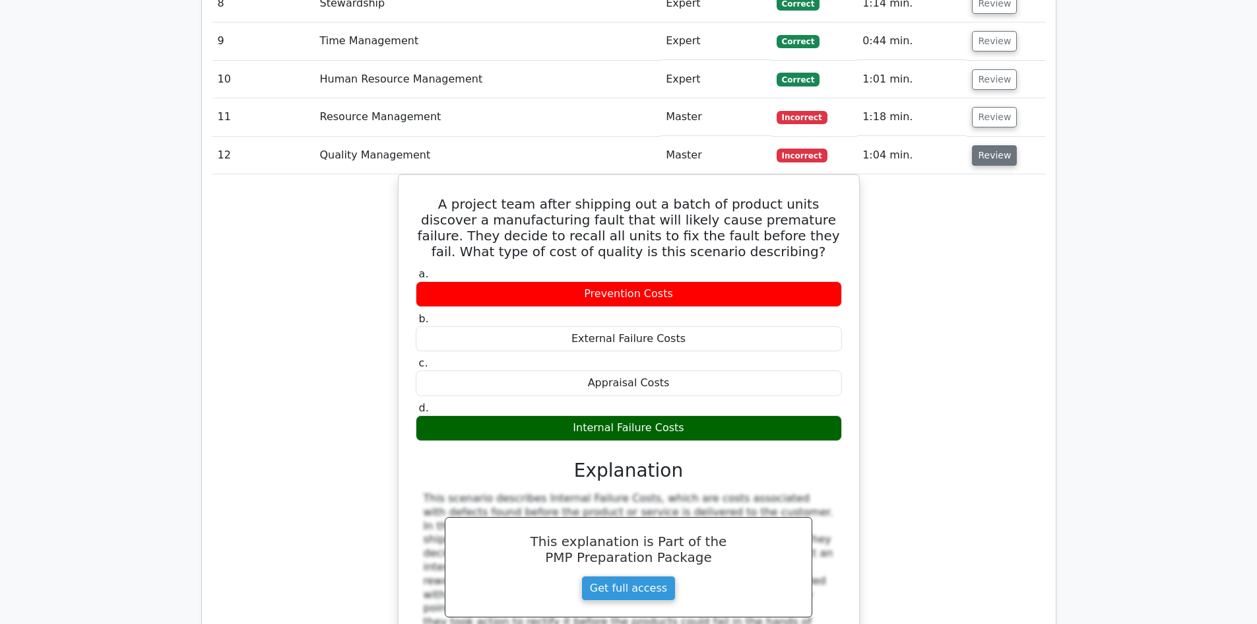
click at [998, 145] on button "Review" at bounding box center [994, 155] width 45 height 20
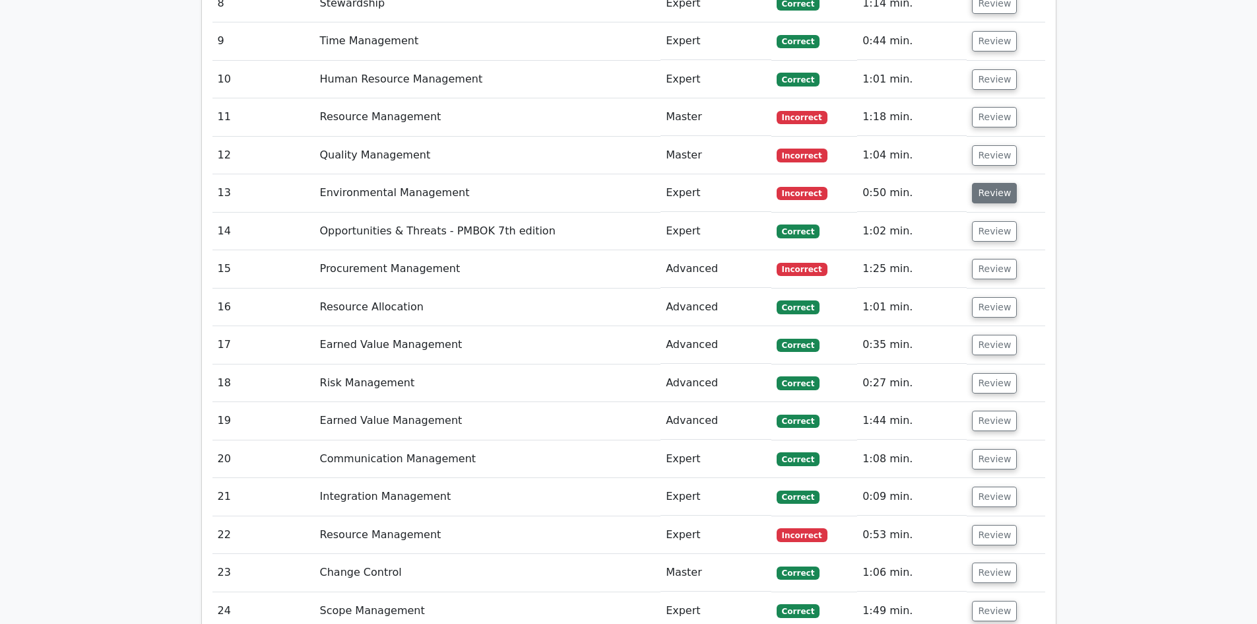
click at [995, 183] on button "Review" at bounding box center [994, 193] width 45 height 20
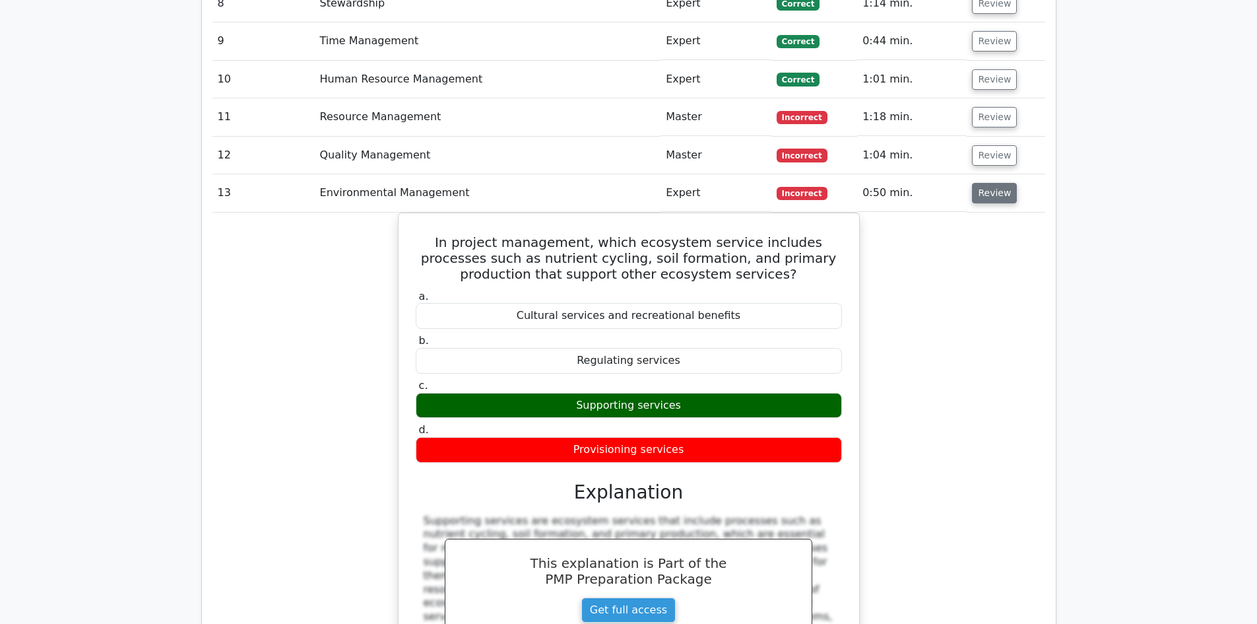
click at [985, 183] on button "Review" at bounding box center [994, 193] width 45 height 20
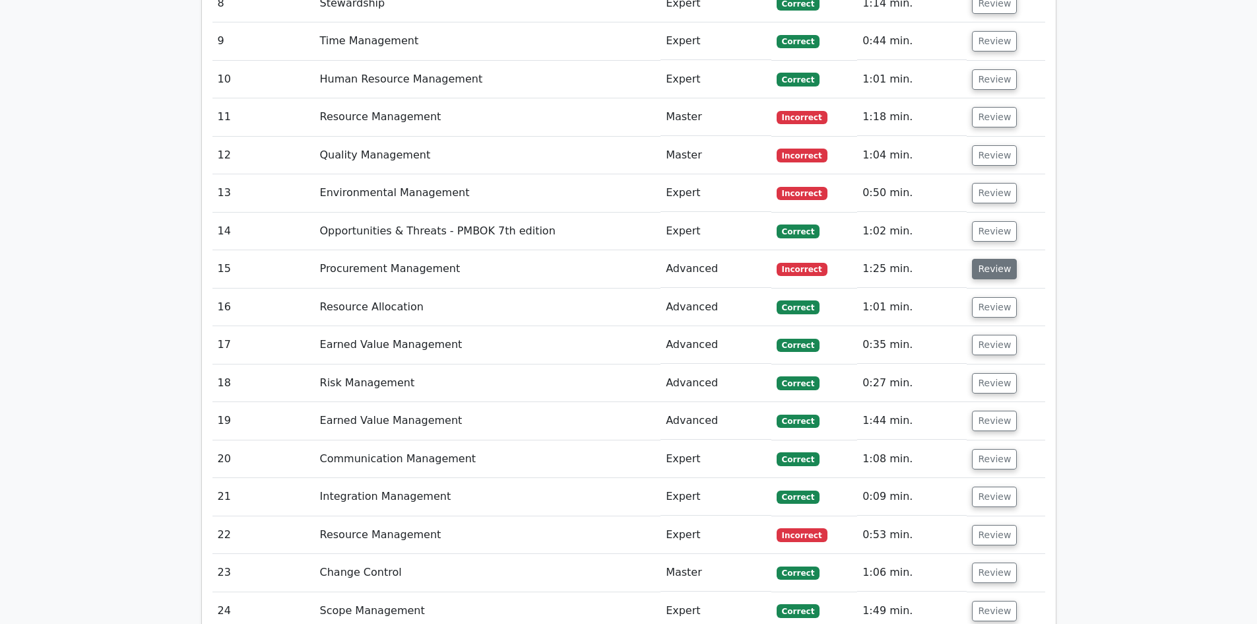
click at [991, 259] on button "Review" at bounding box center [994, 269] width 45 height 20
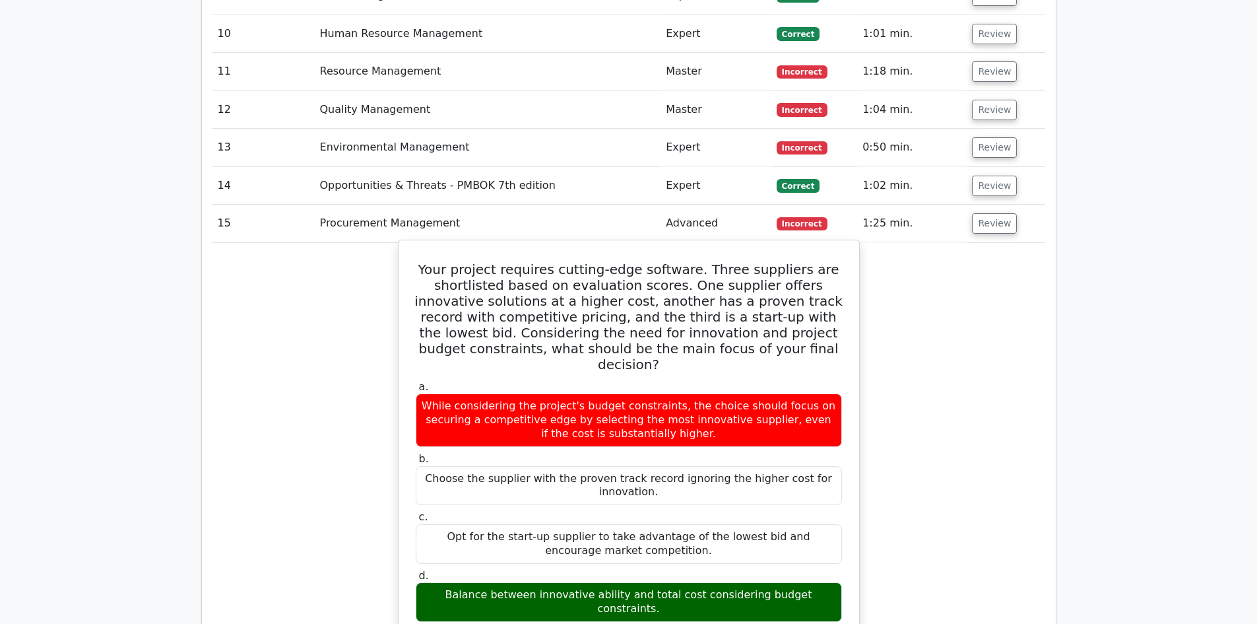
scroll to position [2057, 0]
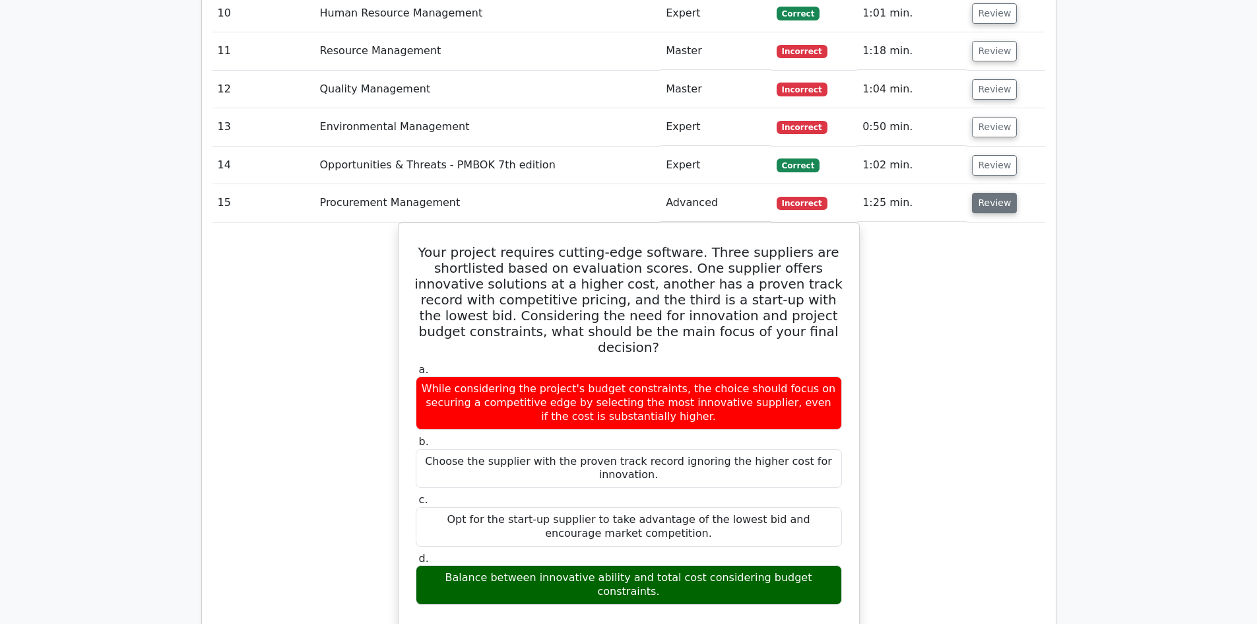
click at [1005, 193] on button "Review" at bounding box center [994, 203] width 45 height 20
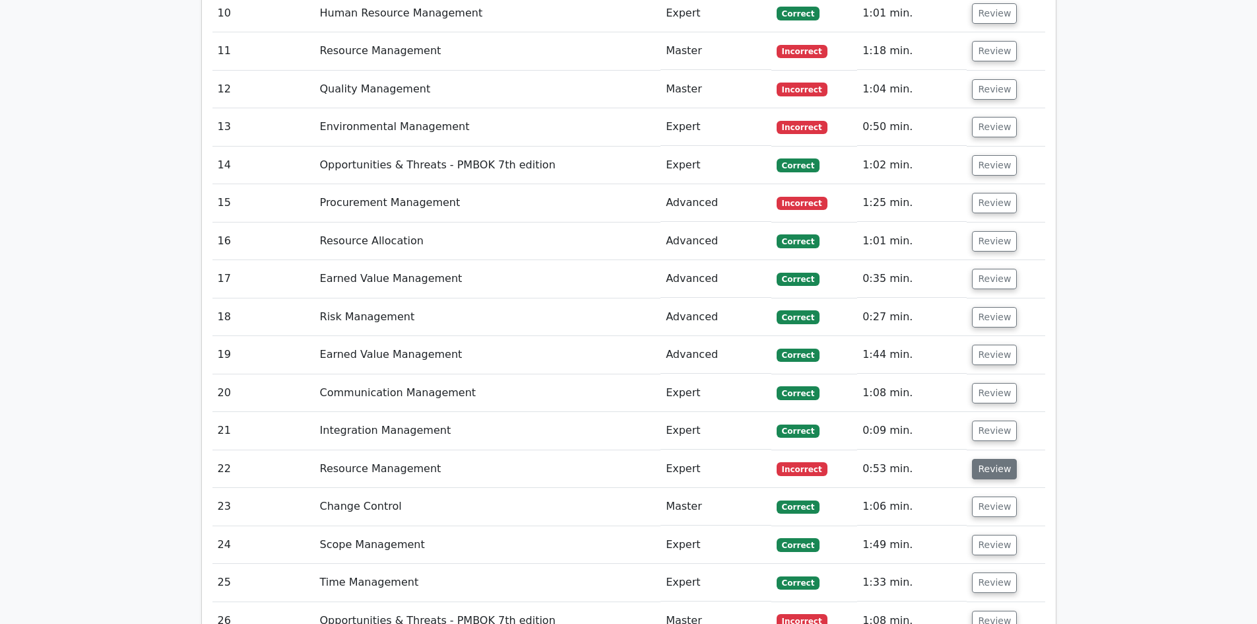
click at [991, 459] on button "Review" at bounding box center [994, 469] width 45 height 20
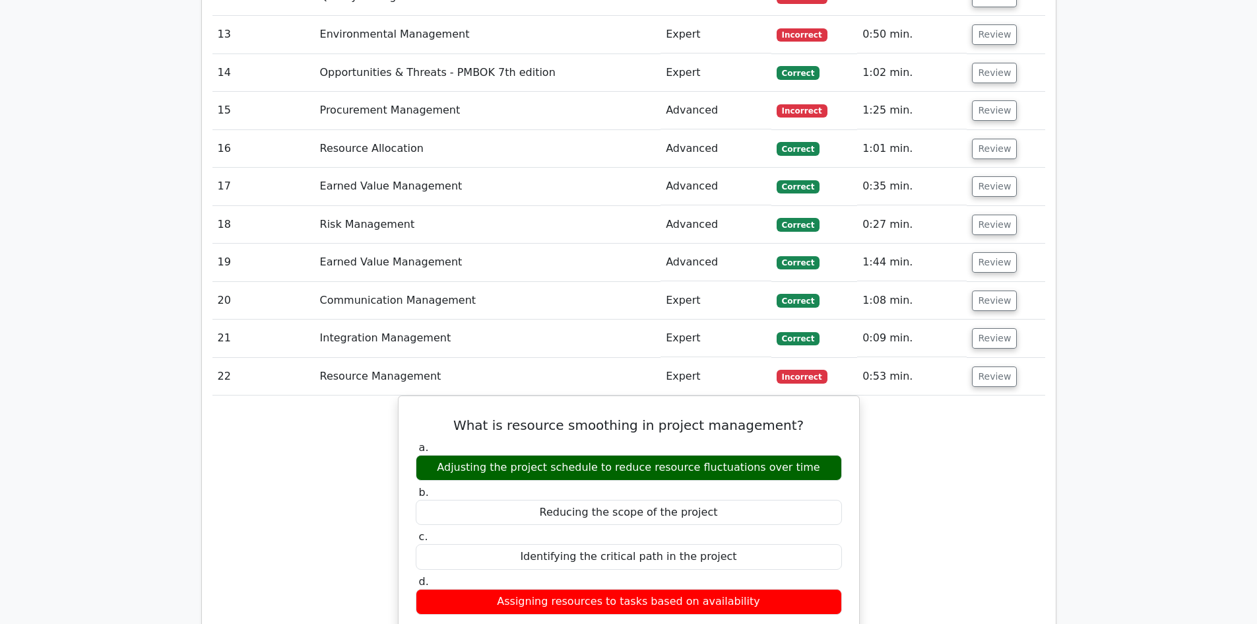
scroll to position [2189, 0]
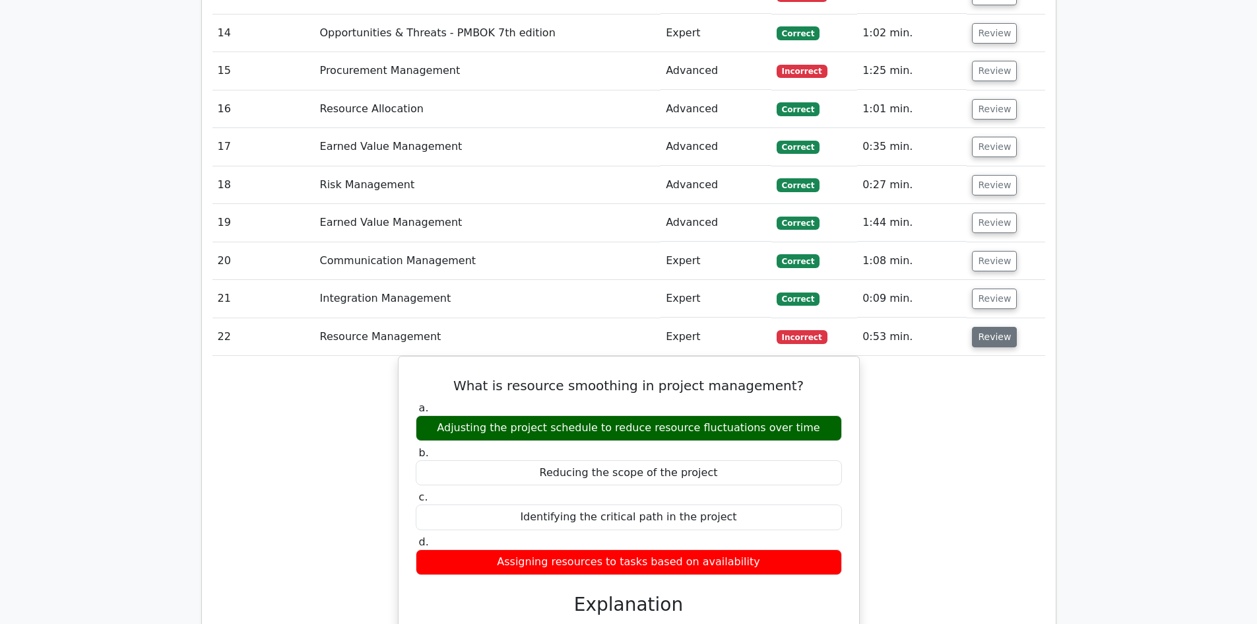
click at [978, 327] on button "Review" at bounding box center [994, 337] width 45 height 20
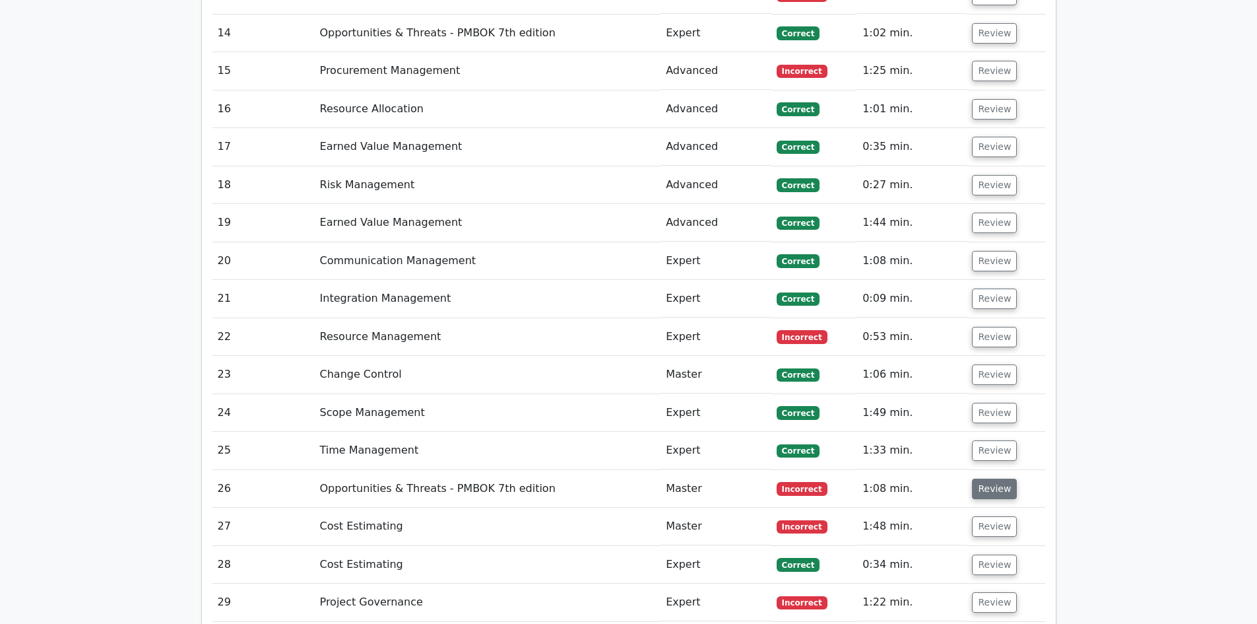
click at [994, 479] on button "Review" at bounding box center [994, 489] width 45 height 20
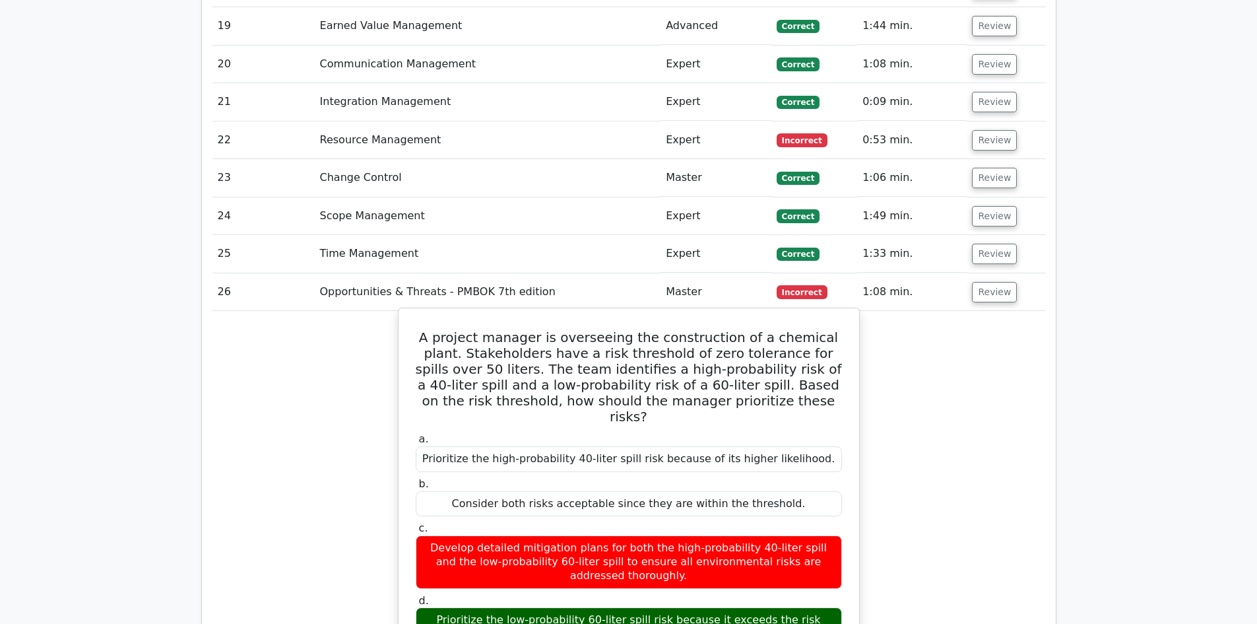
scroll to position [2387, 0]
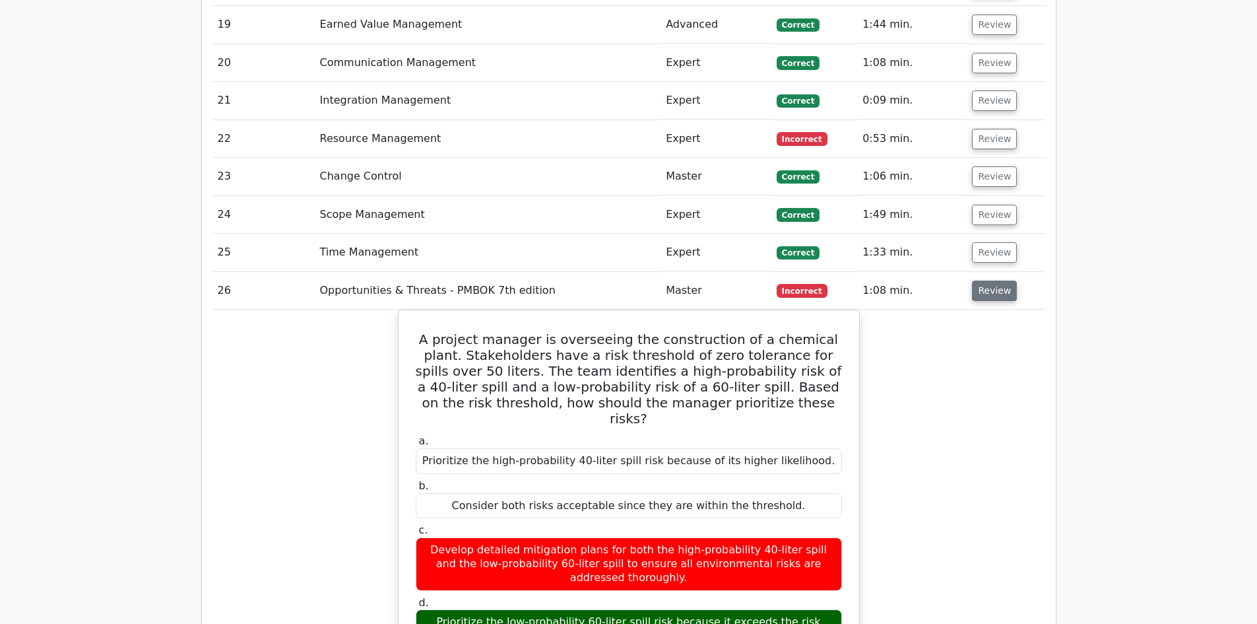
click at [1000, 281] on button "Review" at bounding box center [994, 291] width 45 height 20
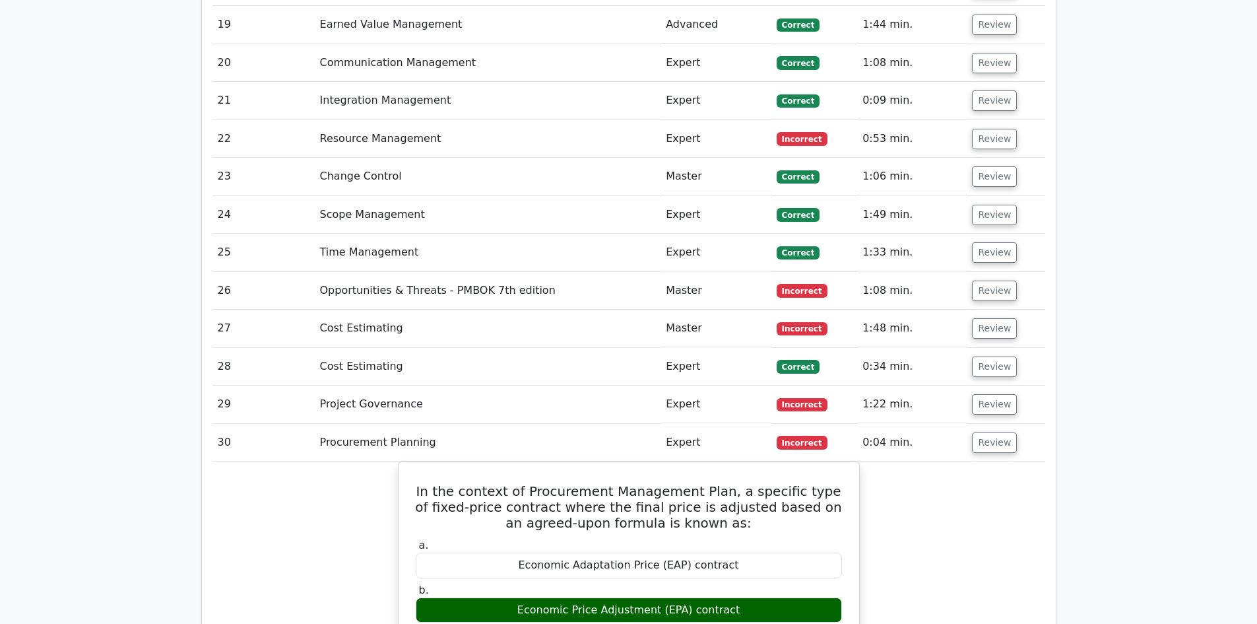
click at [999, 310] on td "Review" at bounding box center [1006, 329] width 78 height 38
click at [998, 318] on button "Review" at bounding box center [994, 328] width 45 height 20
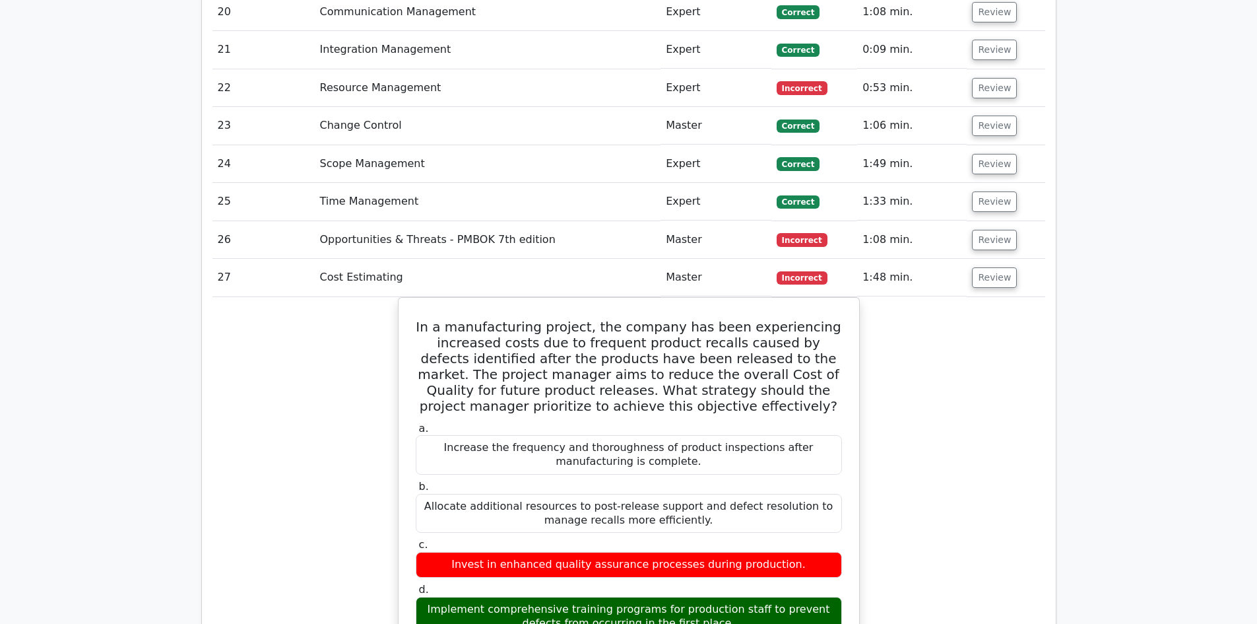
scroll to position [2453, 0]
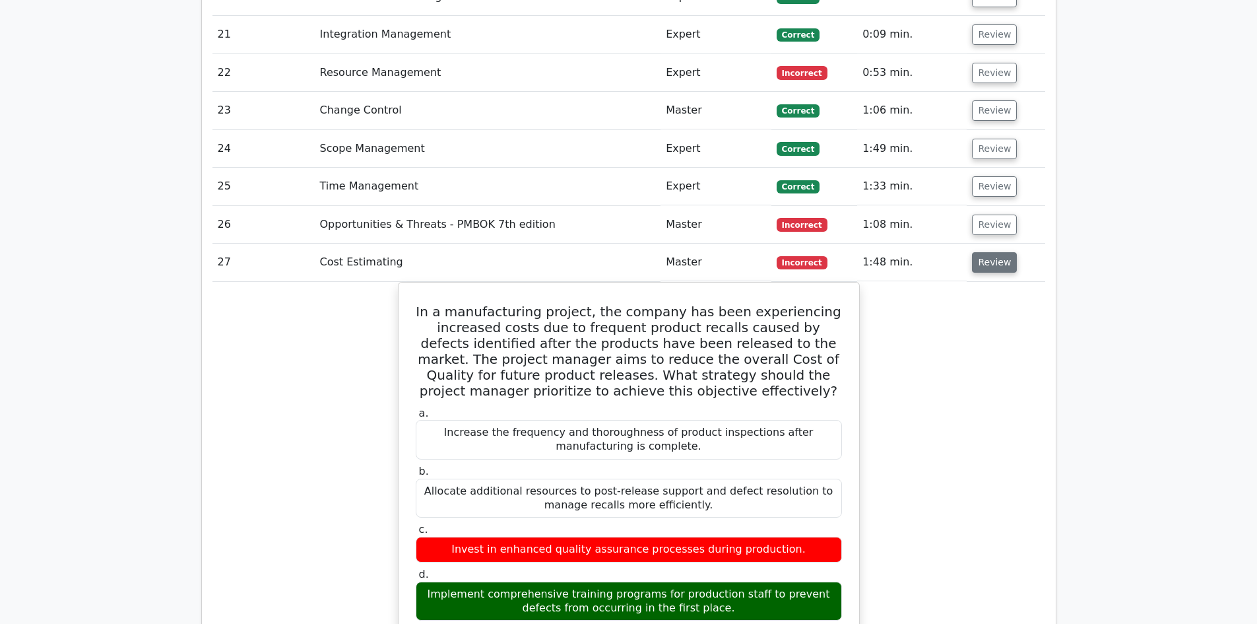
click at [985, 252] on button "Review" at bounding box center [994, 262] width 45 height 20
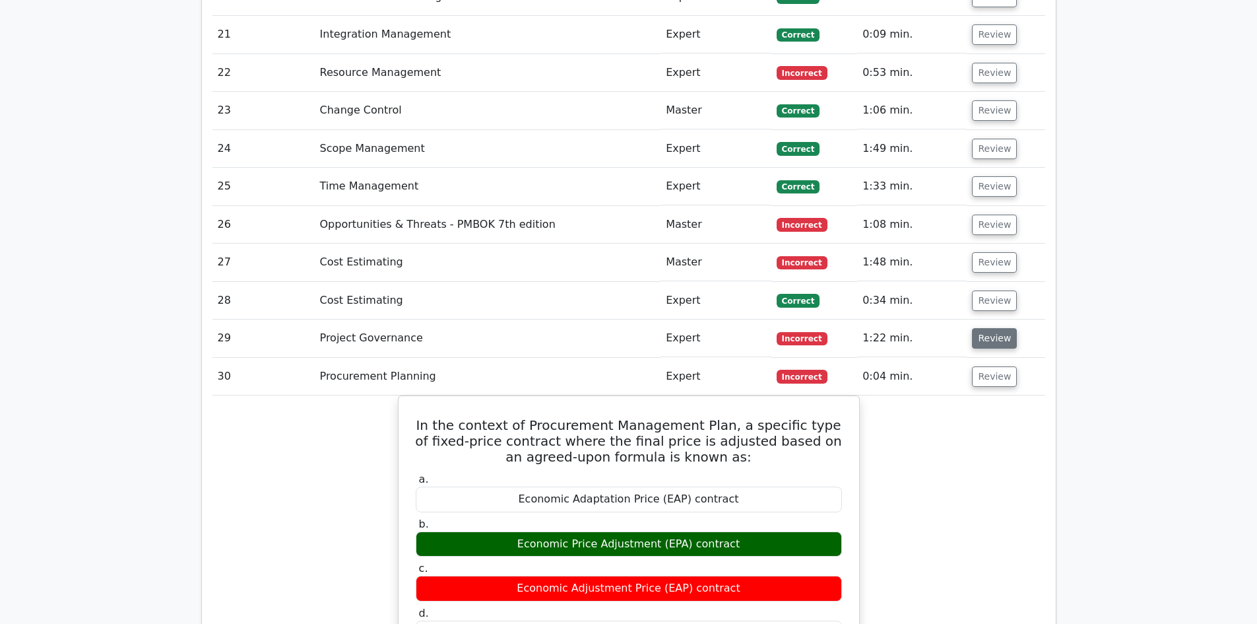
click at [984, 328] on button "Review" at bounding box center [994, 338] width 45 height 20
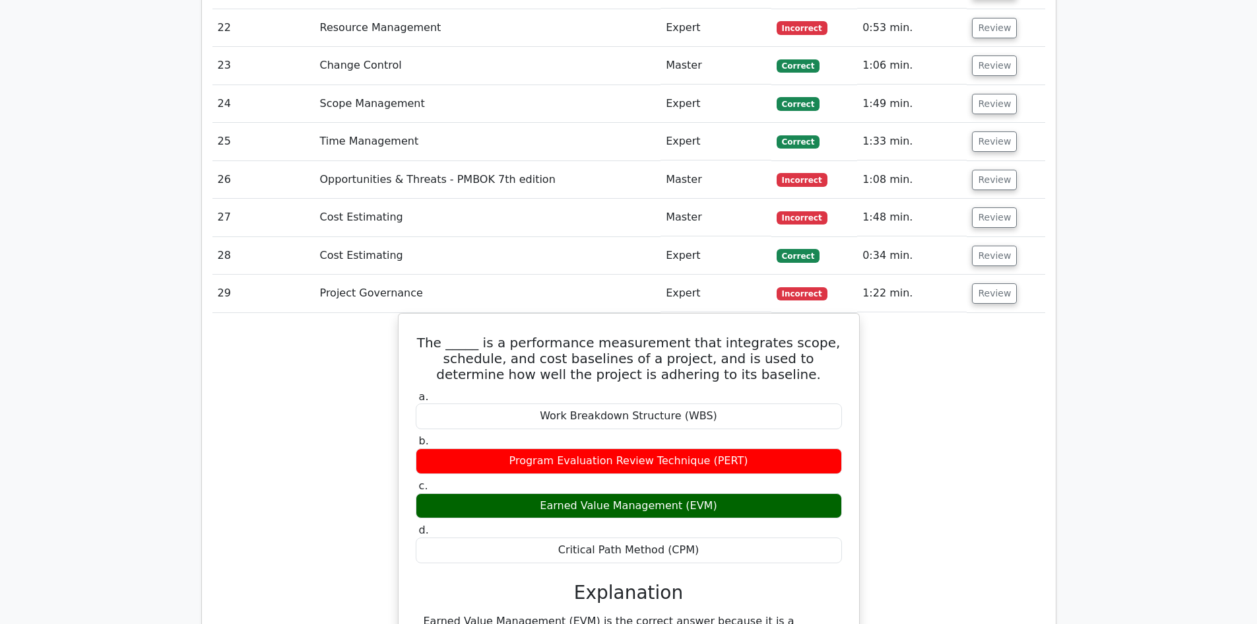
scroll to position [2585, 0]
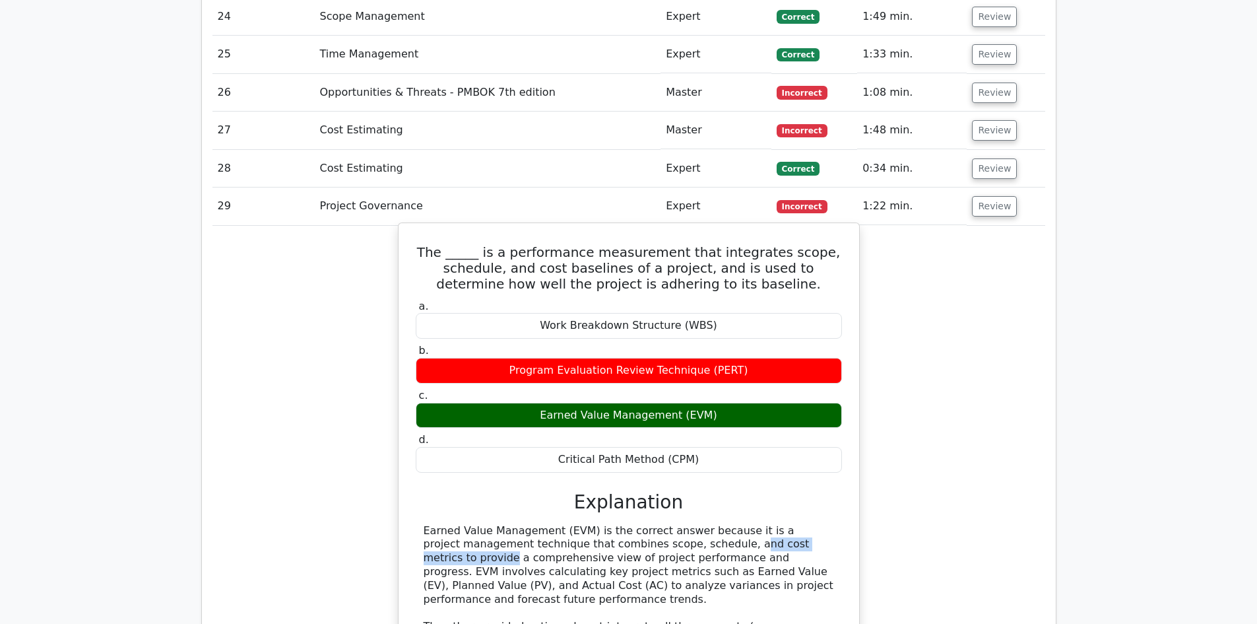
drag, startPoint x: 616, startPoint y: 497, endPoint x: 737, endPoint y: 500, distance: 120.8
drag, startPoint x: 368, startPoint y: 296, endPoint x: 537, endPoint y: 244, distance: 177.7
click at [475, 269] on div "The _____ is a performance measurement that integrates scope, schedule, and cos…" at bounding box center [629, 556] width 833 height 660
drag, startPoint x: 463, startPoint y: 545, endPoint x: 644, endPoint y: 538, distance: 181.0
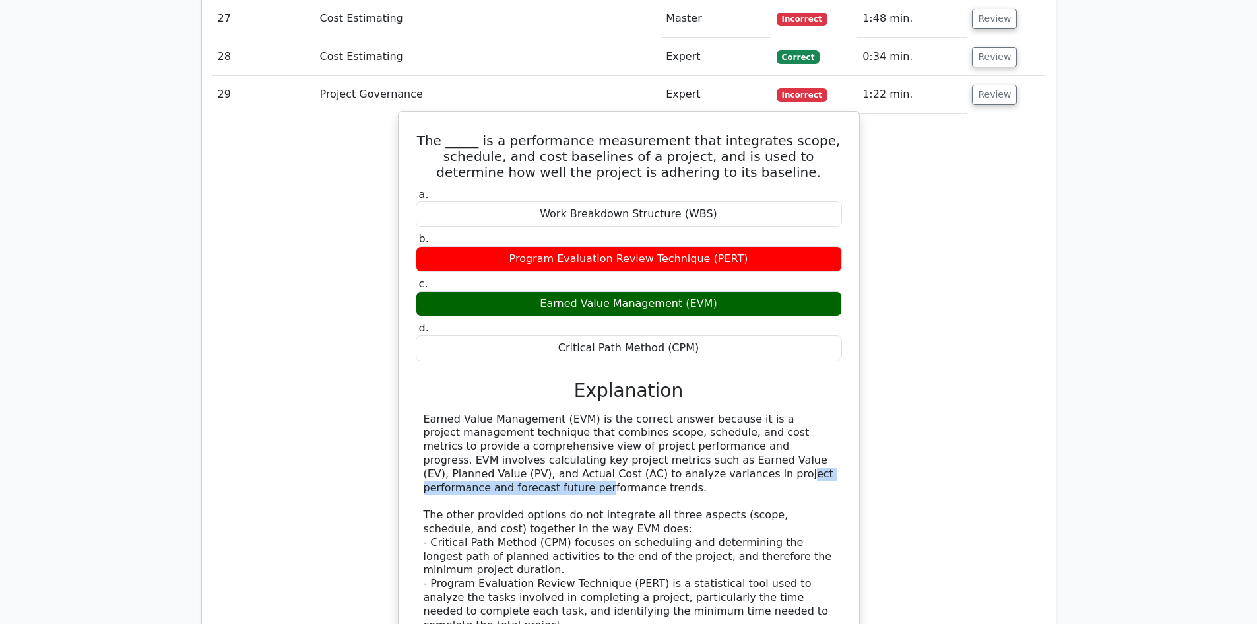
scroll to position [2717, 0]
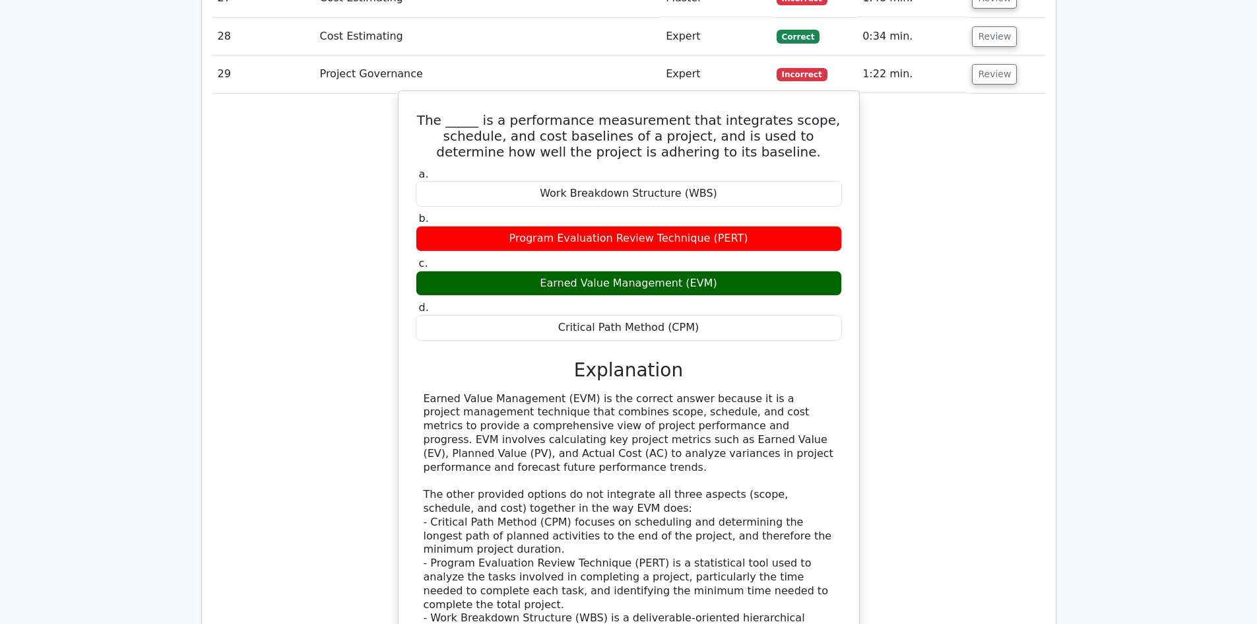
drag, startPoint x: 449, startPoint y: 356, endPoint x: 496, endPoint y: 358, distance: 46.2
click at [468, 392] on div "Earned Value Management (EVM) is the correct answer because it is a project man…" at bounding box center [629, 529] width 411 height 275
click at [459, 392] on div "Earned Value Management (EVM) is the correct answer because it is a project man…" at bounding box center [629, 529] width 411 height 275
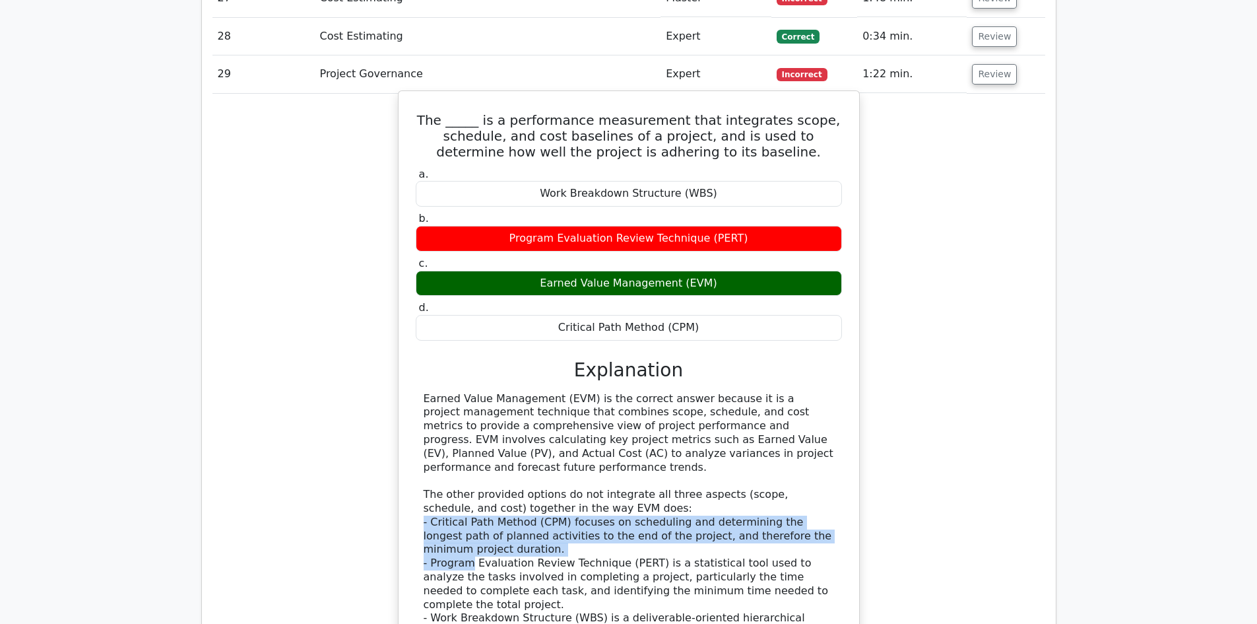
drag, startPoint x: 469, startPoint y: 501, endPoint x: 671, endPoint y: 496, distance: 202.7
click at [637, 493] on div "Earned Value Management (EVM) is the correct answer because it is a project man…" at bounding box center [629, 529] width 411 height 275
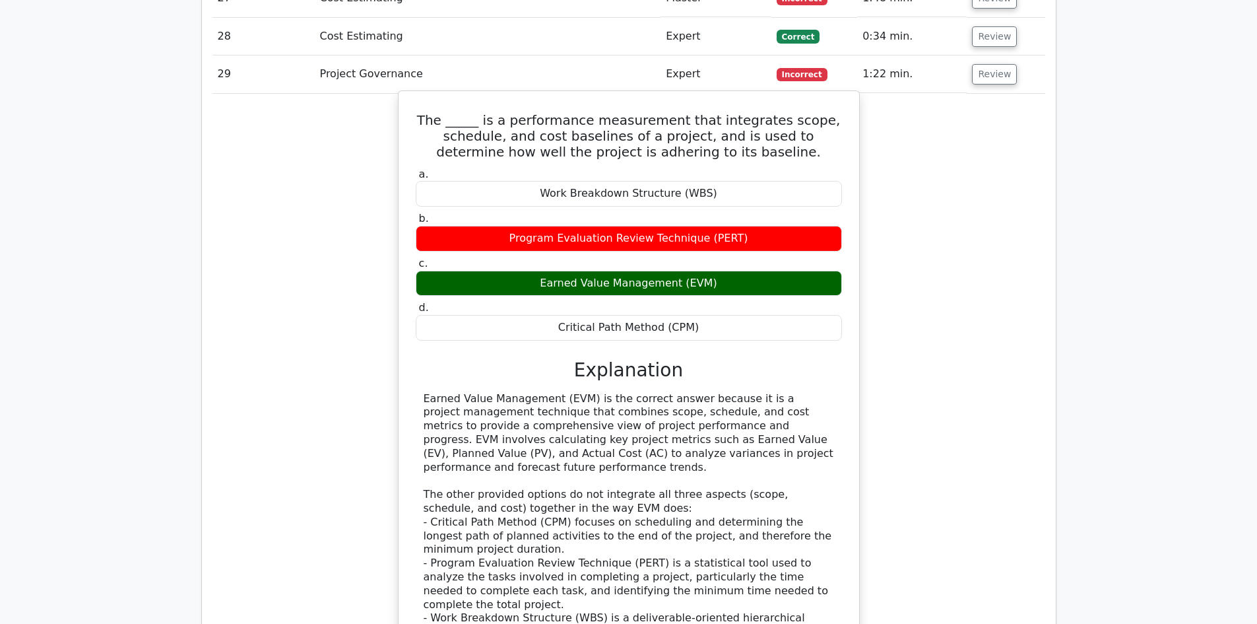
click at [682, 496] on div "Earned Value Management (EVM) is the correct answer because it is a project man…" at bounding box center [629, 529] width 411 height 275
drag, startPoint x: 634, startPoint y: 506, endPoint x: 667, endPoint y: 506, distance: 32.3
click at [667, 506] on div "Earned Value Management (EVM) is the correct answer because it is a project man…" at bounding box center [629, 529] width 411 height 275
click at [503, 527] on div "Earned Value Management (EVM) is the correct answer because it is a project man…" at bounding box center [629, 529] width 411 height 275
drag, startPoint x: 461, startPoint y: 527, endPoint x: 569, endPoint y: 526, distance: 107.6
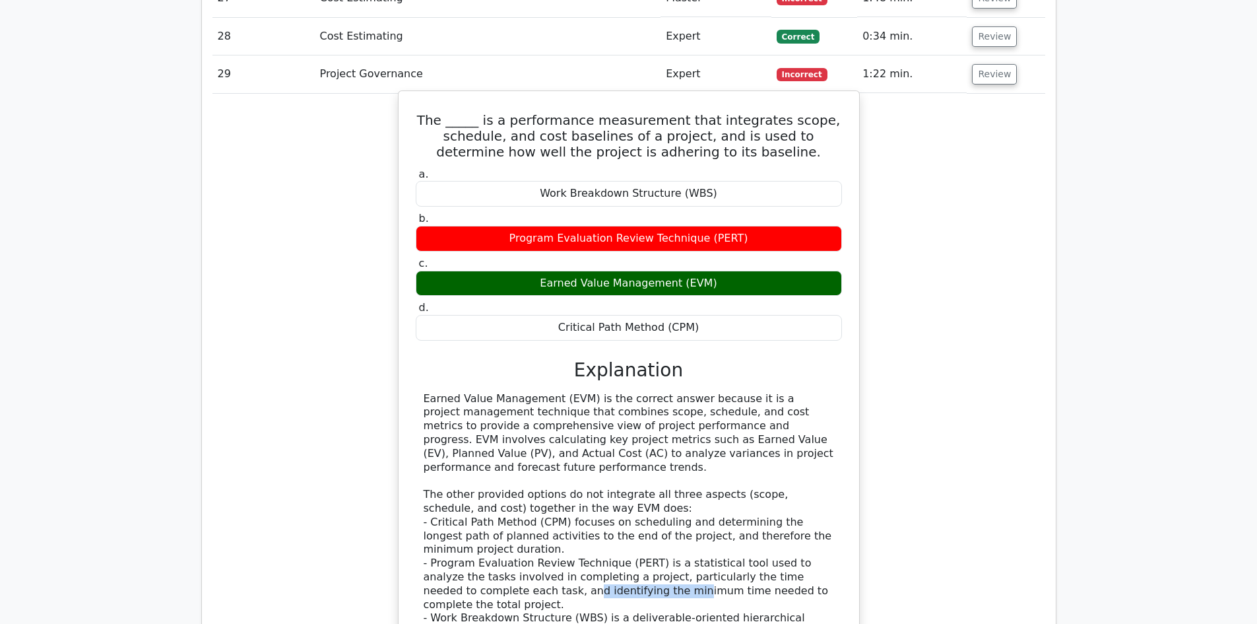
click at [567, 526] on div "Earned Value Management (EVM) is the correct answer because it is a project man…" at bounding box center [629, 529] width 411 height 275
click at [579, 515] on div "Earned Value Management (EVM) is the correct answer because it is a project man…" at bounding box center [629, 529] width 411 height 275
drag, startPoint x: 643, startPoint y: 519, endPoint x: 719, endPoint y: 517, distance: 75.9
click at [717, 518] on div "Earned Value Management (EVM) is the correct answer because it is a project man…" at bounding box center [629, 529] width 411 height 275
drag, startPoint x: 457, startPoint y: 529, endPoint x: 585, endPoint y: 527, distance: 128.1
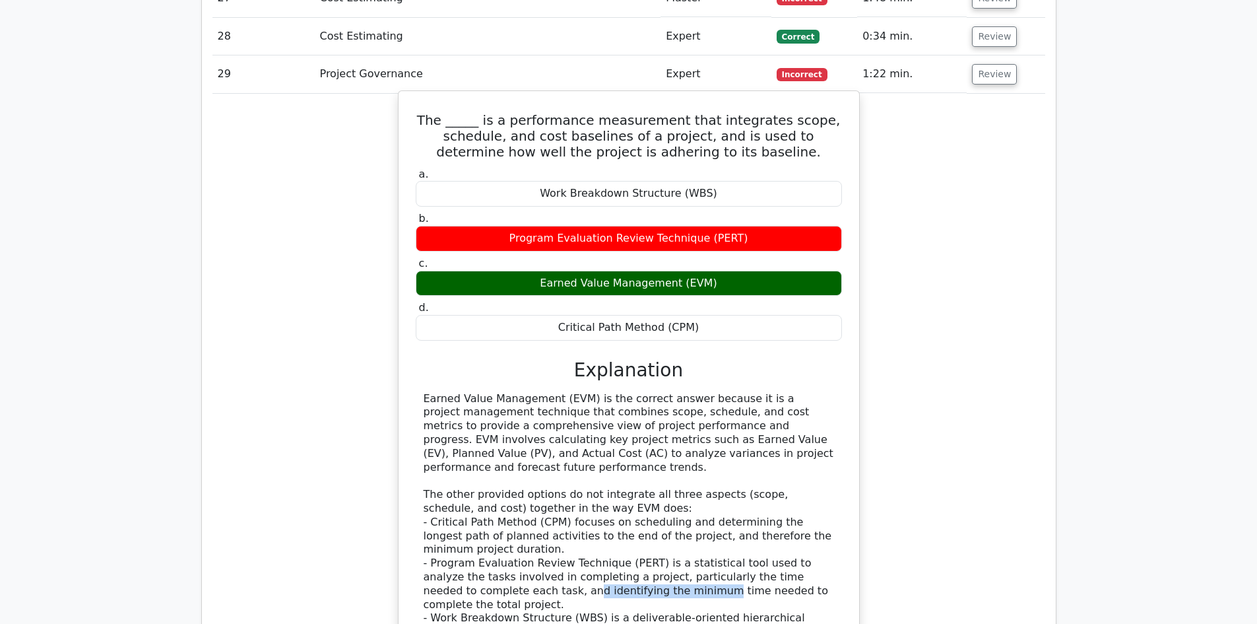
click at [583, 527] on div "Earned Value Management (EVM) is the correct answer because it is a project man…" at bounding box center [629, 529] width 411 height 275
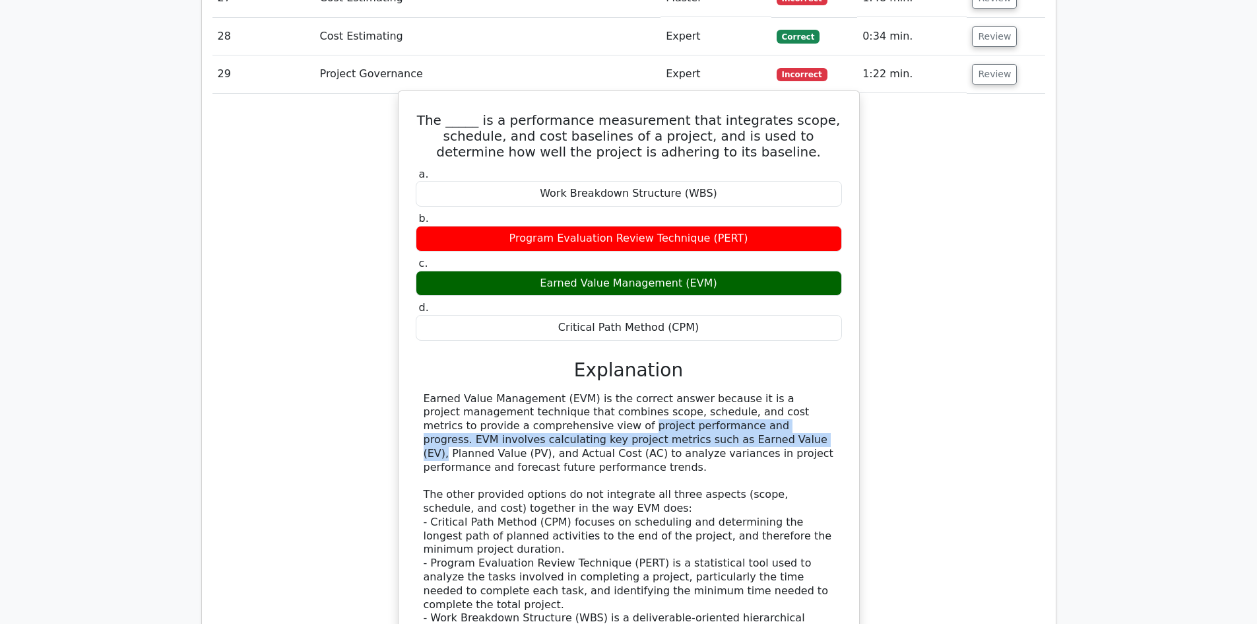
drag, startPoint x: 453, startPoint y: 380, endPoint x: 627, endPoint y: 395, distance: 174.3
click at [587, 392] on div "Earned Value Management (EVM) is the correct answer because it is a project man…" at bounding box center [629, 529] width 411 height 275
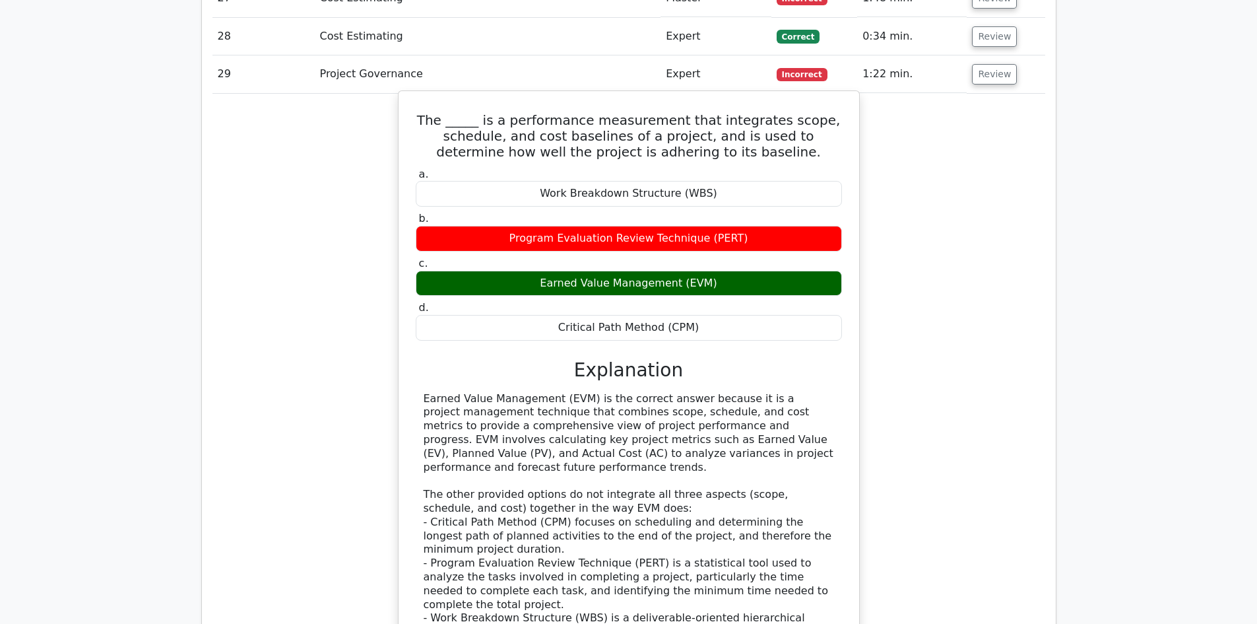
click at [689, 392] on div "Earned Value Management (EVM) is the correct answer because it is a project man…" at bounding box center [629, 529] width 411 height 275
click at [715, 392] on div "Earned Value Management (EVM) is the correct answer because it is a project man…" at bounding box center [629, 529] width 411 height 275
drag, startPoint x: 473, startPoint y: 391, endPoint x: 517, endPoint y: 393, distance: 44.9
click at [485, 392] on div "Earned Value Management (EVM) is the correct answer because it is a project man…" at bounding box center [629, 529] width 411 height 275
click at [459, 396] on div "Earned Value Management (EVM) is the correct answer because it is a project man…" at bounding box center [629, 529] width 411 height 275
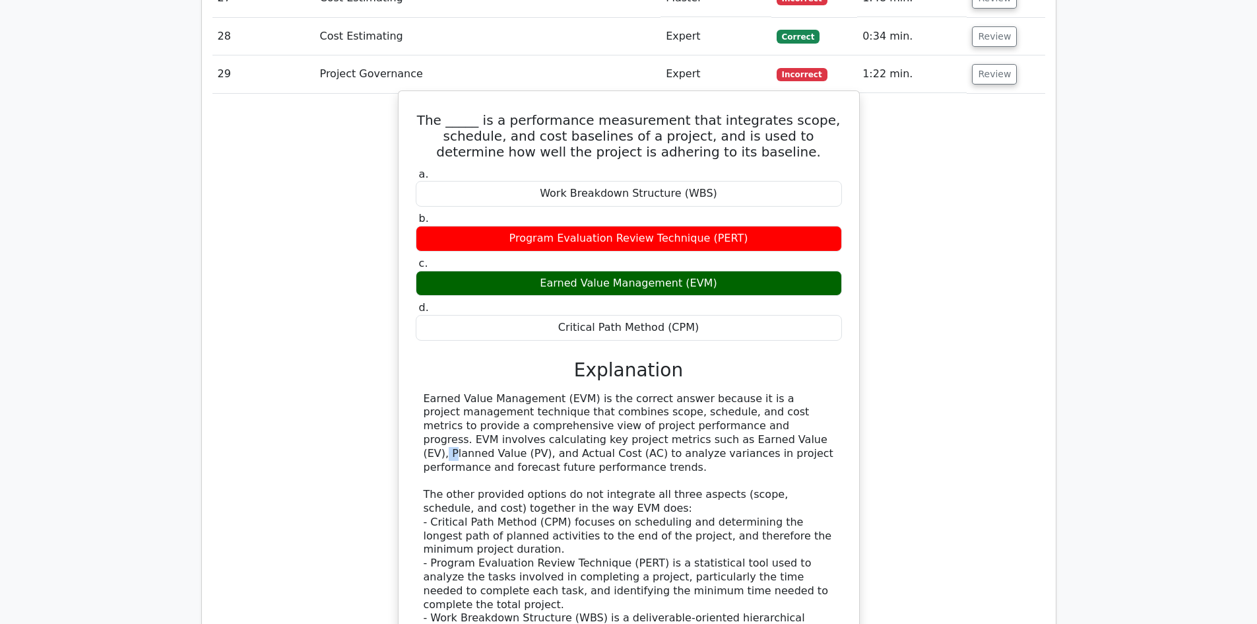
drag, startPoint x: 543, startPoint y: 397, endPoint x: 594, endPoint y: 398, distance: 50.8
click at [555, 398] on div "Earned Value Management (EVM) is the correct answer because it is a project man…" at bounding box center [629, 529] width 411 height 275
drag, startPoint x: 599, startPoint y: 398, endPoint x: 655, endPoint y: 399, distance: 56.1
click at [611, 398] on div "Earned Value Management (EVM) is the correct answer because it is a project man…" at bounding box center [629, 529] width 411 height 275
drag, startPoint x: 717, startPoint y: 397, endPoint x: 758, endPoint y: 397, distance: 40.3
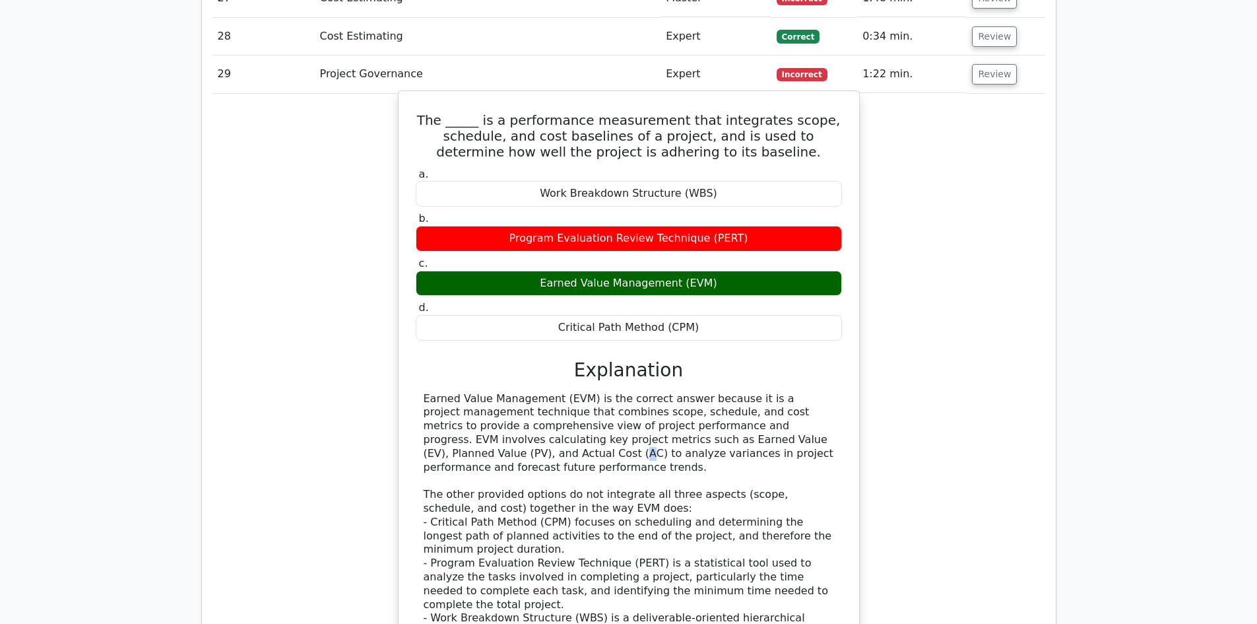
click at [724, 397] on div "Earned Value Management (EVM) is the correct answer because it is a project man…" at bounding box center [629, 529] width 411 height 275
click at [801, 397] on div "Earned Value Management (EVM) is the correct answer because it is a project man…" at bounding box center [629, 529] width 411 height 275
drag, startPoint x: 514, startPoint y: 413, endPoint x: 531, endPoint y: 412, distance: 17.9
click at [531, 413] on div "Earned Value Management (EVM) is the correct answer because it is a project man…" at bounding box center [629, 529] width 411 height 275
click at [471, 405] on div "Earned Value Management (EVM) is the correct answer because it is a project man…" at bounding box center [629, 529] width 411 height 275
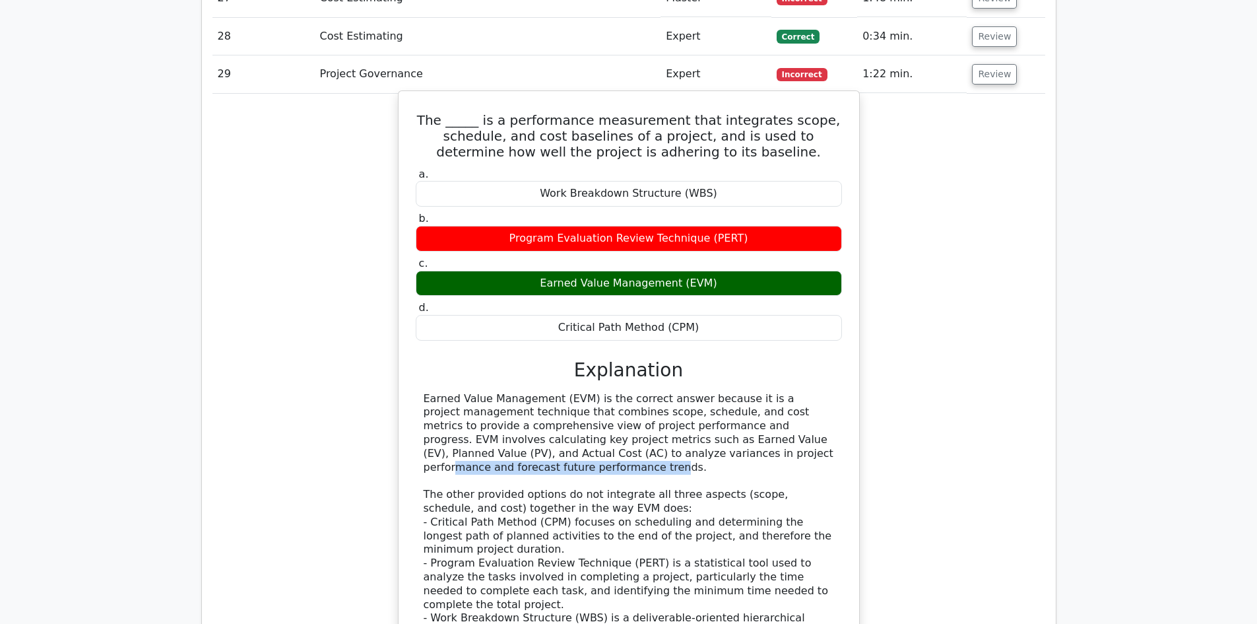
drag, startPoint x: 592, startPoint y: 406, endPoint x: 719, endPoint y: 405, distance: 127.4
click at [719, 405] on div "Earned Value Management (EVM) is the correct answer because it is a project man…" at bounding box center [629, 529] width 411 height 275
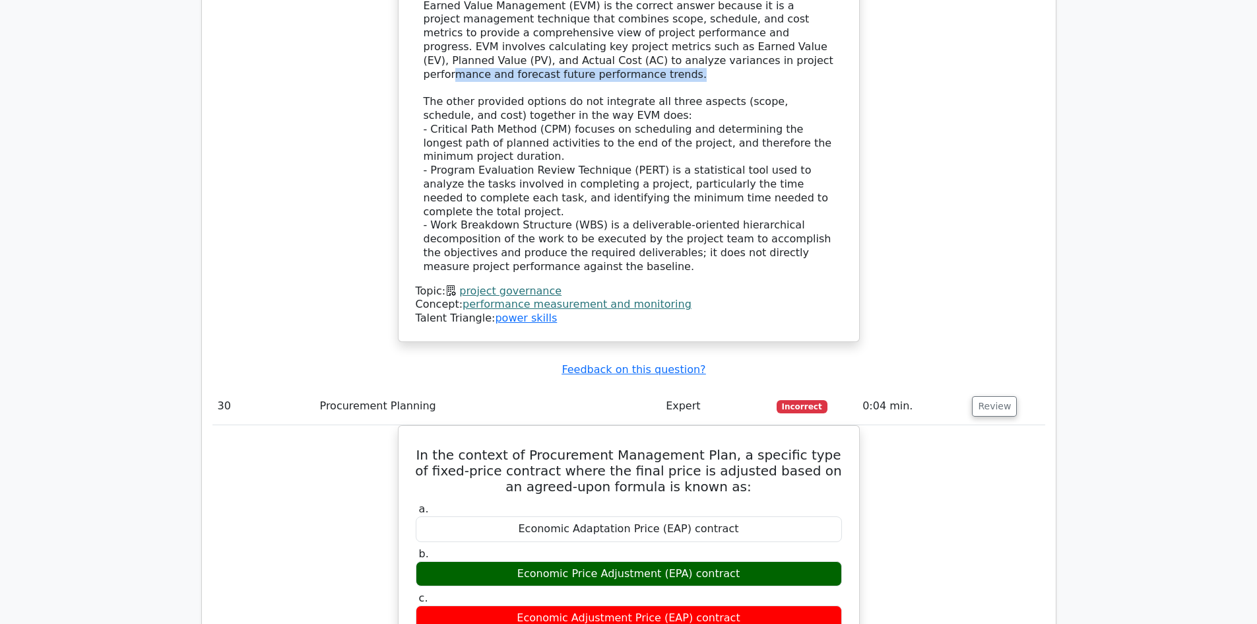
scroll to position [3245, 0]
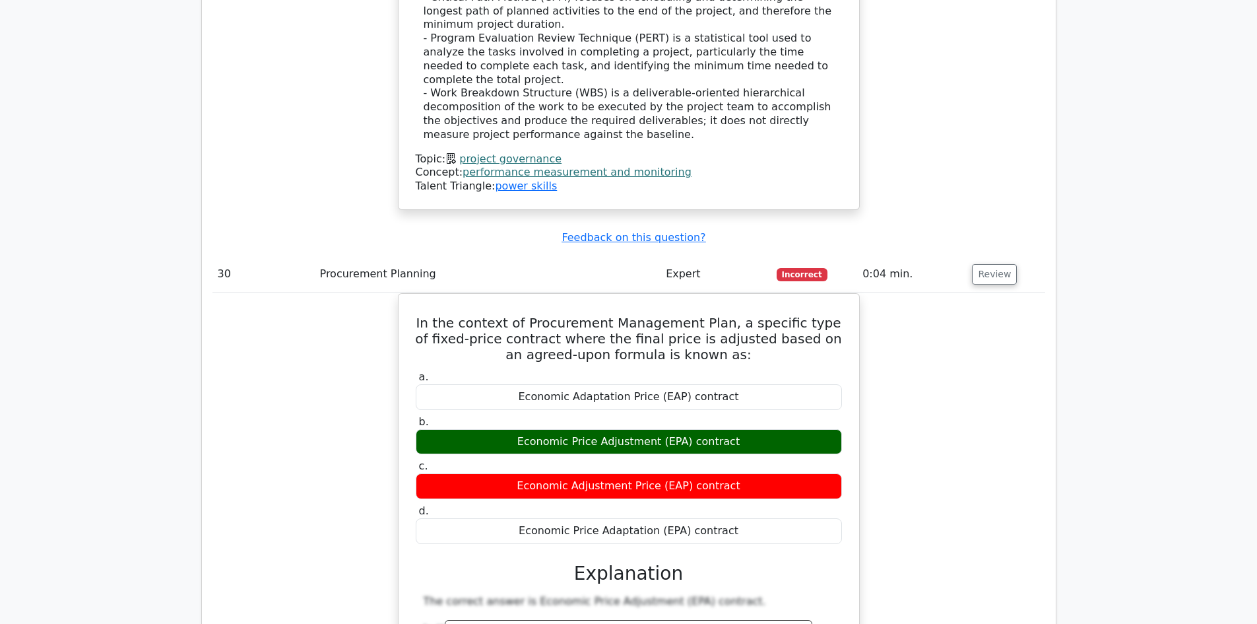
click at [899, 351] on div "In the context of Procurement Management Plan, a specific type of fixed-price c…" at bounding box center [629, 575] width 833 height 564
click at [974, 264] on button "Review" at bounding box center [994, 274] width 45 height 20
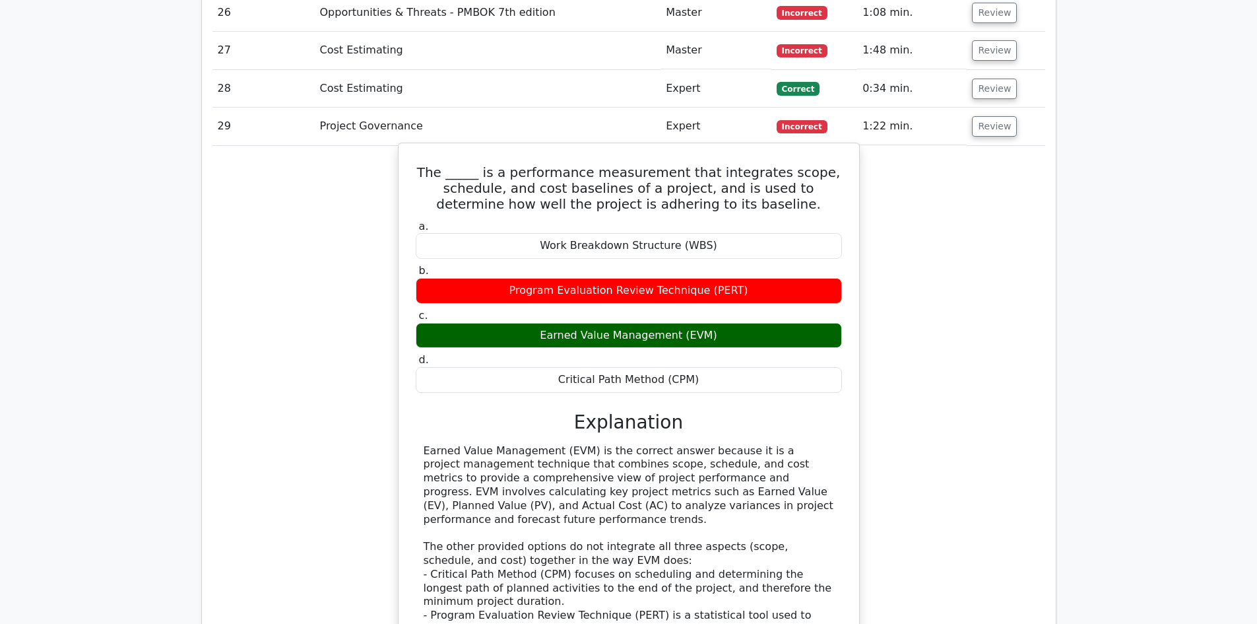
scroll to position [2585, 0]
